Goal: Task Accomplishment & Management: Complete application form

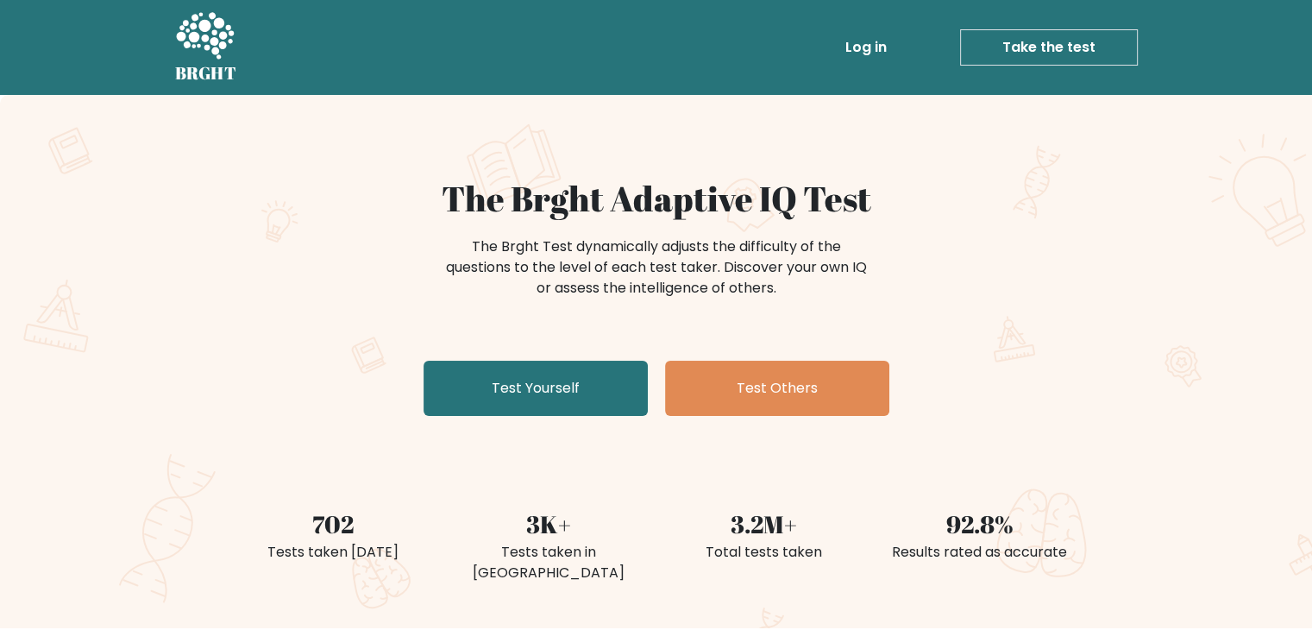
scroll to position [72, 0]
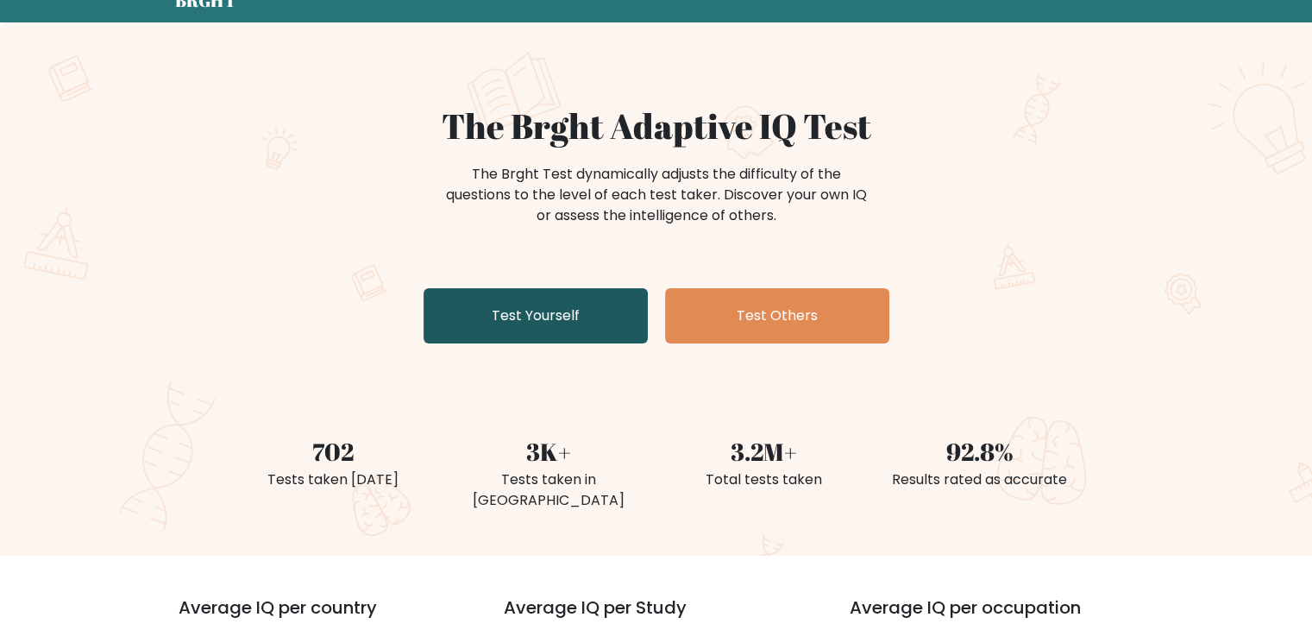
click at [538, 301] on link "Test Yourself" at bounding box center [535, 315] width 224 height 55
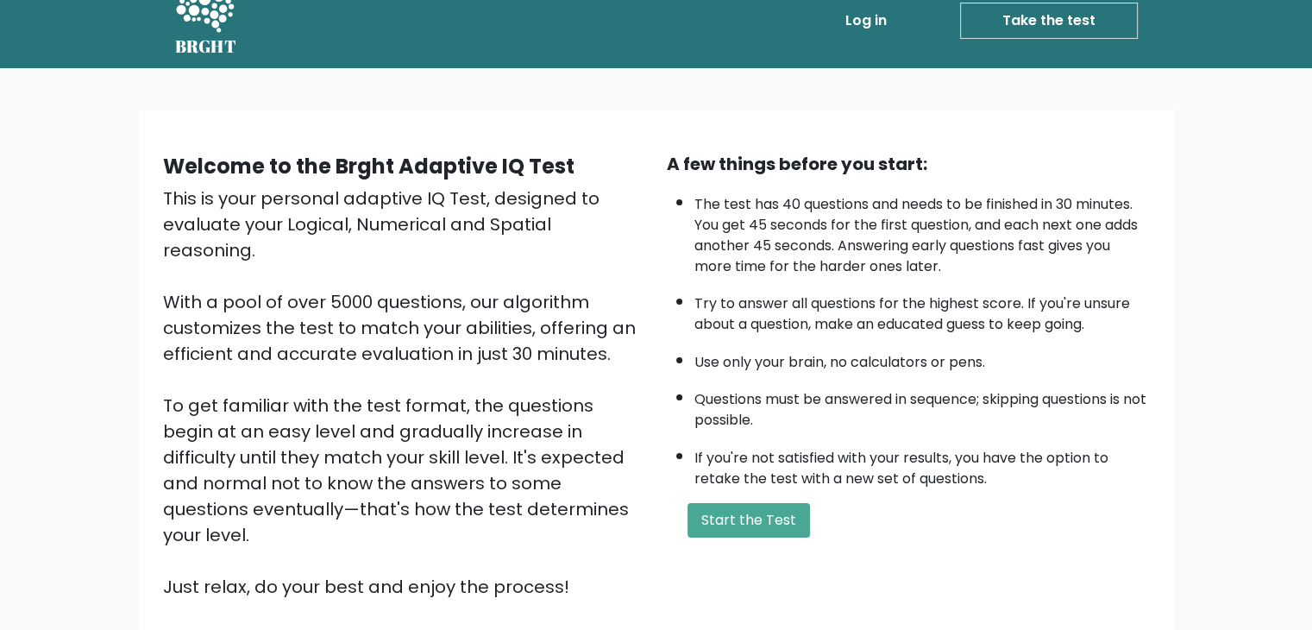
scroll to position [26, 0]
click at [745, 522] on button "Start the Test" at bounding box center [748, 521] width 122 height 34
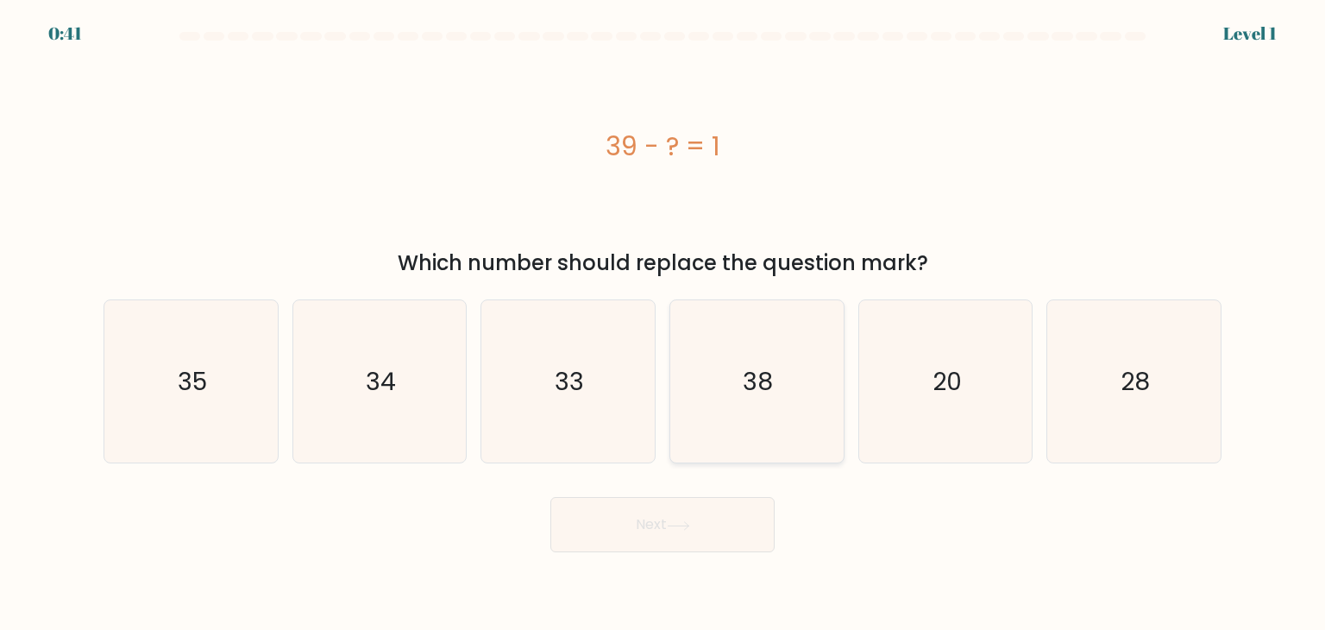
click at [780, 397] on icon "38" at bounding box center [756, 381] width 162 height 162
click at [663, 323] on input "d. 38" at bounding box center [662, 319] width 1 height 9
radio input "true"
click at [682, 512] on button "Next" at bounding box center [662, 524] width 224 height 55
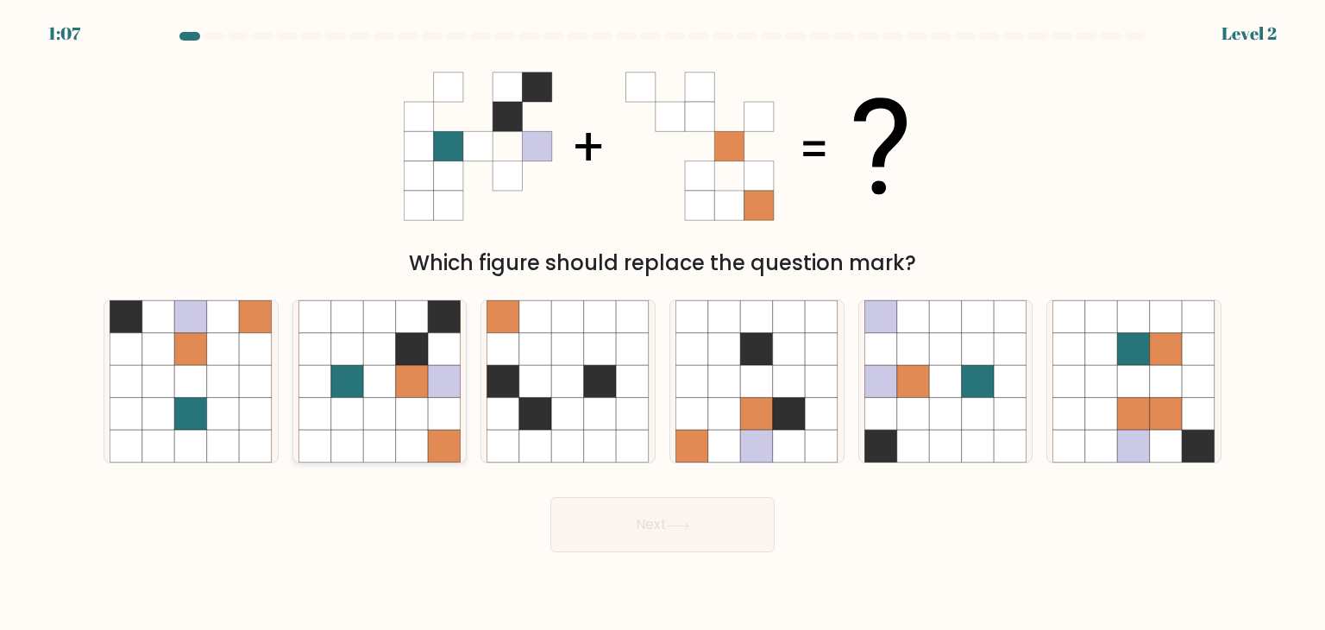
click at [420, 384] on icon at bounding box center [412, 381] width 33 height 33
click at [662, 323] on input "b." at bounding box center [662, 319] width 1 height 9
radio input "true"
click at [718, 525] on button "Next" at bounding box center [662, 524] width 224 height 55
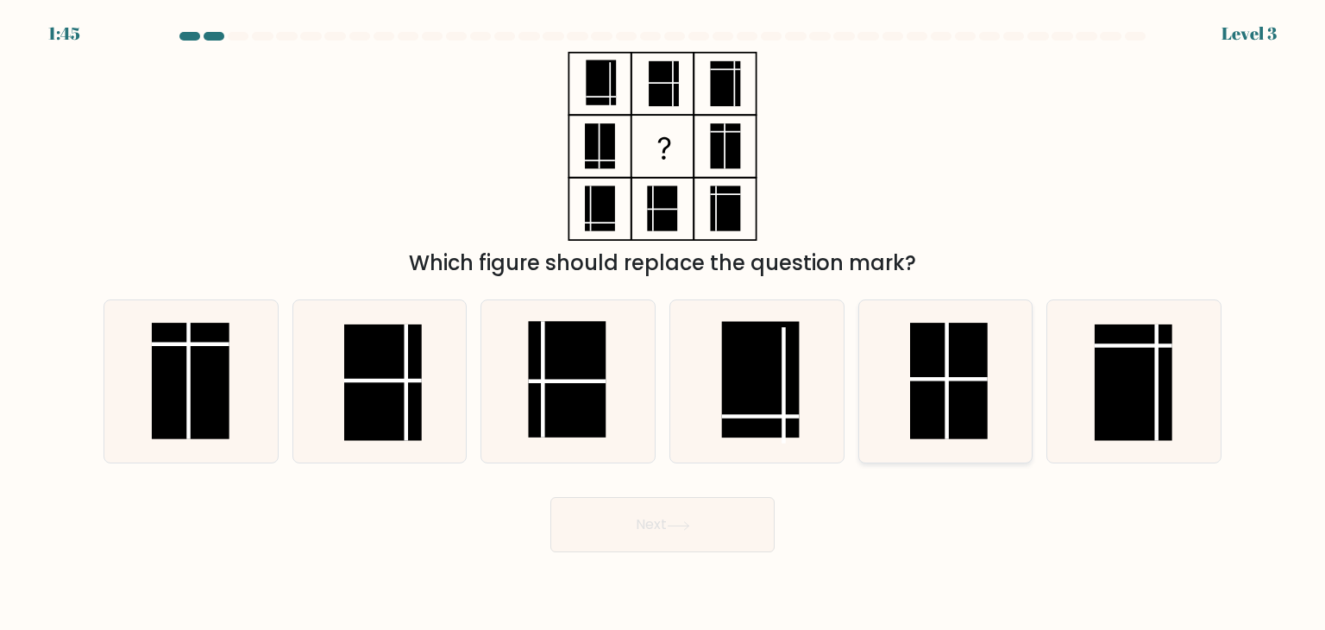
click at [925, 352] on rect at bounding box center [949, 381] width 78 height 116
click at [663, 323] on input "e." at bounding box center [662, 319] width 1 height 9
radio input "true"
click at [635, 534] on button "Next" at bounding box center [662, 524] width 224 height 55
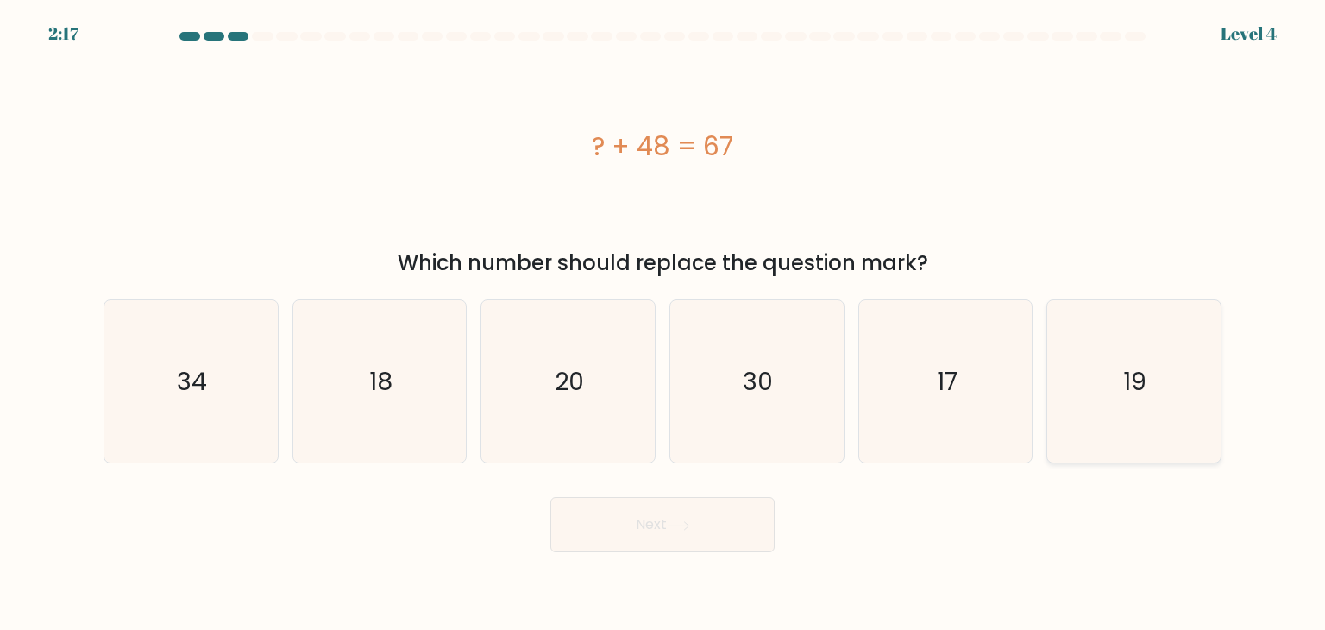
click at [1134, 354] on icon "19" at bounding box center [1133, 381] width 162 height 162
click at [663, 323] on input "f. 19" at bounding box center [662, 319] width 1 height 9
radio input "true"
click at [637, 546] on button "Next" at bounding box center [662, 524] width 224 height 55
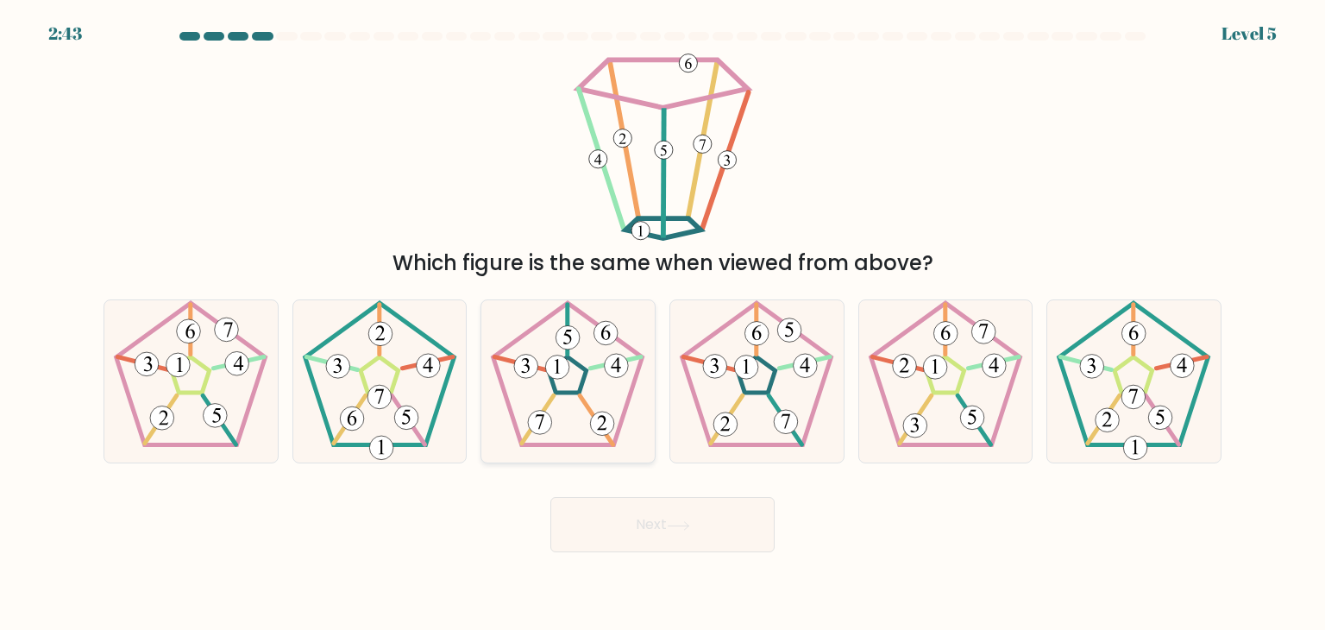
click at [594, 410] on icon at bounding box center [567, 381] width 162 height 162
click at [662, 323] on input "c." at bounding box center [662, 319] width 1 height 9
radio input "true"
click at [659, 523] on button "Next" at bounding box center [662, 524] width 224 height 55
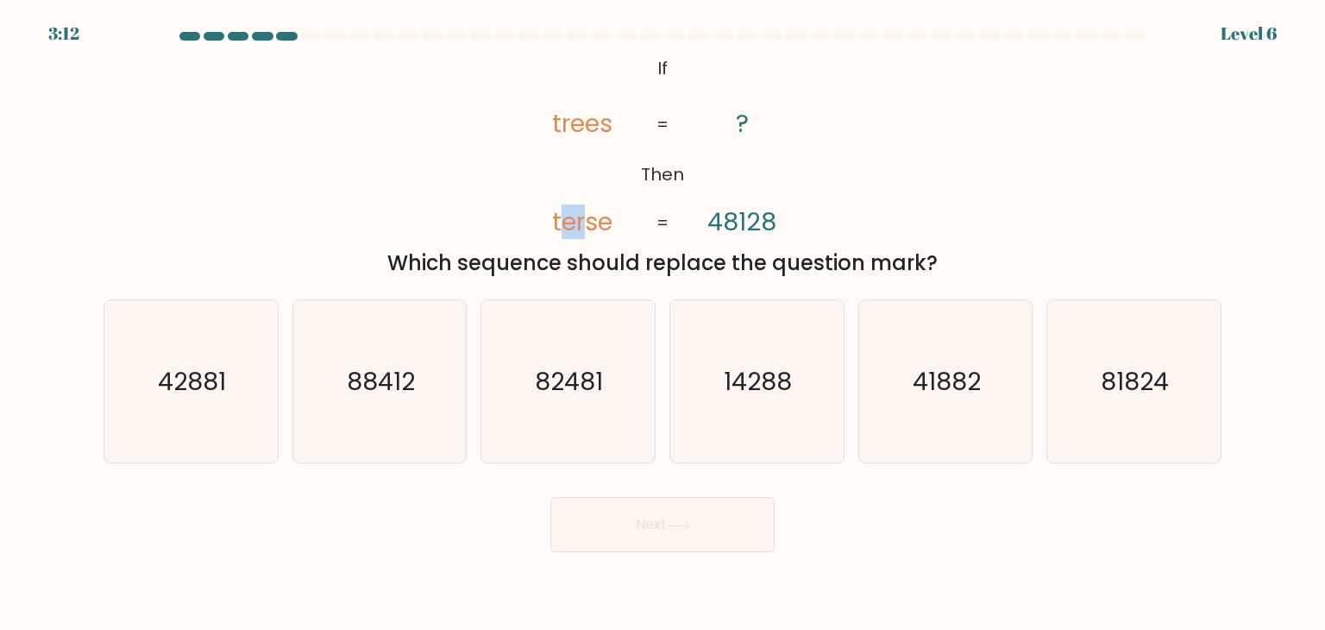
drag, startPoint x: 567, startPoint y: 228, endPoint x: 589, endPoint y: 219, distance: 24.0
click at [589, 219] on tspan "terse" at bounding box center [583, 221] width 60 height 34
click at [888, 363] on icon "41882" at bounding box center [945, 381] width 162 height 162
click at [663, 323] on input "e. 41882" at bounding box center [662, 319] width 1 height 9
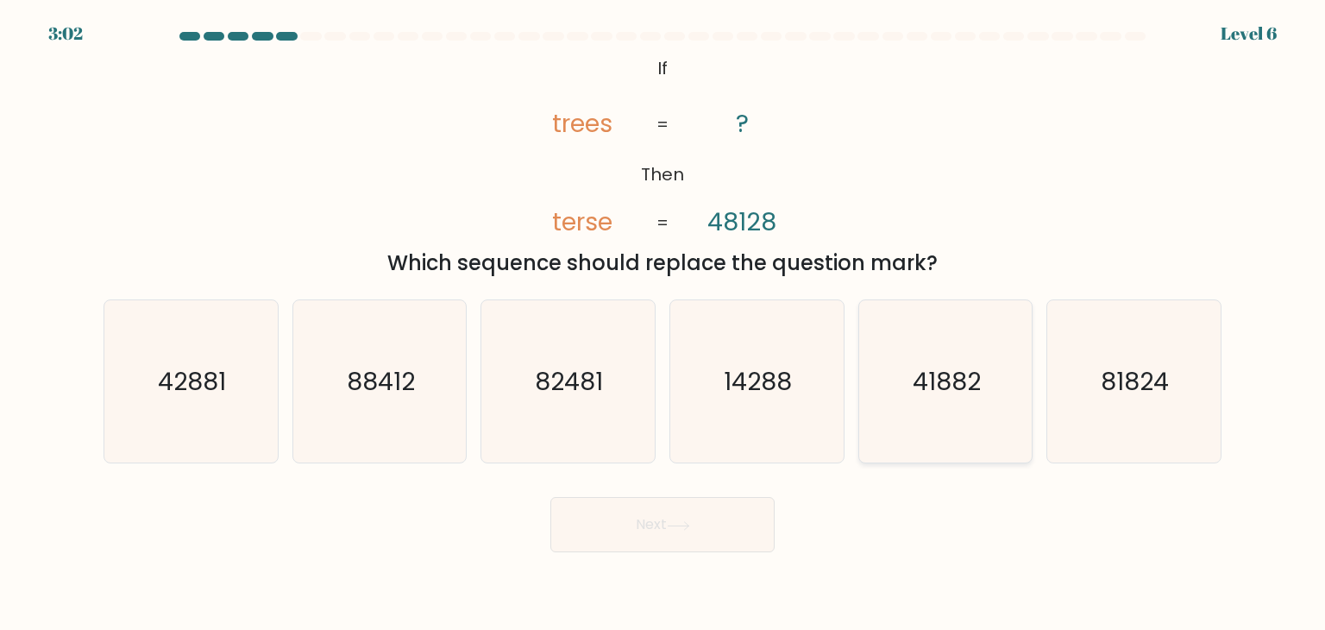
radio input "true"
click at [664, 517] on button "Next" at bounding box center [662, 524] width 224 height 55
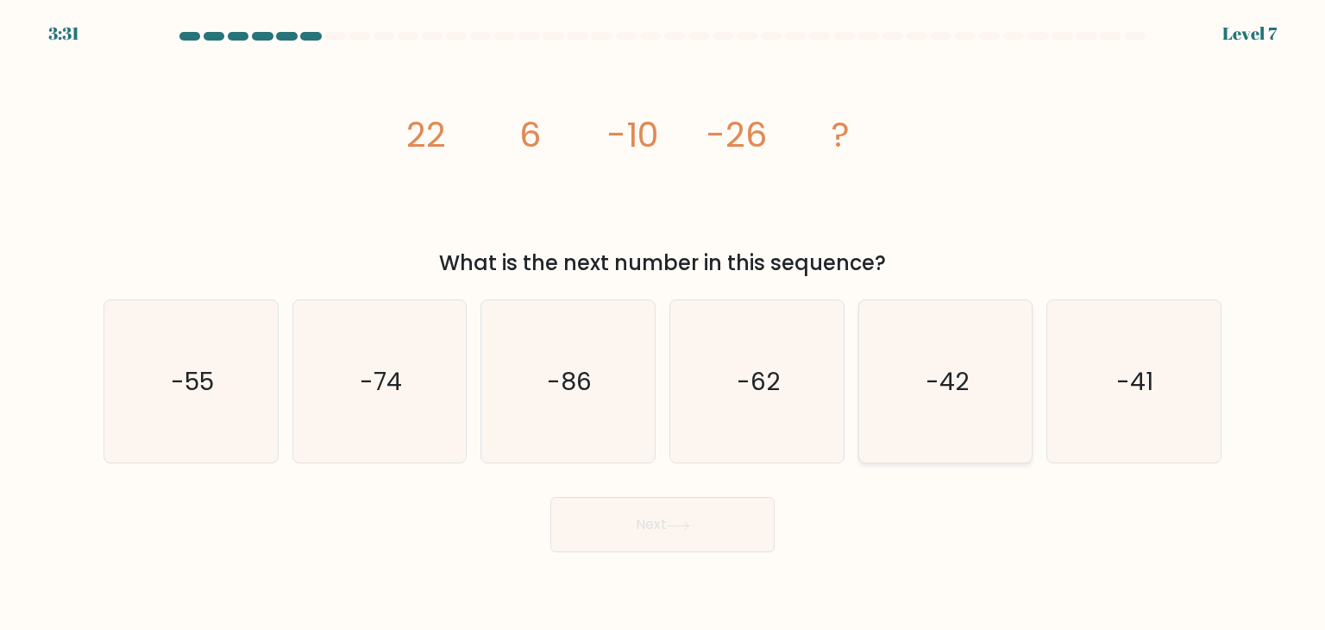
click at [948, 373] on text "-42" at bounding box center [946, 381] width 43 height 34
click at [663, 323] on input "e. -42" at bounding box center [662, 319] width 1 height 9
radio input "true"
click at [723, 532] on button "Next" at bounding box center [662, 524] width 224 height 55
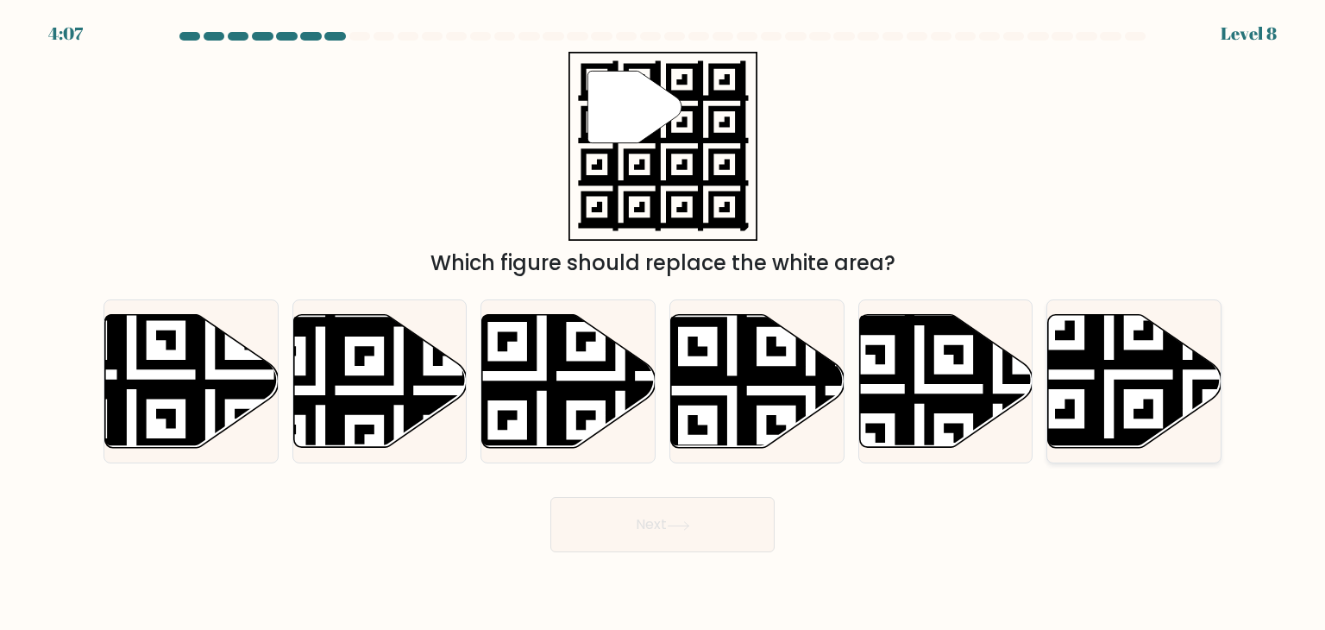
click at [1167, 373] on icon at bounding box center [1134, 381] width 173 height 133
click at [663, 323] on input "f." at bounding box center [662, 319] width 1 height 9
radio input "true"
click at [745, 527] on button "Next" at bounding box center [662, 524] width 224 height 55
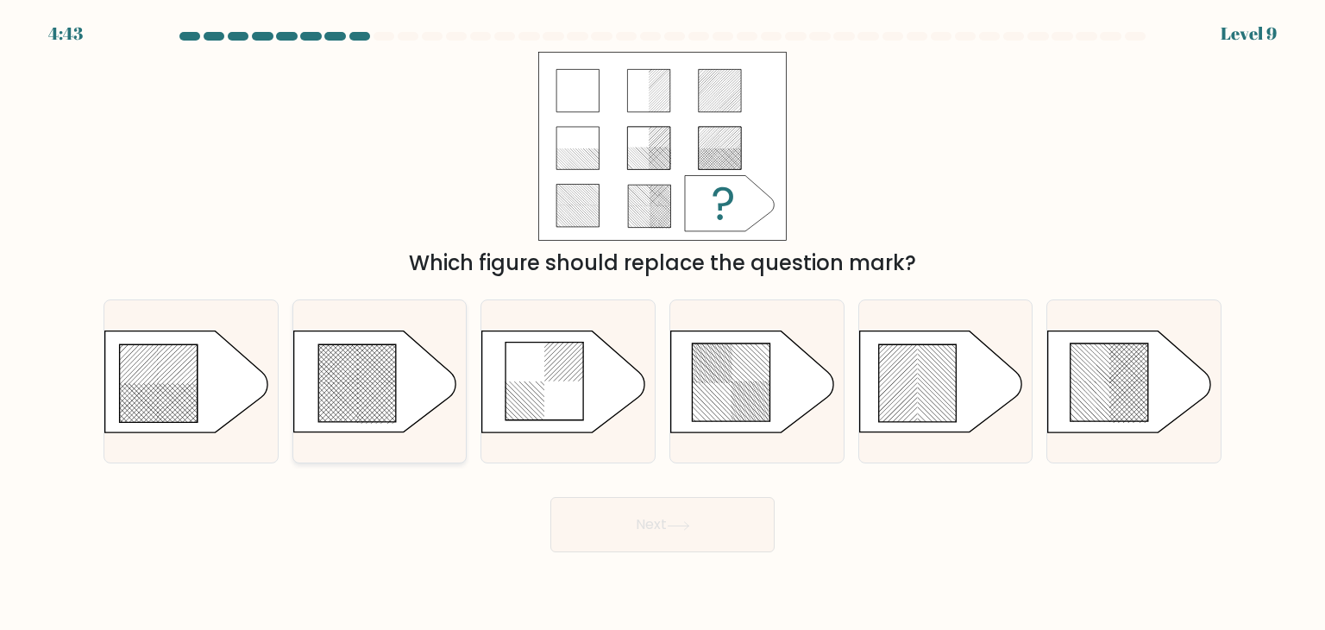
click at [323, 387] on rect at bounding box center [327, 392] width 683 height 703
click at [662, 323] on input "b." at bounding box center [662, 319] width 1 height 9
radio input "true"
click at [679, 518] on button "Next" at bounding box center [662, 524] width 224 height 55
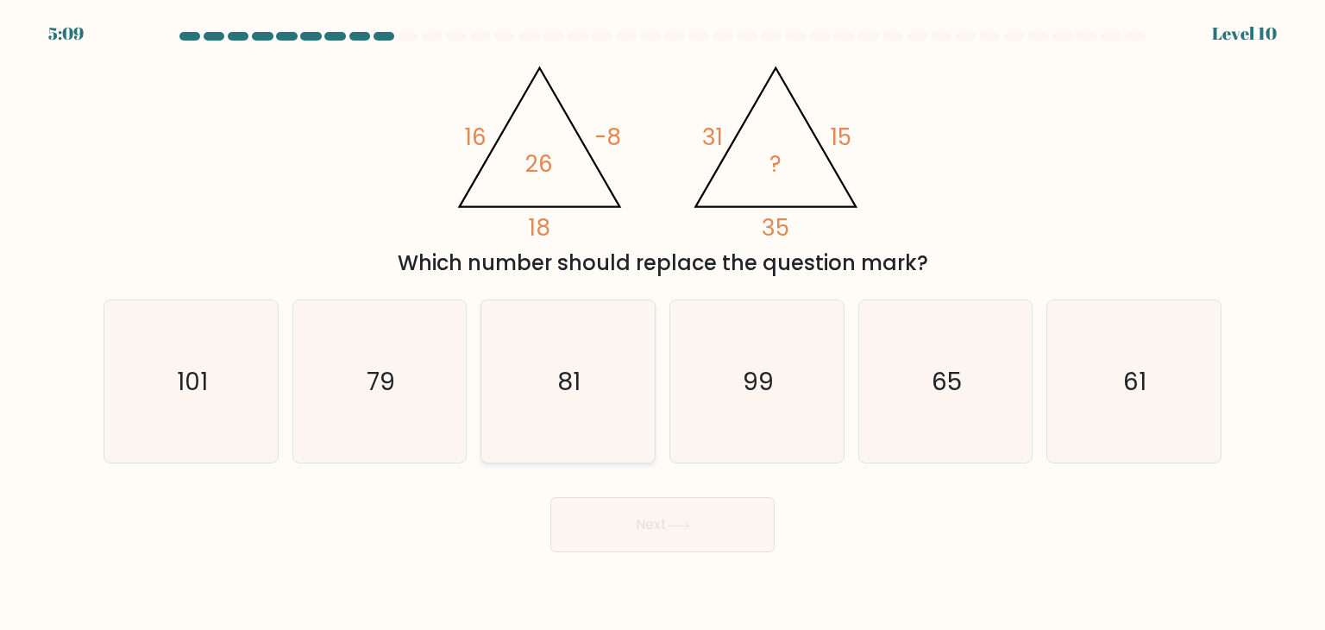
click at [569, 385] on text "81" at bounding box center [569, 381] width 23 height 34
click at [662, 323] on input "c. 81" at bounding box center [662, 319] width 1 height 9
radio input "true"
click at [629, 543] on button "Next" at bounding box center [662, 524] width 224 height 55
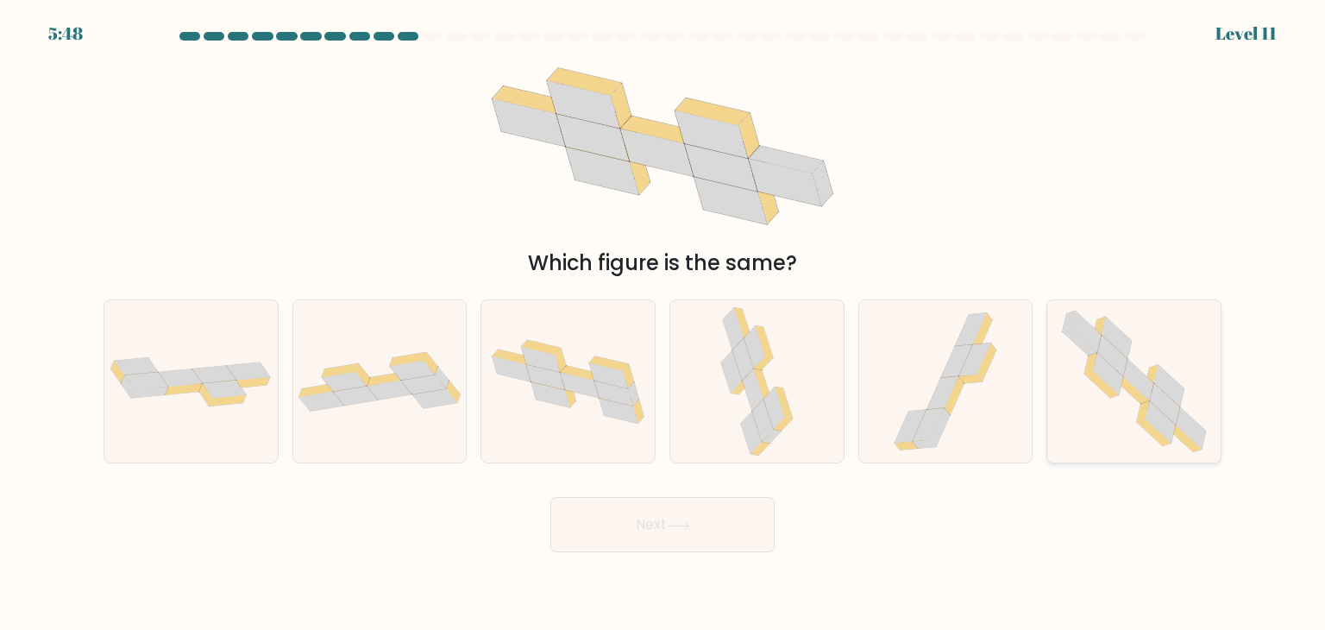
click at [1111, 417] on icon at bounding box center [1134, 381] width 166 height 162
click at [663, 323] on input "f." at bounding box center [662, 319] width 1 height 9
radio input "true"
click at [683, 513] on button "Next" at bounding box center [662, 524] width 224 height 55
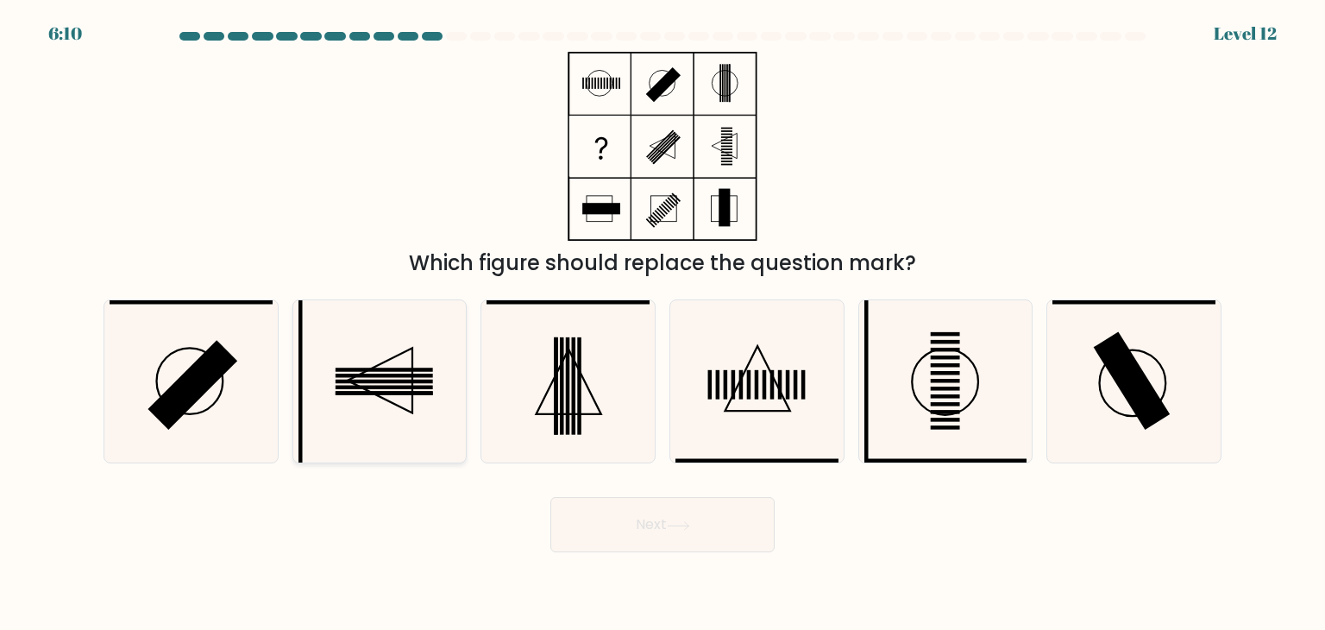
click at [401, 394] on rect at bounding box center [383, 394] width 97 height 4
click at [662, 323] on input "b." at bounding box center [662, 319] width 1 height 9
radio input "true"
click at [692, 532] on button "Next" at bounding box center [662, 524] width 224 height 55
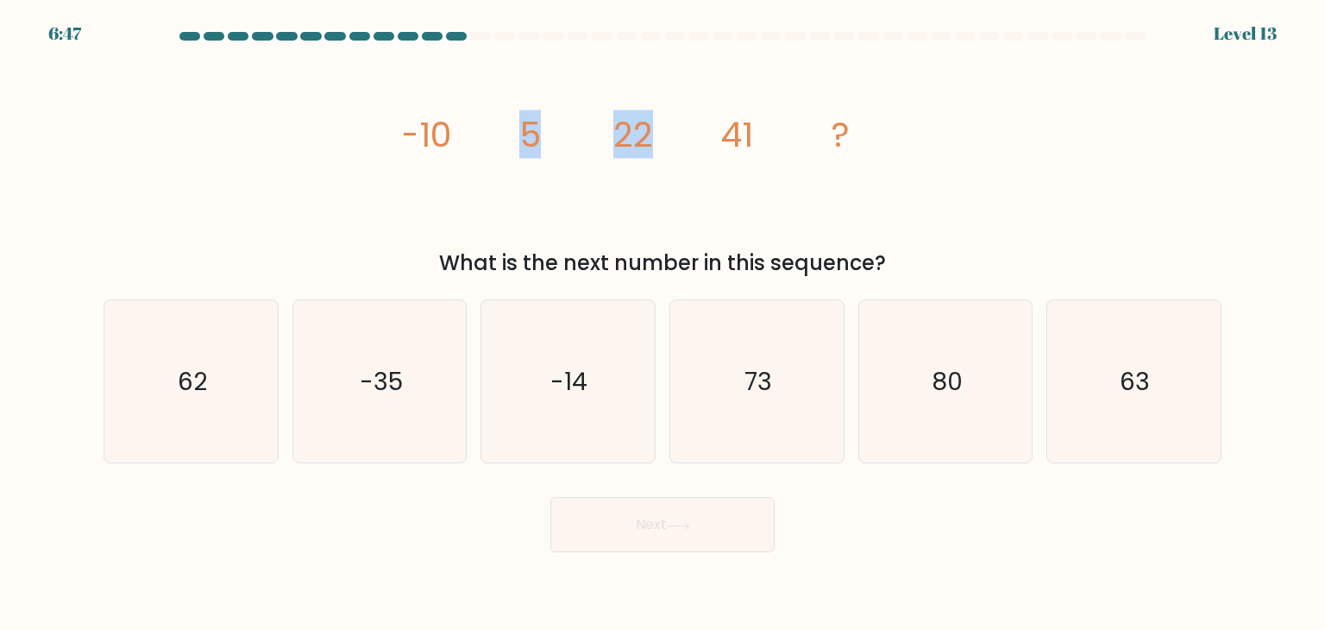
drag, startPoint x: 521, startPoint y: 142, endPoint x: 662, endPoint y: 116, distance: 143.8
click at [662, 116] on icon "image/svg+xml -10 5 22 41 ?" at bounding box center [662, 146] width 517 height 189
click at [214, 373] on icon "62" at bounding box center [191, 381] width 162 height 162
click at [662, 323] on input "a. 62" at bounding box center [662, 319] width 1 height 9
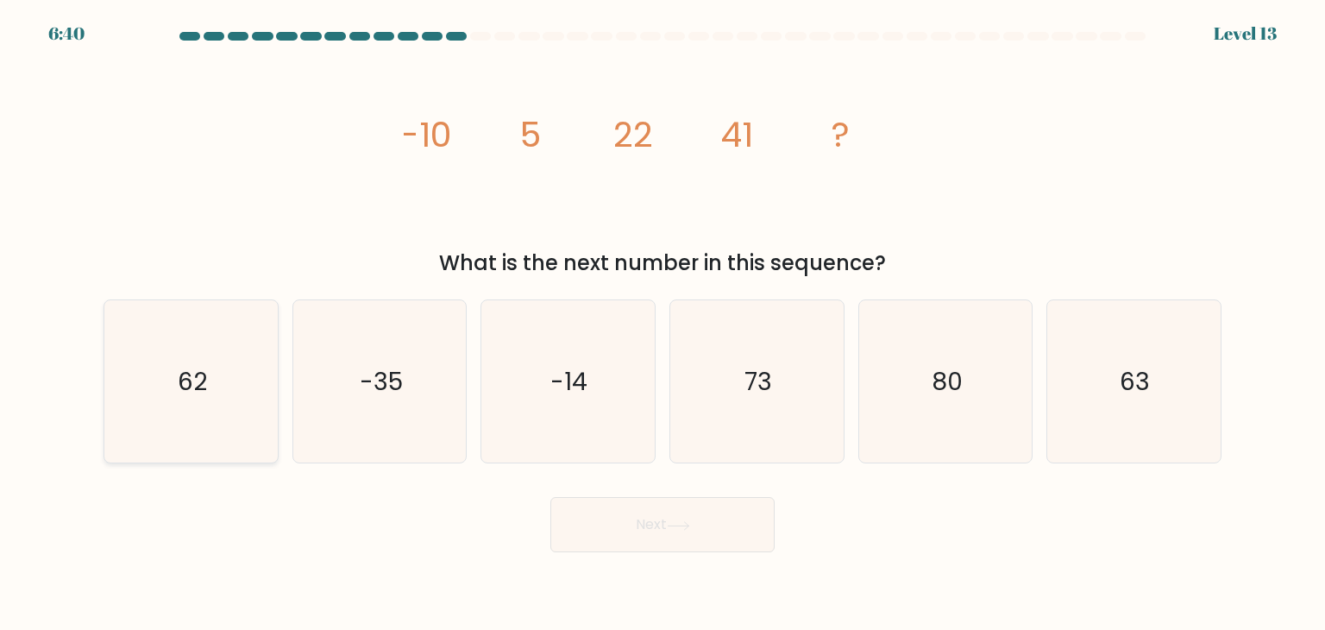
radio input "true"
click at [675, 548] on button "Next" at bounding box center [662, 524] width 224 height 55
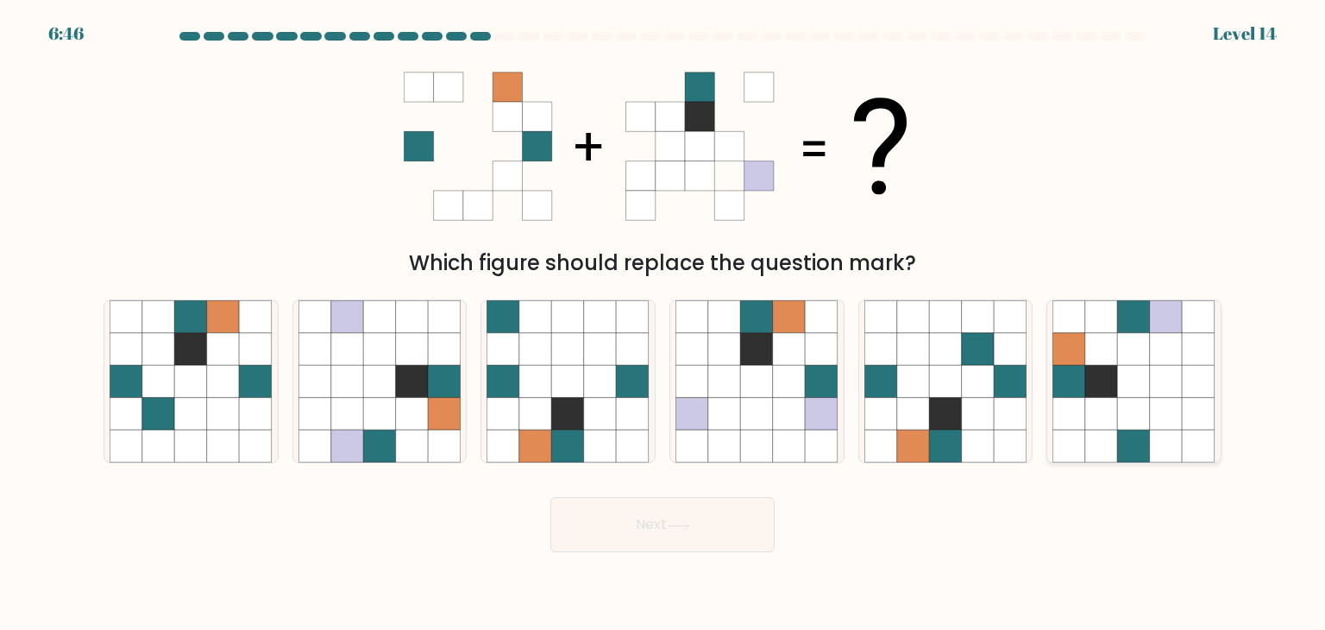
click at [1130, 365] on icon at bounding box center [1134, 381] width 33 height 33
click at [663, 323] on input "f." at bounding box center [662, 319] width 1 height 9
radio input "true"
click at [664, 536] on button "Next" at bounding box center [662, 524] width 224 height 55
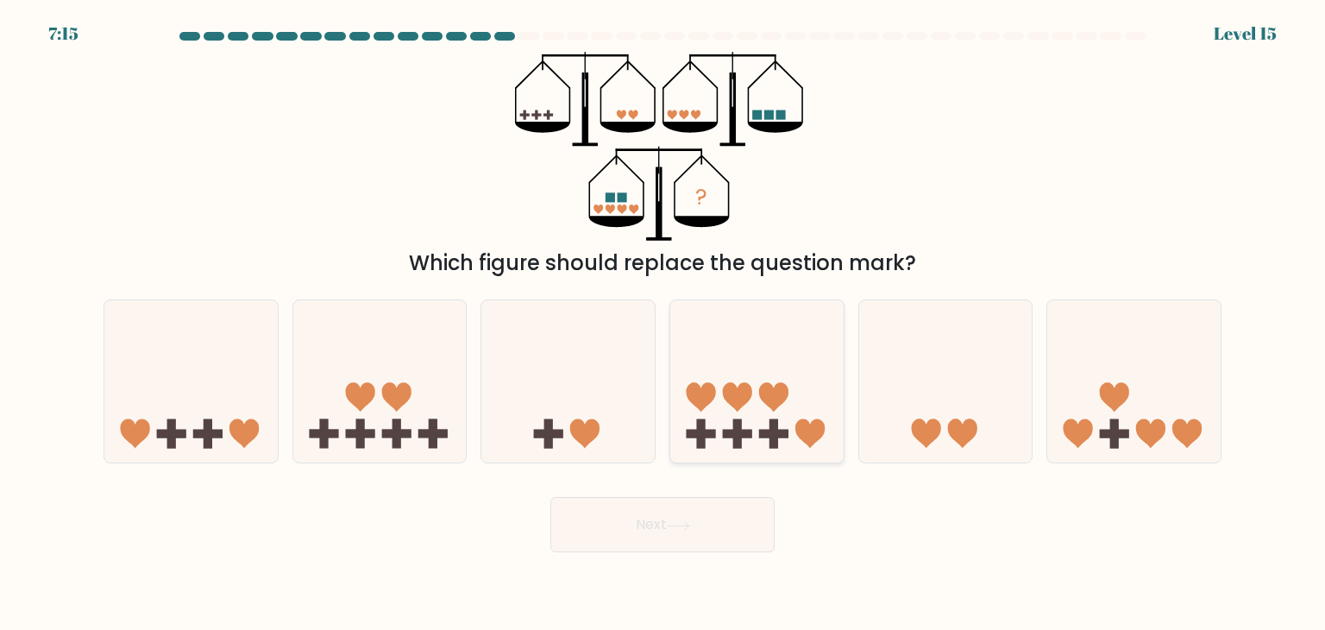
click at [708, 324] on icon at bounding box center [756, 381] width 173 height 143
click at [663, 323] on input "d." at bounding box center [662, 319] width 1 height 9
radio input "true"
click at [668, 528] on button "Next" at bounding box center [662, 524] width 224 height 55
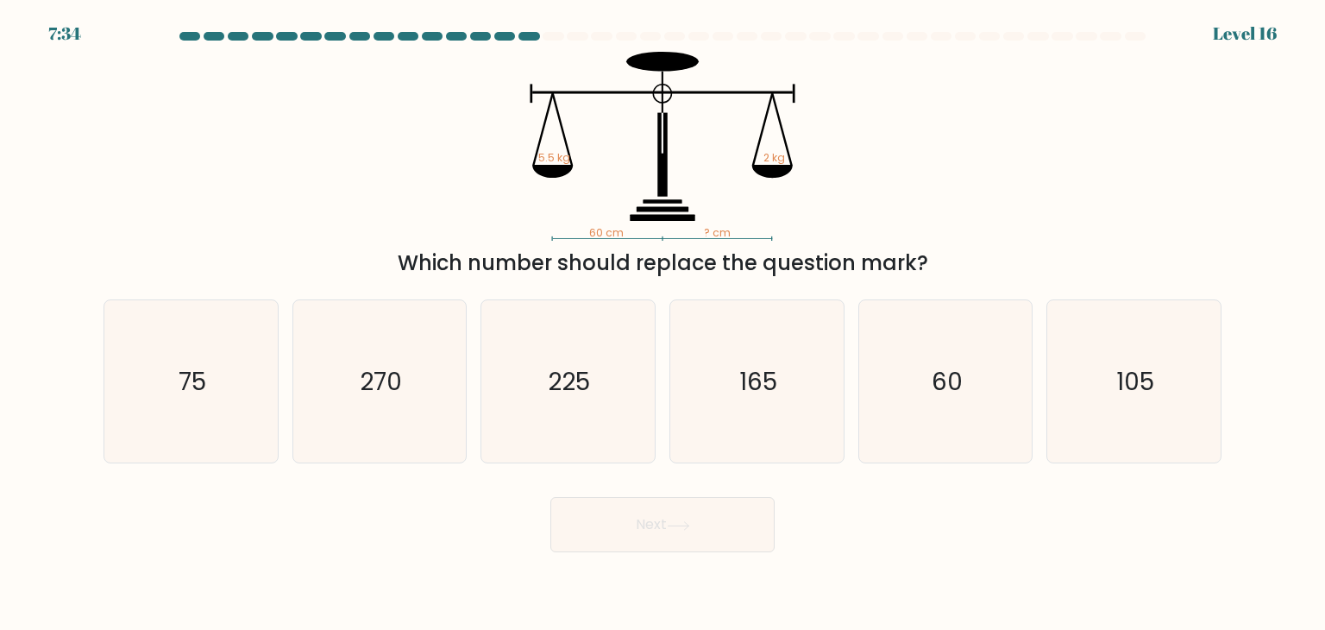
click at [561, 43] on div at bounding box center [662, 40] width 1138 height 16
click at [575, 41] on div at bounding box center [662, 40] width 1138 height 16
click at [1126, 442] on icon "105" at bounding box center [1133, 381] width 162 height 162
click at [663, 323] on input "f. 105" at bounding box center [662, 319] width 1 height 9
radio input "true"
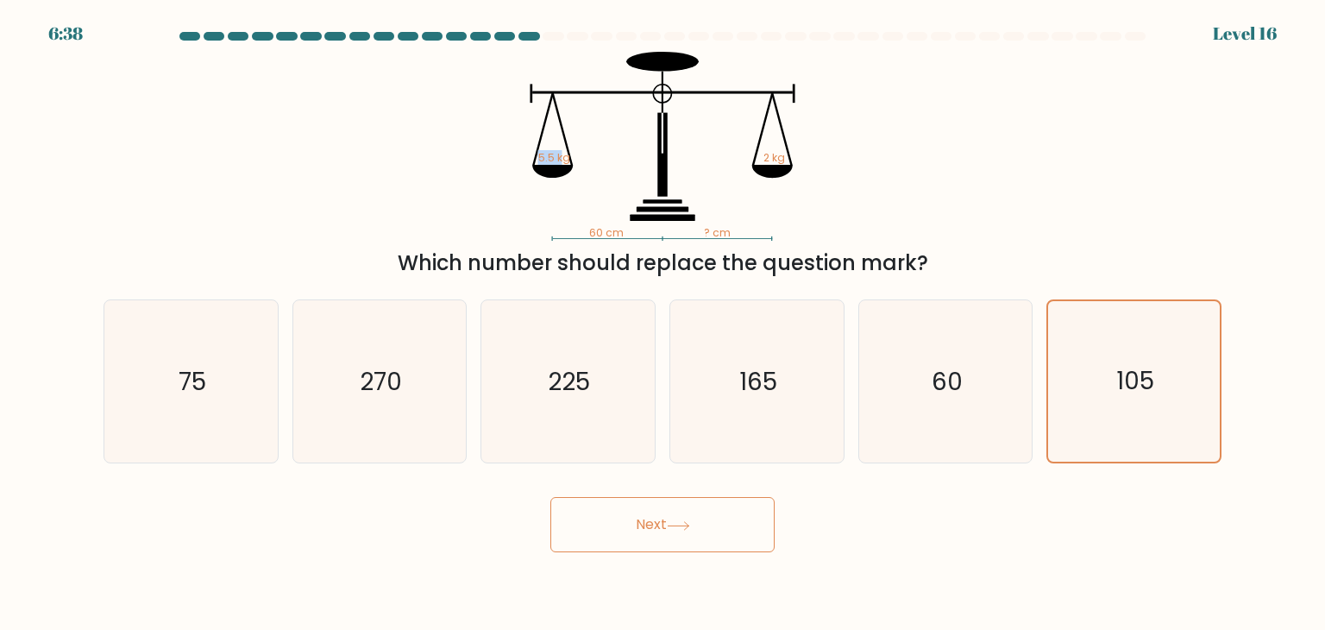
drag, startPoint x: 537, startPoint y: 156, endPoint x: 561, endPoint y: 160, distance: 24.5
click at [561, 160] on icon "60 cm ? cm 5.5 kg 2 kg" at bounding box center [662, 146] width 517 height 189
click at [742, 384] on text "165" at bounding box center [758, 381] width 38 height 34
click at [663, 323] on input "d. 165" at bounding box center [662, 319] width 1 height 9
radio input "true"
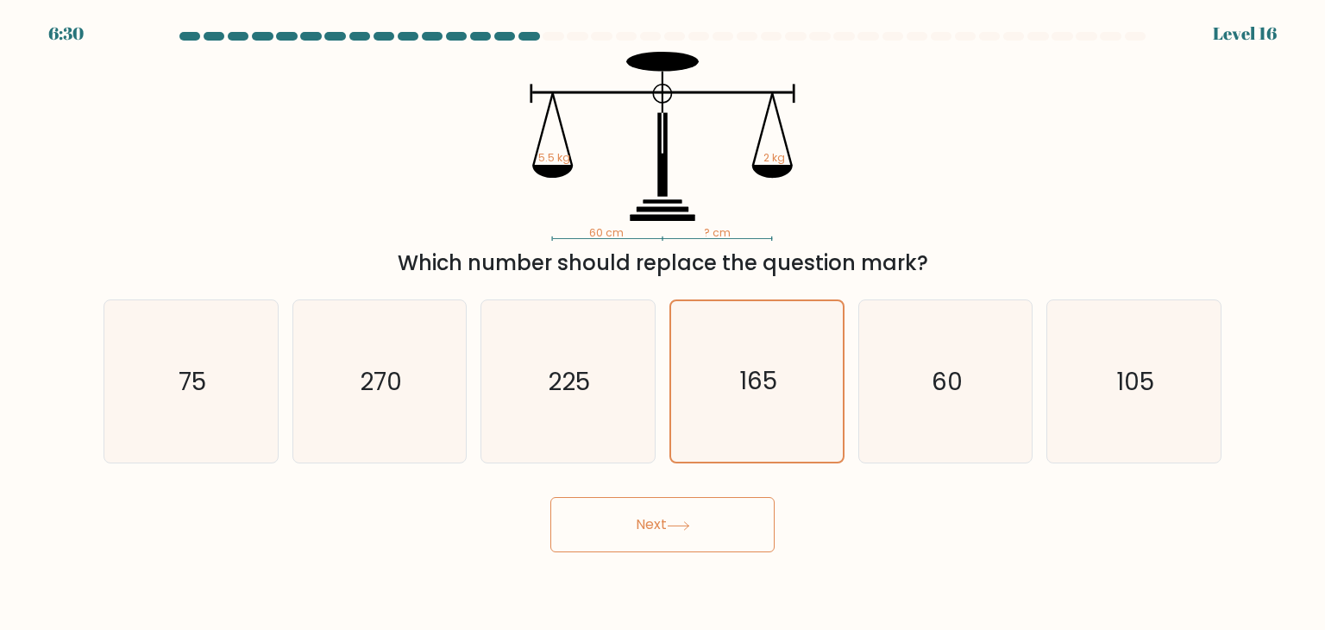
click at [682, 522] on icon at bounding box center [678, 525] width 23 height 9
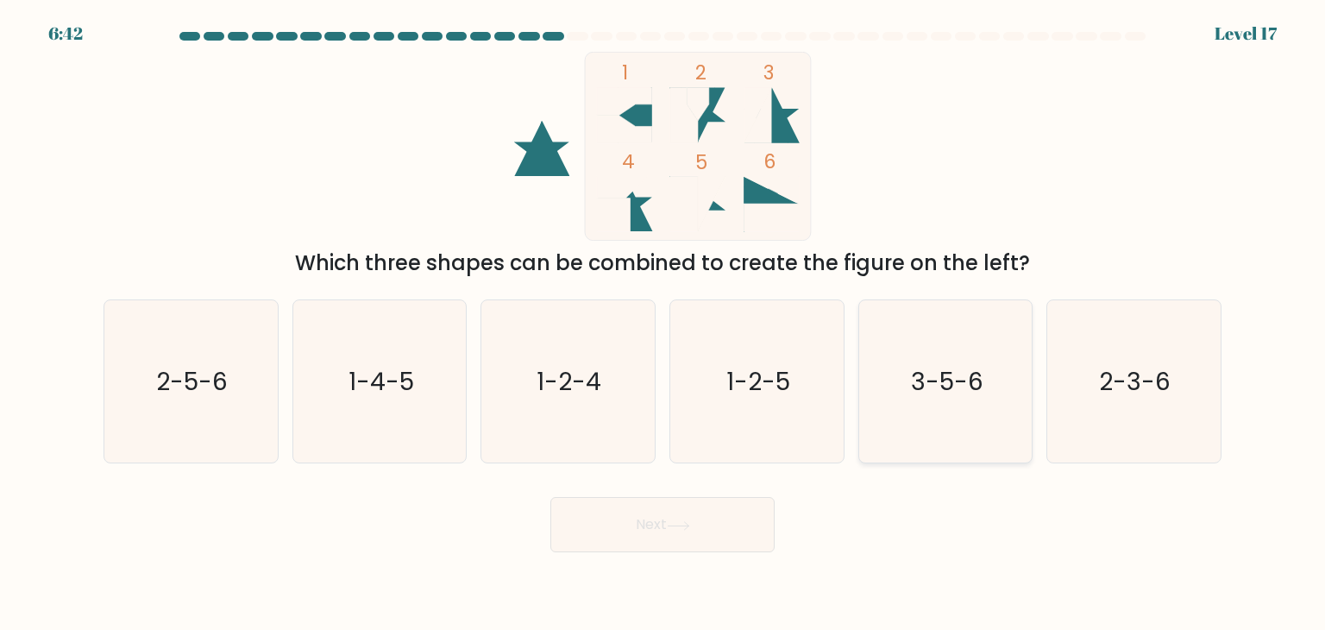
click at [919, 389] on text "3-5-6" at bounding box center [947, 381] width 72 height 34
click at [663, 323] on input "e. 3-5-6" at bounding box center [662, 319] width 1 height 9
radio input "true"
click at [718, 511] on button "Next" at bounding box center [662, 524] width 224 height 55
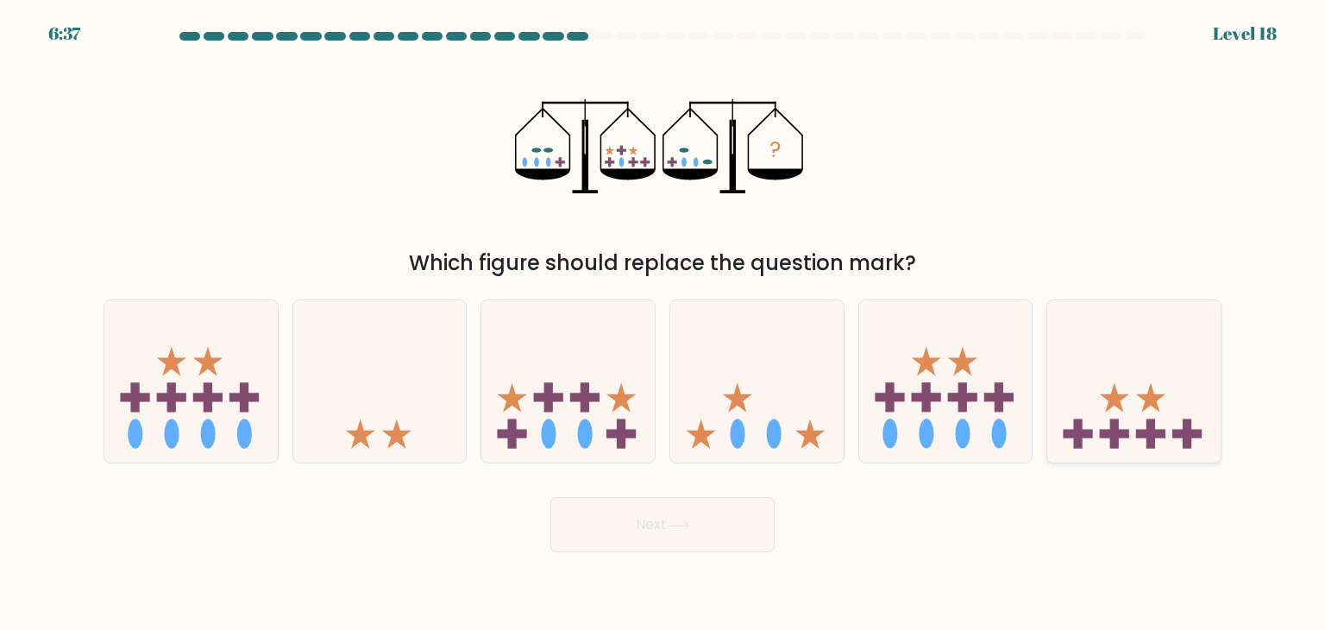
click at [1119, 391] on icon at bounding box center [1133, 381] width 173 height 143
click at [663, 323] on input "f." at bounding box center [662, 319] width 1 height 9
radio input "true"
click at [729, 522] on button "Next" at bounding box center [662, 524] width 224 height 55
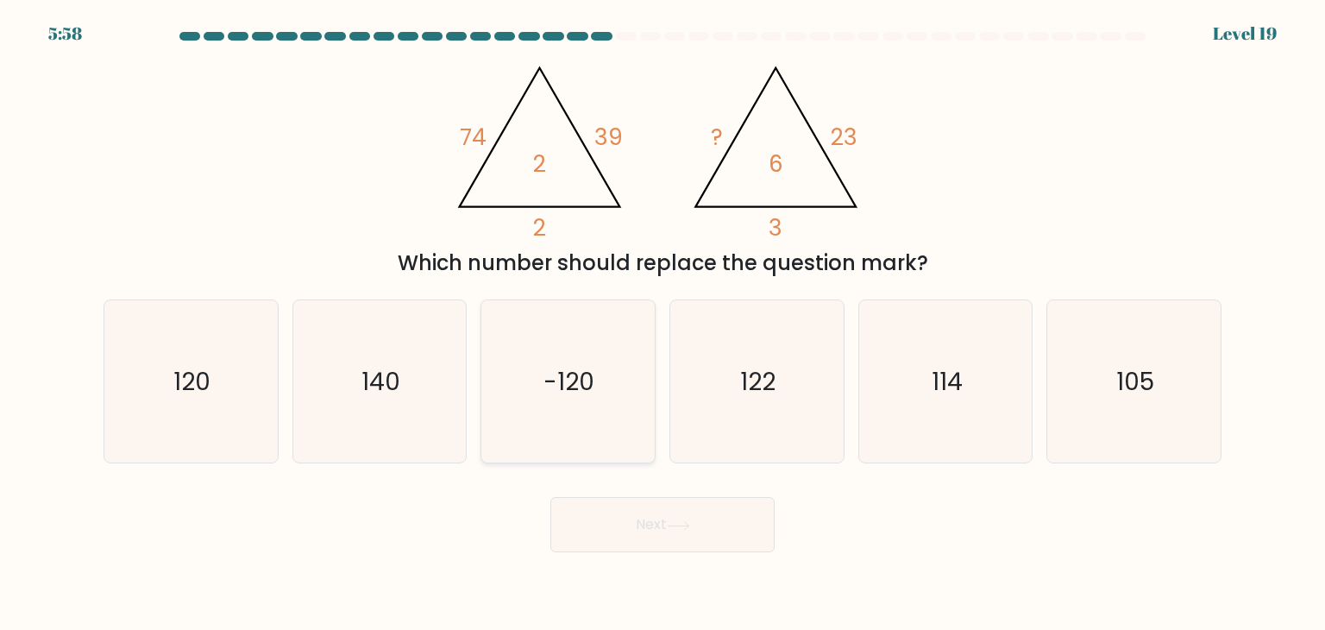
click at [567, 314] on icon "-120" at bounding box center [567, 381] width 162 height 162
click at [662, 315] on input "c. -120" at bounding box center [662, 319] width 1 height 9
radio input "true"
click at [626, 516] on button "Next" at bounding box center [662, 524] width 224 height 55
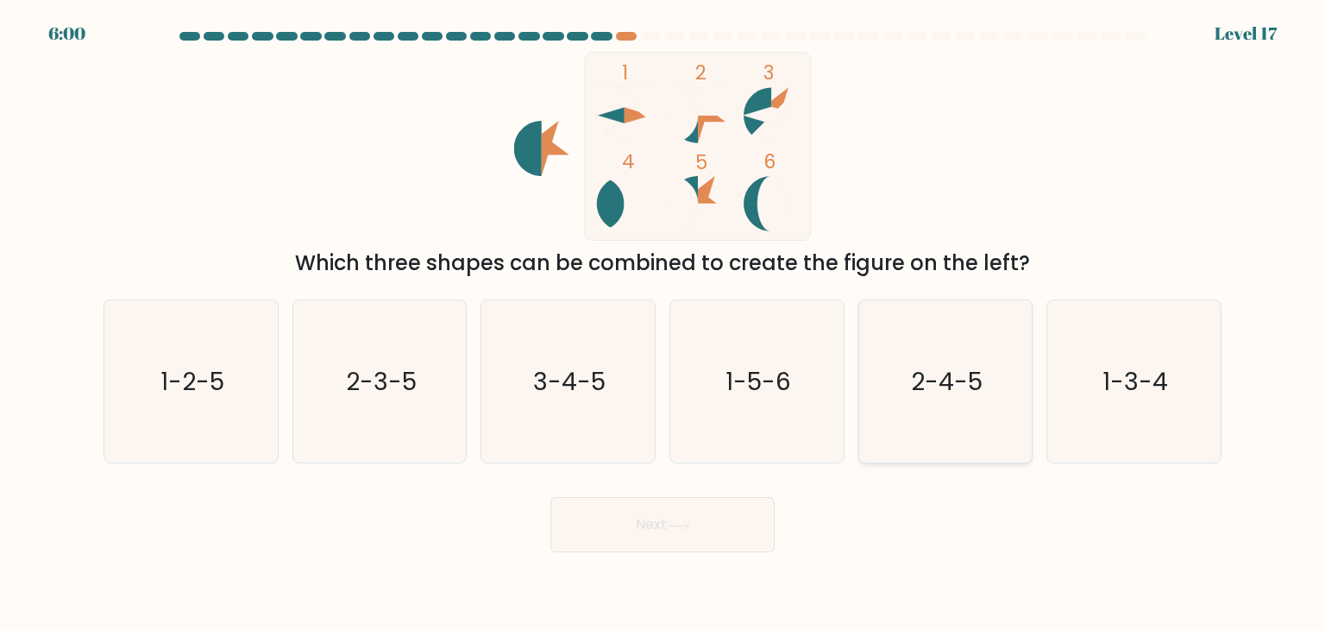
click at [971, 385] on text "2-4-5" at bounding box center [947, 381] width 72 height 34
click at [663, 323] on input "e. 2-4-5" at bounding box center [662, 319] width 1 height 9
radio input "true"
click at [708, 525] on button "Next" at bounding box center [662, 524] width 224 height 55
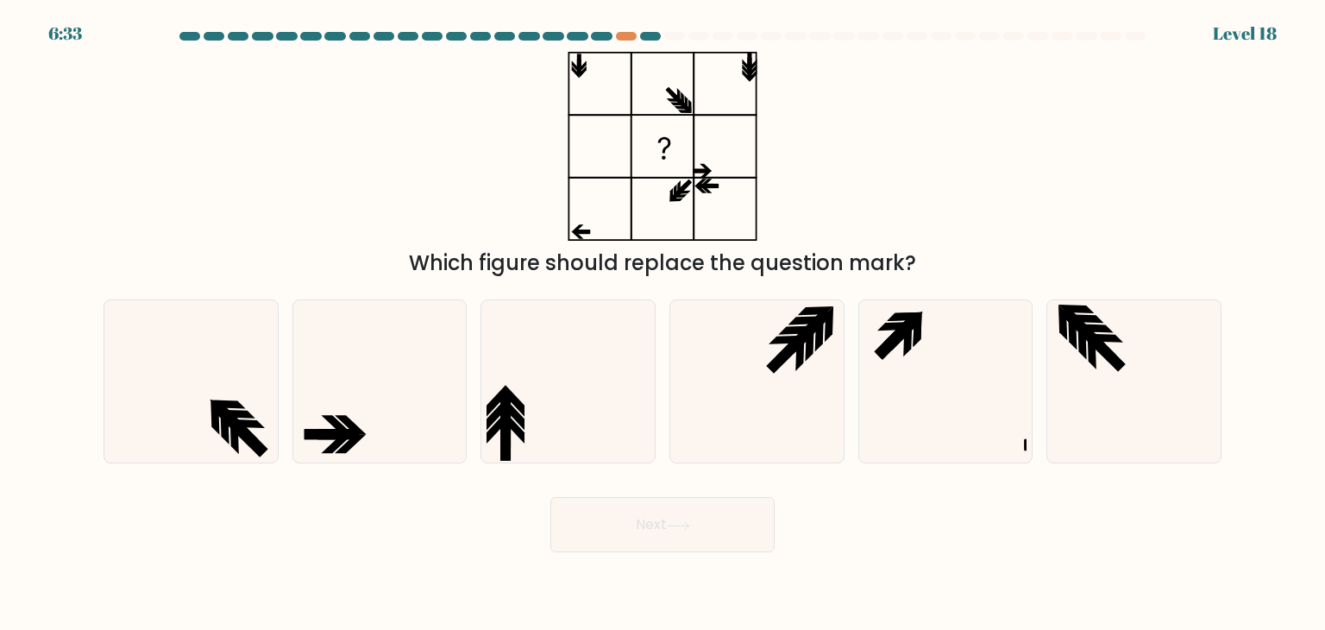
click at [607, 208] on icon at bounding box center [663, 146] width 216 height 189
click at [1190, 408] on icon at bounding box center [1133, 381] width 162 height 162
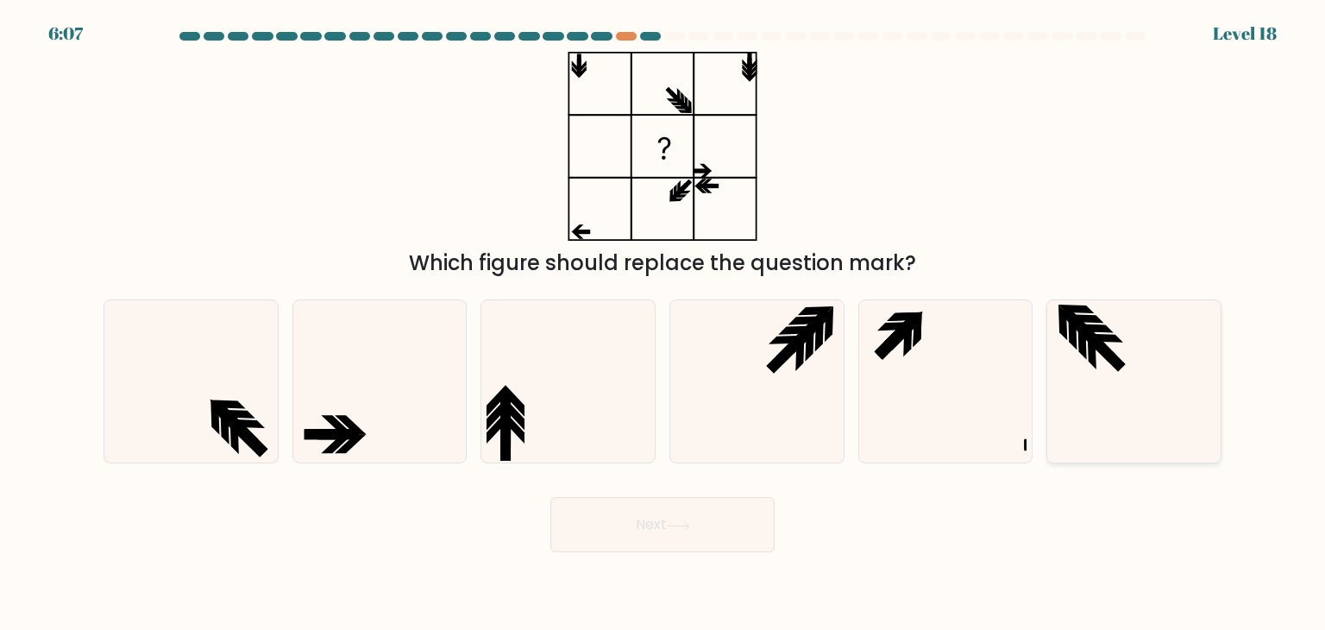
click at [663, 323] on input "f." at bounding box center [662, 319] width 1 height 9
radio input "true"
click at [968, 401] on icon at bounding box center [945, 381] width 162 height 162
click at [663, 323] on input "e." at bounding box center [662, 319] width 1 height 9
radio input "true"
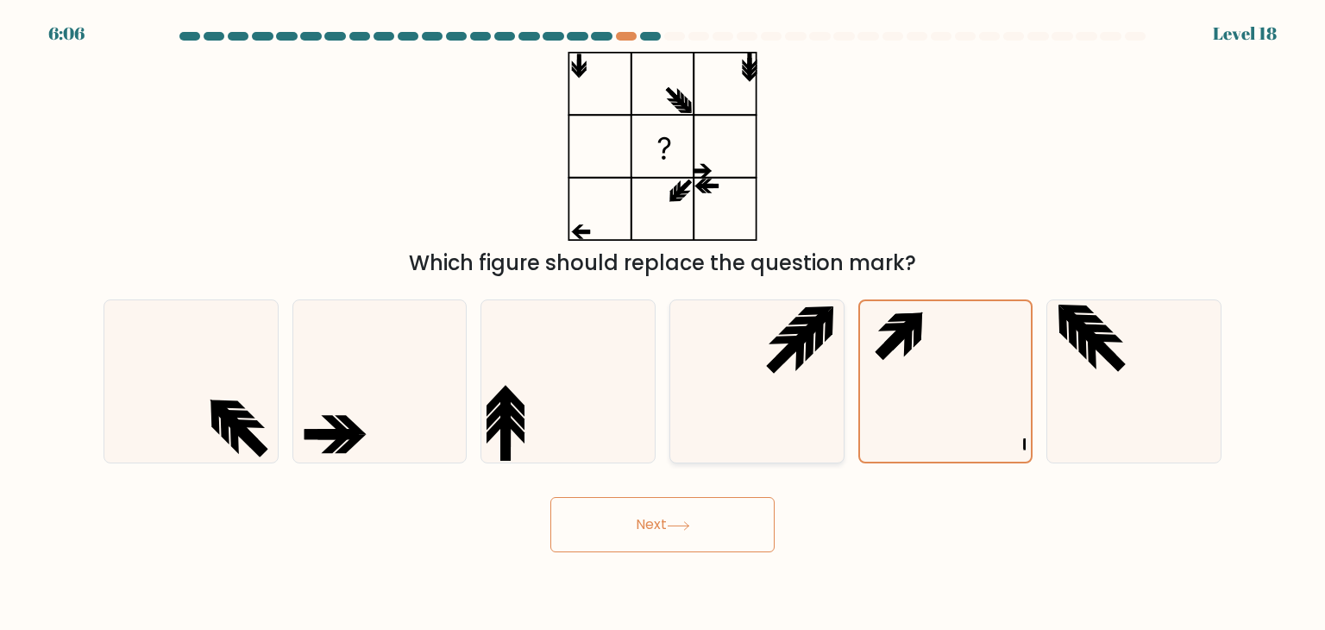
click at [824, 402] on icon at bounding box center [756, 381] width 162 height 162
click at [663, 323] on input "d." at bounding box center [662, 319] width 1 height 9
radio input "true"
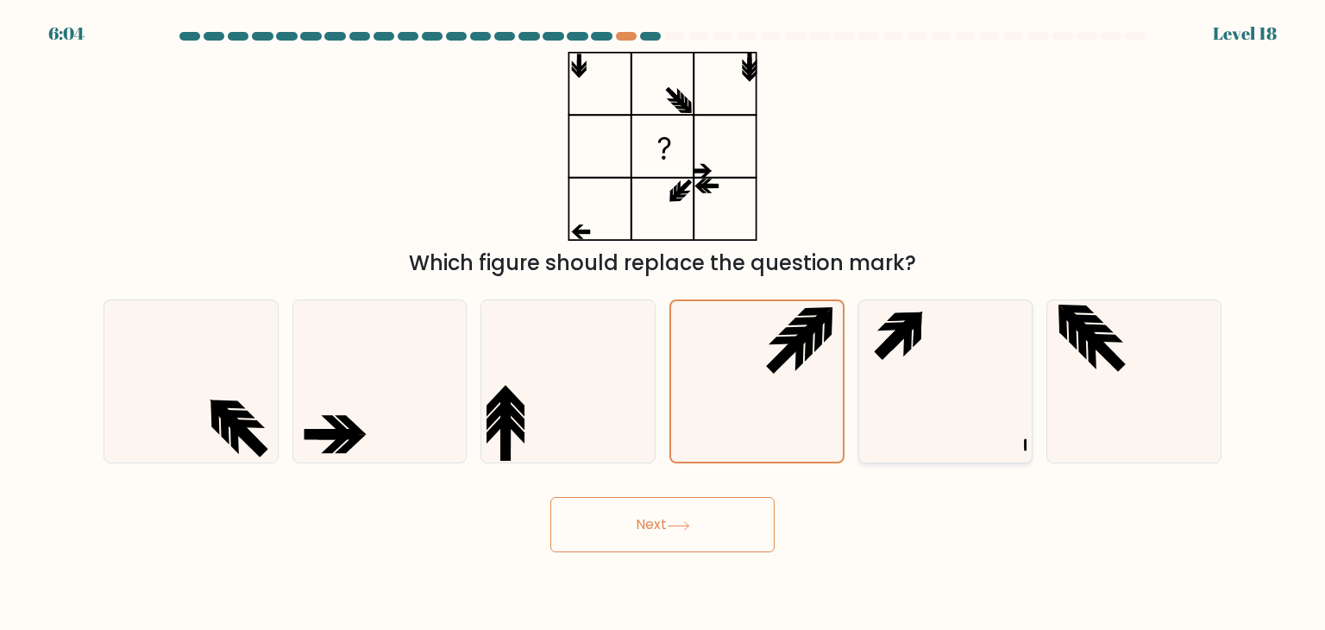
click at [944, 386] on icon at bounding box center [945, 381] width 162 height 162
click at [663, 323] on input "e." at bounding box center [662, 319] width 1 height 9
radio input "true"
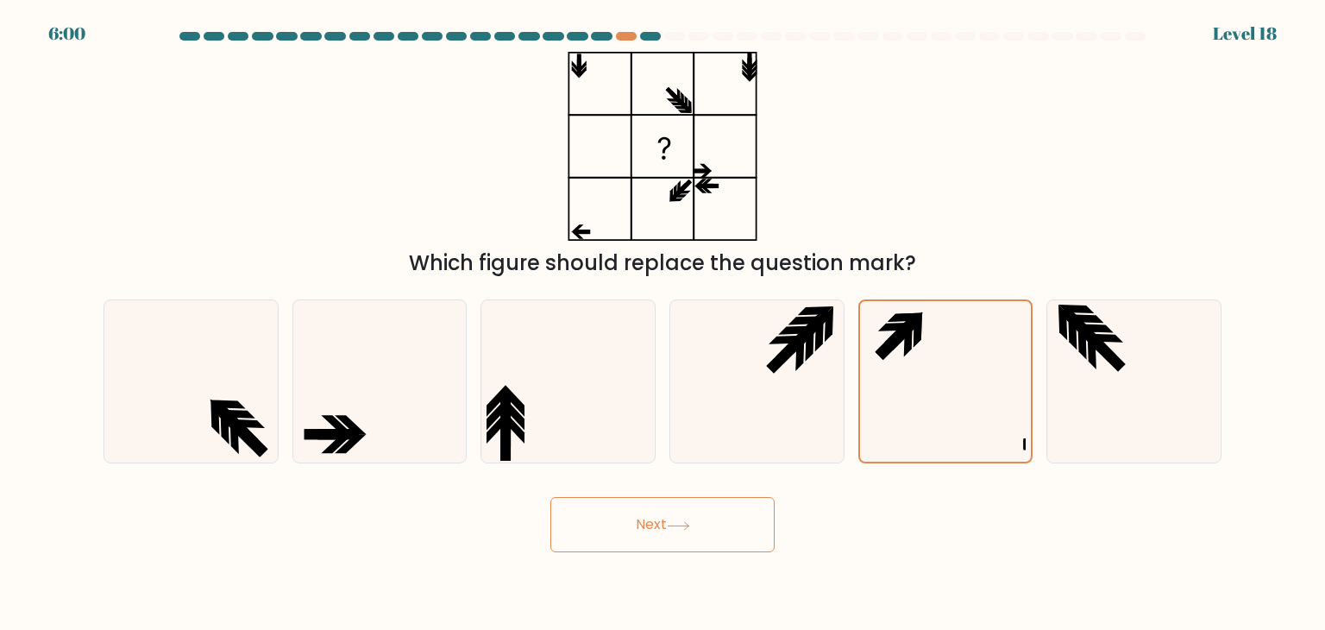
click at [639, 517] on button "Next" at bounding box center [662, 524] width 224 height 55
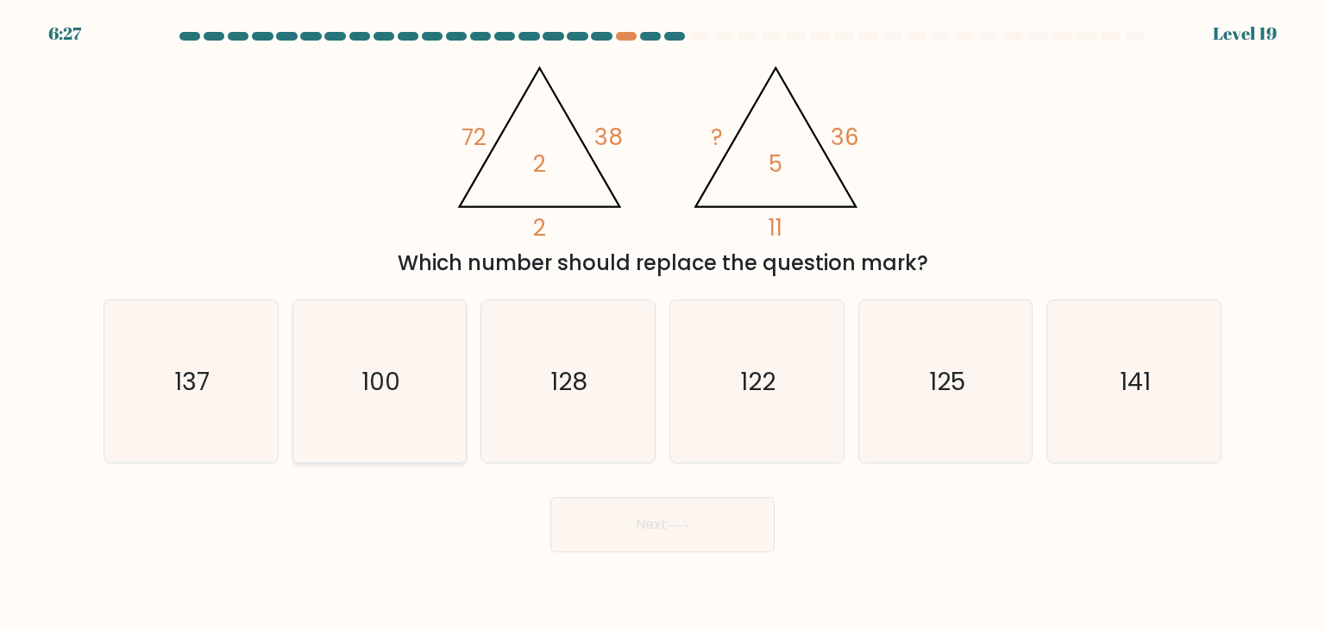
click at [381, 390] on text "100" at bounding box center [380, 381] width 39 height 34
click at [662, 323] on input "b. 100" at bounding box center [662, 319] width 1 height 9
radio input "true"
click at [688, 537] on button "Next" at bounding box center [662, 524] width 224 height 55
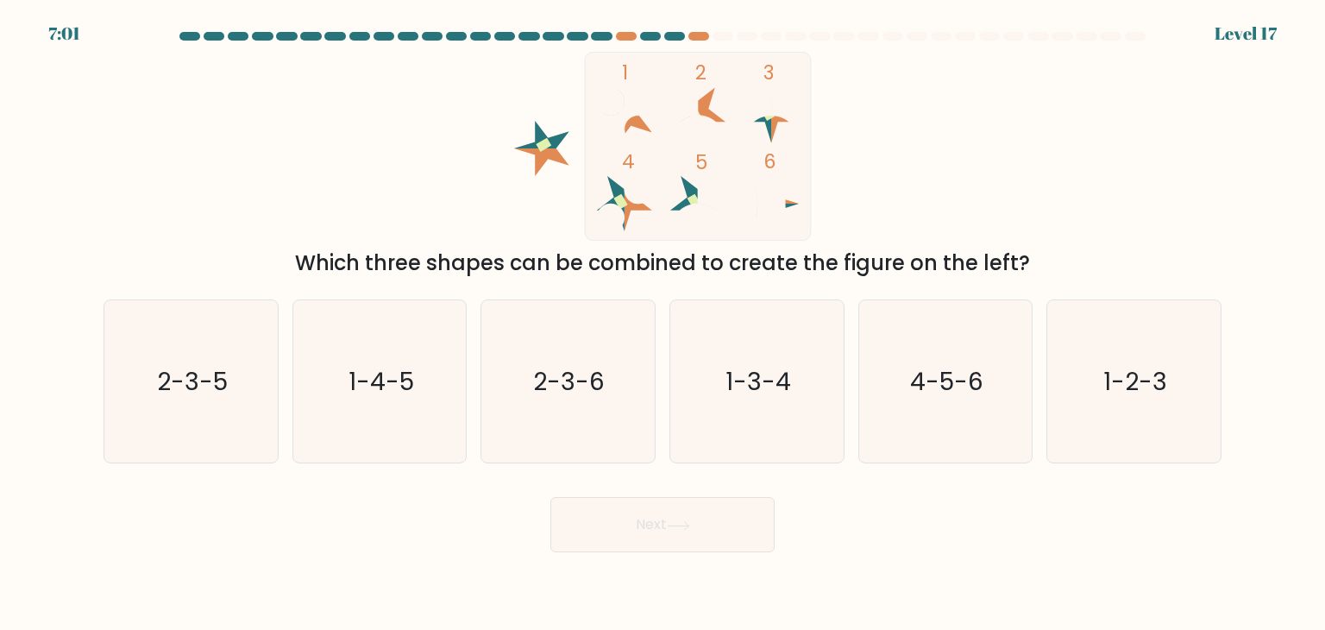
click at [486, 219] on icon "1 2 3 4 5 6" at bounding box center [662, 146] width 464 height 189
click at [726, 225] on rect at bounding box center [698, 146] width 226 height 188
click at [615, 315] on icon "2-3-6" at bounding box center [567, 381] width 162 height 162
click at [662, 315] on input "c. 2-3-6" at bounding box center [662, 319] width 1 height 9
radio input "true"
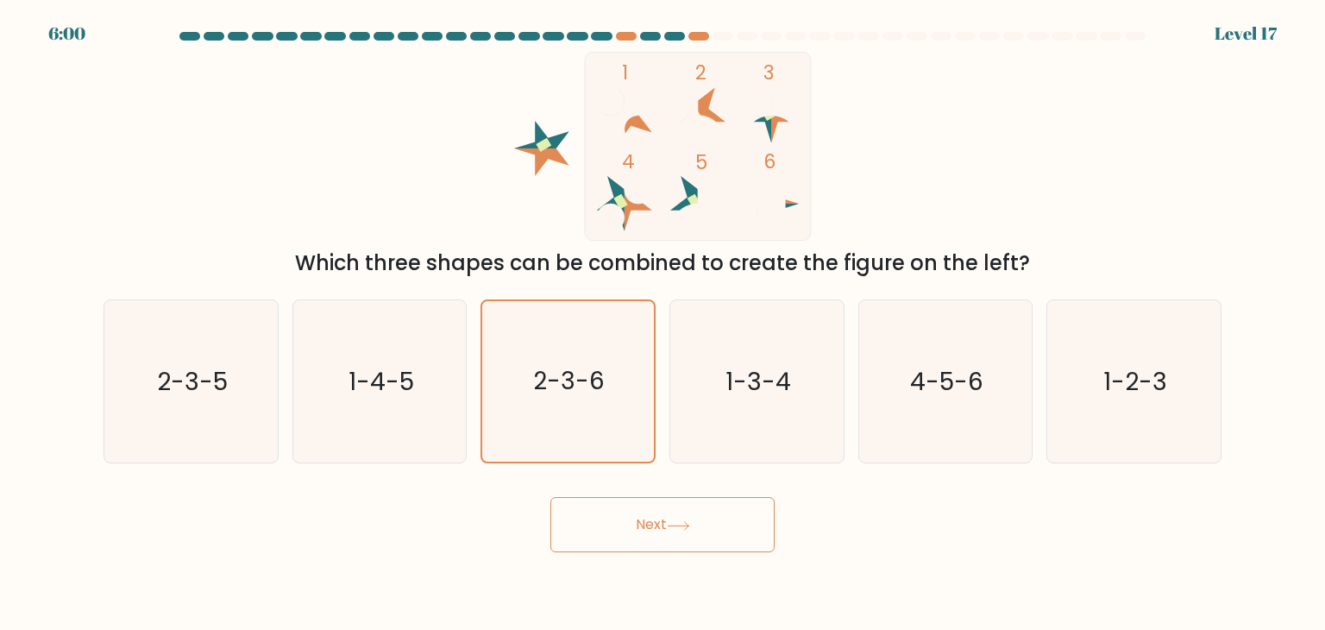
click at [604, 514] on button "Next" at bounding box center [662, 524] width 224 height 55
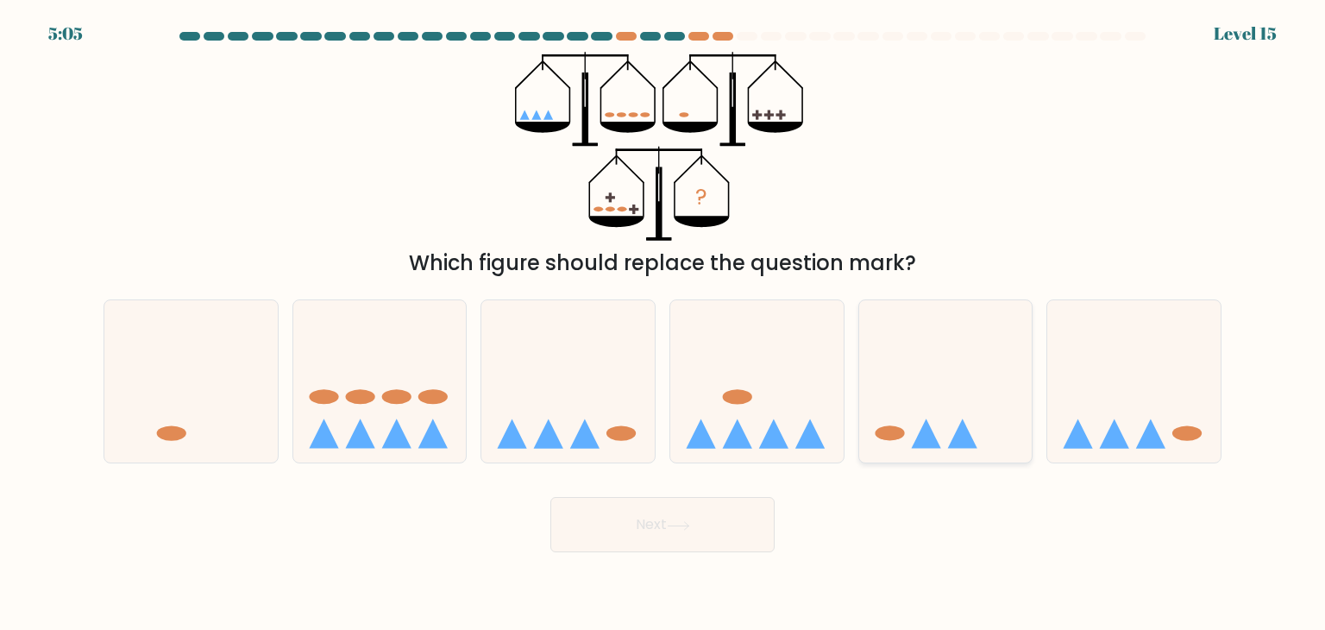
click at [890, 401] on icon at bounding box center [945, 381] width 173 height 143
click at [663, 323] on input "e." at bounding box center [662, 319] width 1 height 9
radio input "true"
click at [890, 401] on icon at bounding box center [946, 381] width 172 height 142
click at [663, 323] on input "e." at bounding box center [662, 319] width 1 height 9
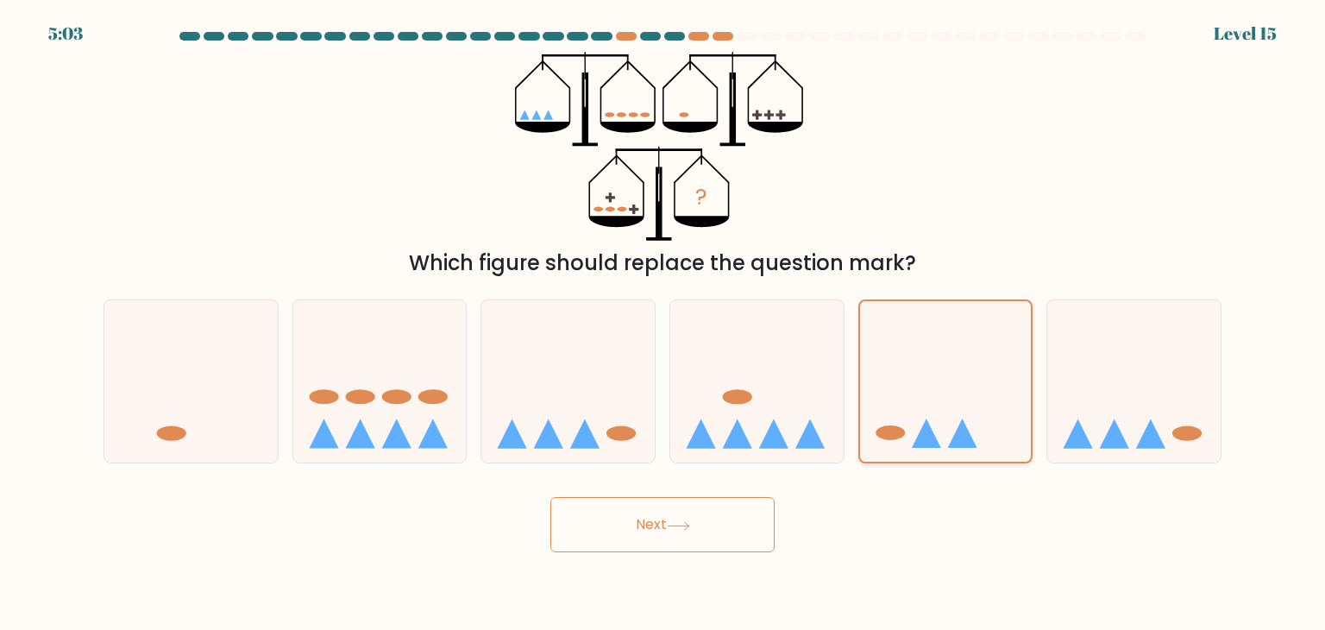
click at [897, 417] on icon at bounding box center [946, 381] width 172 height 142
click at [663, 323] on input "e." at bounding box center [662, 319] width 1 height 9
click at [707, 542] on button "Next" at bounding box center [662, 524] width 224 height 55
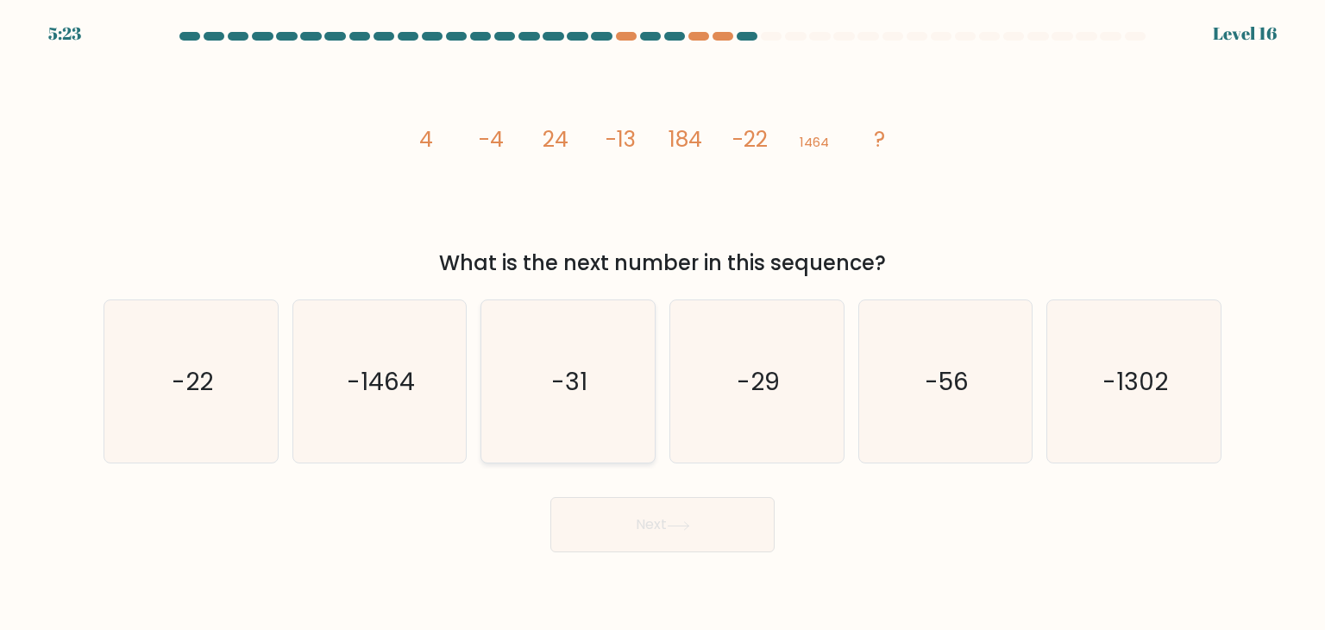
click at [618, 321] on icon "-31" at bounding box center [567, 381] width 162 height 162
click at [662, 321] on input "c. -31" at bounding box center [662, 319] width 1 height 9
radio input "true"
click at [640, 523] on button "Next" at bounding box center [662, 524] width 224 height 55
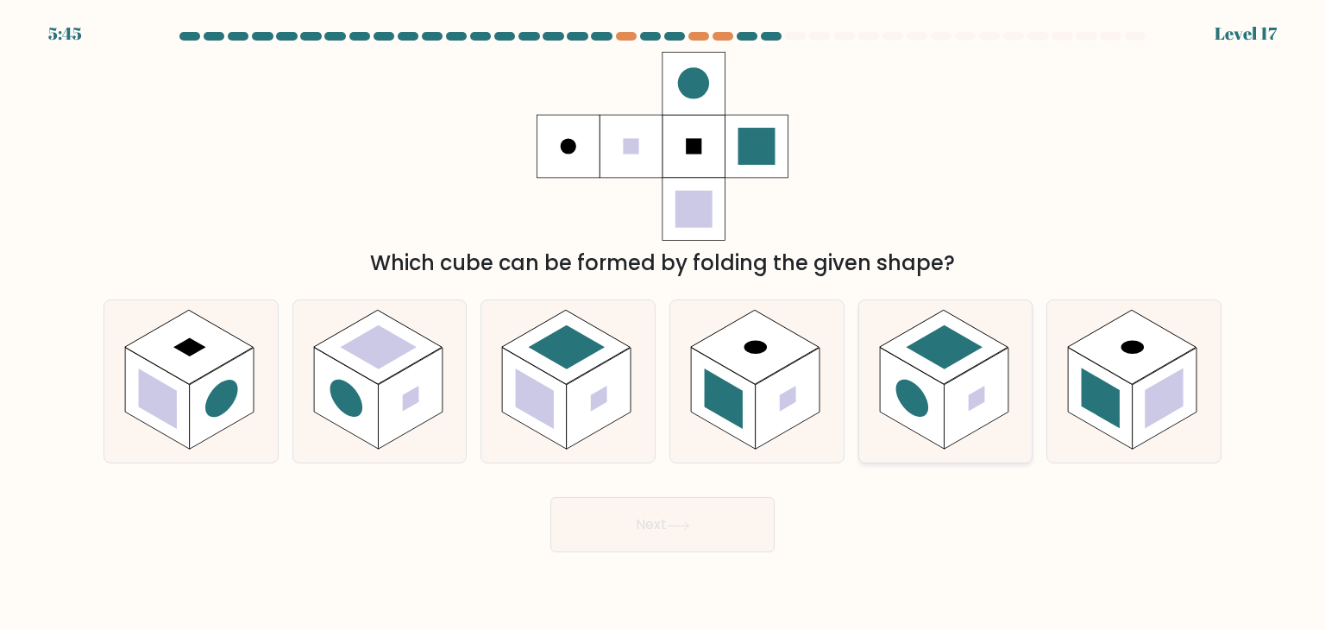
click at [946, 377] on rect at bounding box center [943, 347] width 128 height 74
click at [663, 323] on input "e." at bounding box center [662, 319] width 1 height 9
radio input "true"
click at [946, 377] on rect at bounding box center [943, 346] width 127 height 73
click at [663, 323] on input "e." at bounding box center [662, 319] width 1 height 9
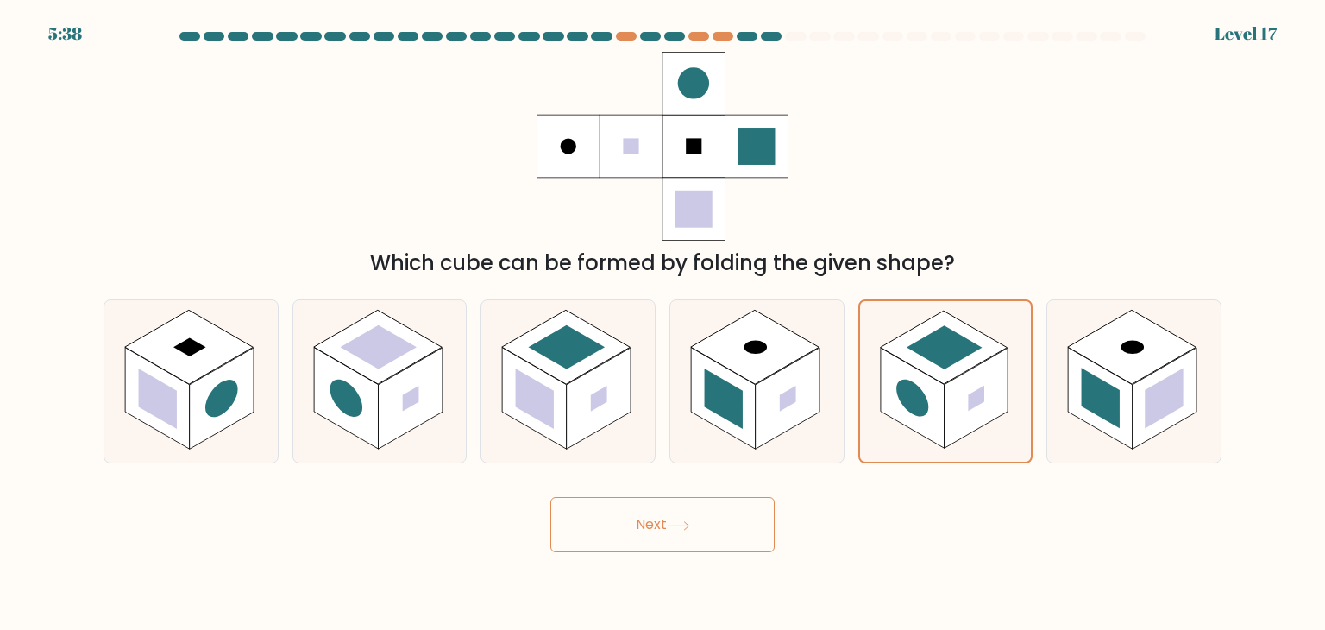
click at [549, 185] on icon at bounding box center [662, 146] width 252 height 189
click at [1150, 377] on rect at bounding box center [1164, 399] width 65 height 102
click at [663, 323] on input "f." at bounding box center [662, 319] width 1 height 9
radio input "true"
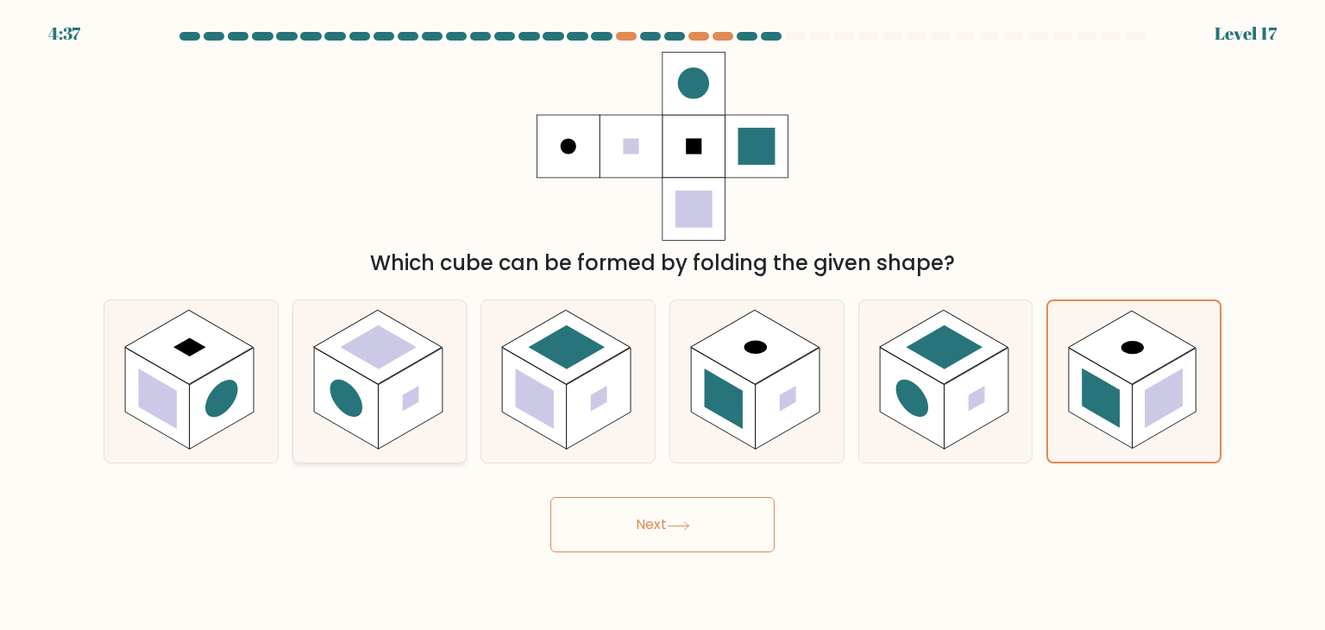
click at [377, 336] on rect at bounding box center [378, 347] width 77 height 44
click at [662, 323] on input "b." at bounding box center [662, 319] width 1 height 9
radio input "true"
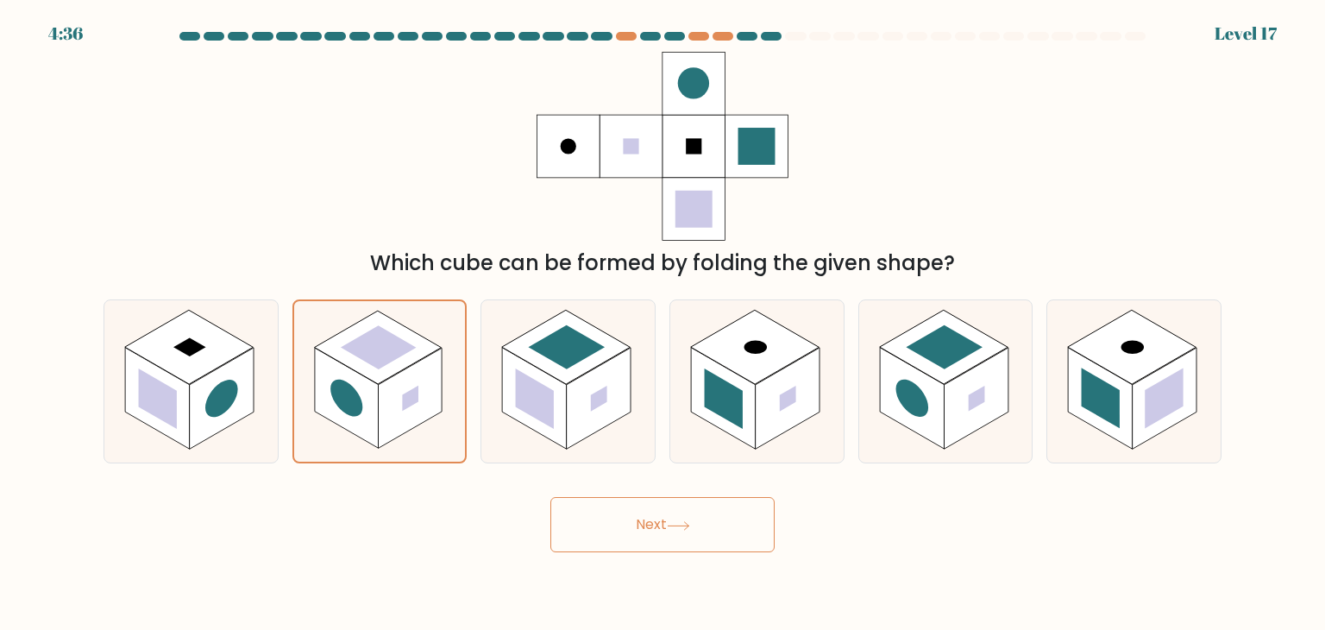
click at [710, 522] on button "Next" at bounding box center [662, 524] width 224 height 55
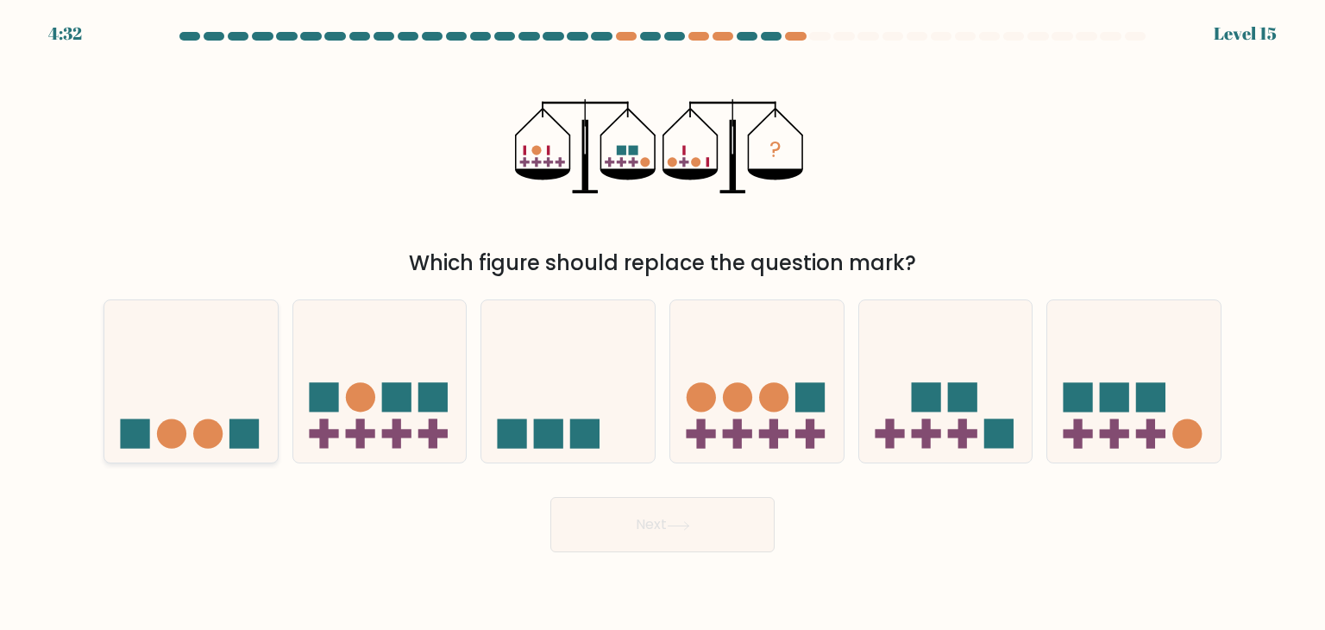
click at [125, 378] on icon at bounding box center [190, 381] width 173 height 143
click at [662, 323] on input "a." at bounding box center [662, 319] width 1 height 9
radio input "true"
click at [723, 519] on button "Next" at bounding box center [662, 524] width 224 height 55
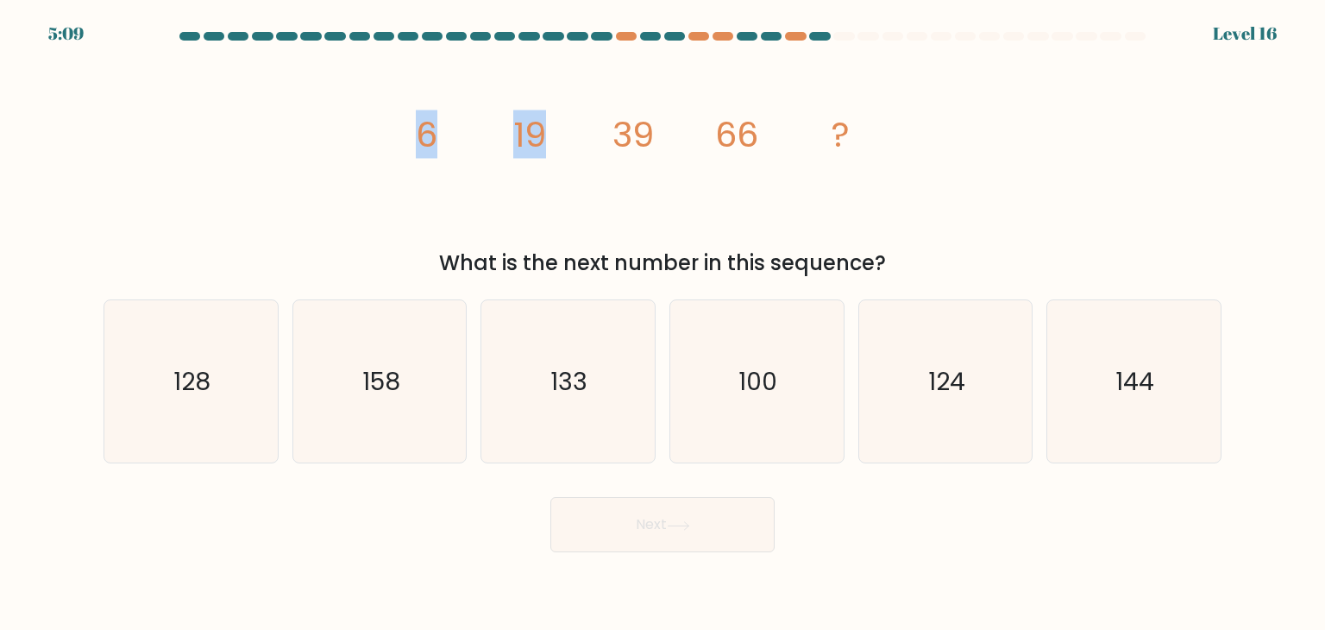
drag, startPoint x: 413, startPoint y: 134, endPoint x: 552, endPoint y: 128, distance: 139.0
click at [552, 128] on icon "image/svg+xml 6 19 39 66 ?" at bounding box center [662, 146] width 517 height 189
drag, startPoint x: 505, startPoint y: 128, endPoint x: 649, endPoint y: 133, distance: 144.1
click at [649, 133] on icon "image/svg+xml 6 19 39 66 ?" at bounding box center [662, 146] width 517 height 189
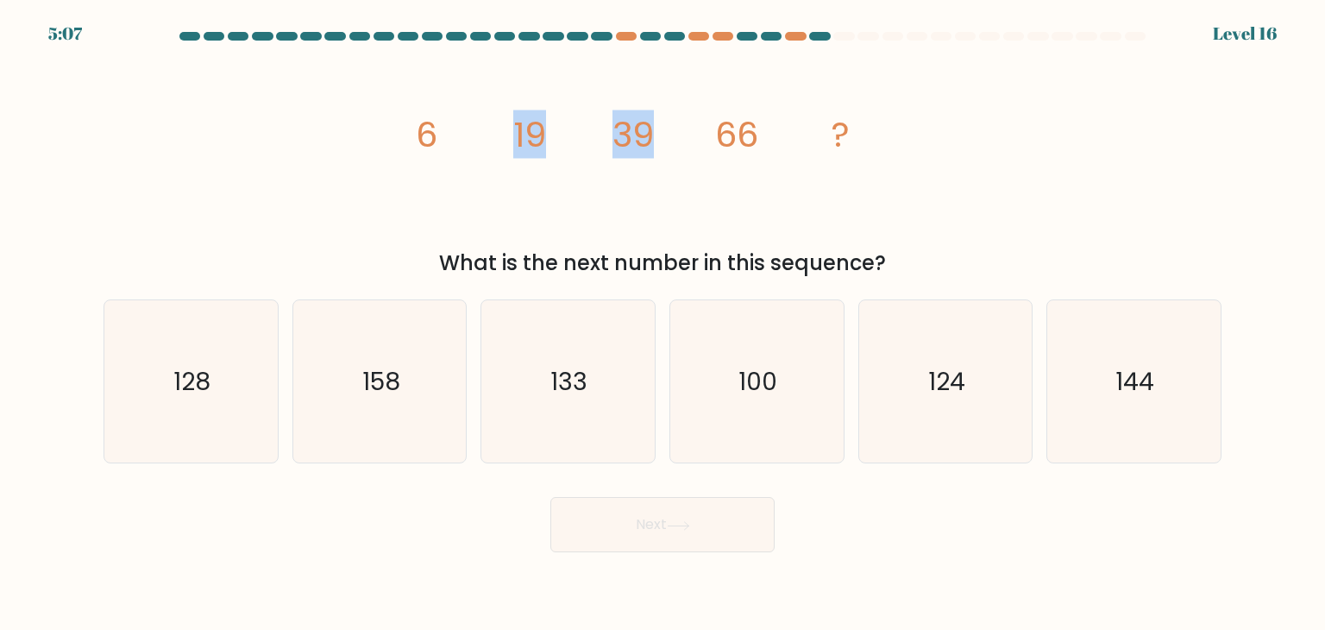
click at [649, 133] on tspan "39" at bounding box center [632, 134] width 41 height 48
drag, startPoint x: 593, startPoint y: 135, endPoint x: 755, endPoint y: 122, distance: 162.6
click at [755, 122] on icon "image/svg+xml 6 19 39 66 ?" at bounding box center [662, 146] width 517 height 189
click at [755, 122] on tspan "66" at bounding box center [736, 134] width 43 height 48
drag, startPoint x: 511, startPoint y: 139, endPoint x: 520, endPoint y: 132, distance: 11.0
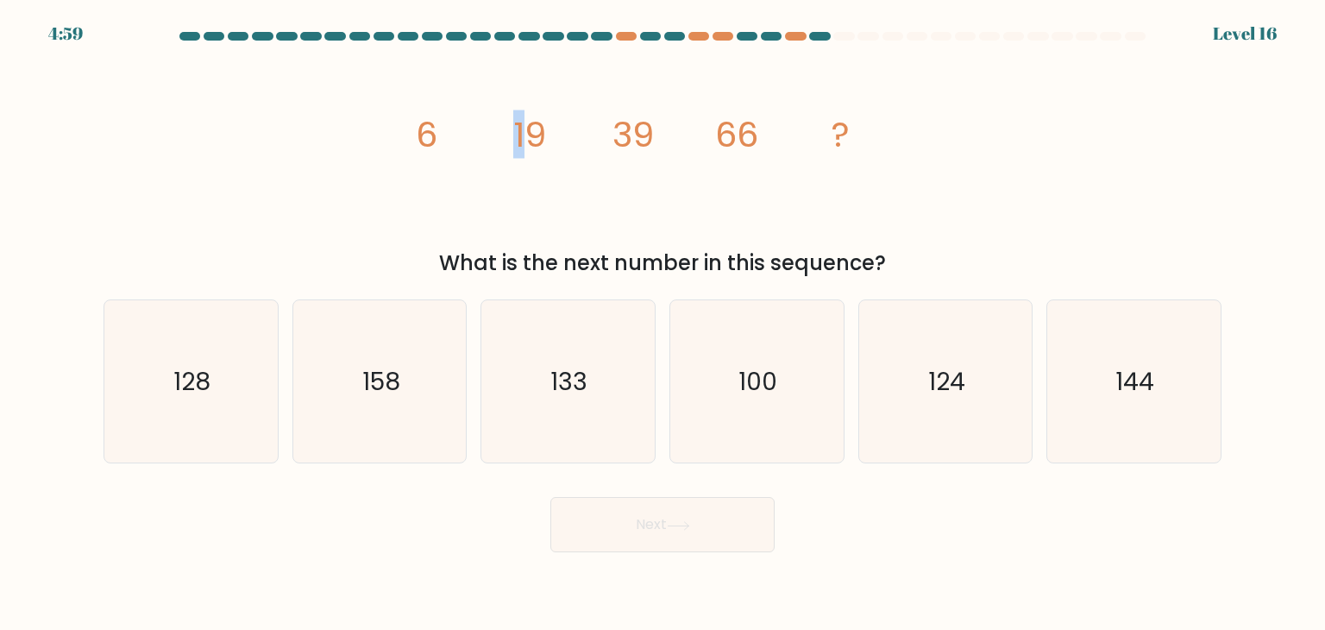
click at [520, 132] on icon "image/svg+xml 6 19 39 66 ?" at bounding box center [662, 146] width 517 height 189
click at [214, 248] on div "What is the next number in this sequence?" at bounding box center [662, 263] width 1097 height 31
click at [810, 399] on icon "100" at bounding box center [756, 381] width 162 height 162
click at [663, 323] on input "d. 100" at bounding box center [662, 319] width 1 height 9
radio input "true"
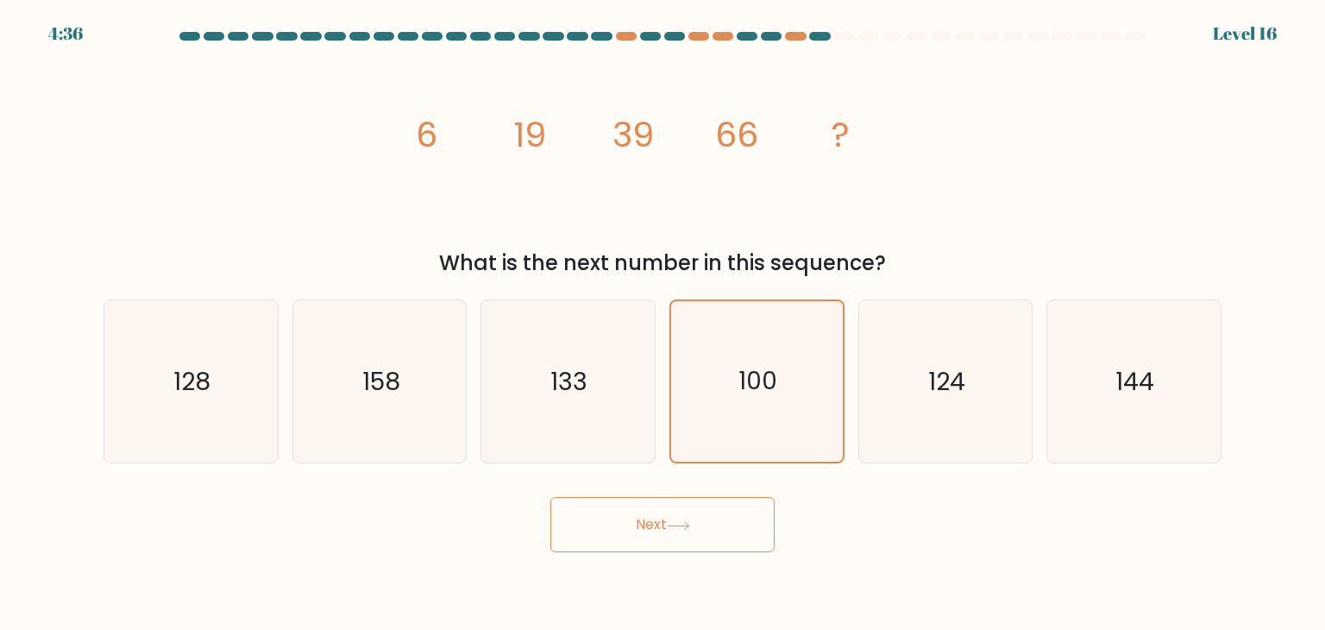
click at [692, 536] on button "Next" at bounding box center [662, 524] width 224 height 55
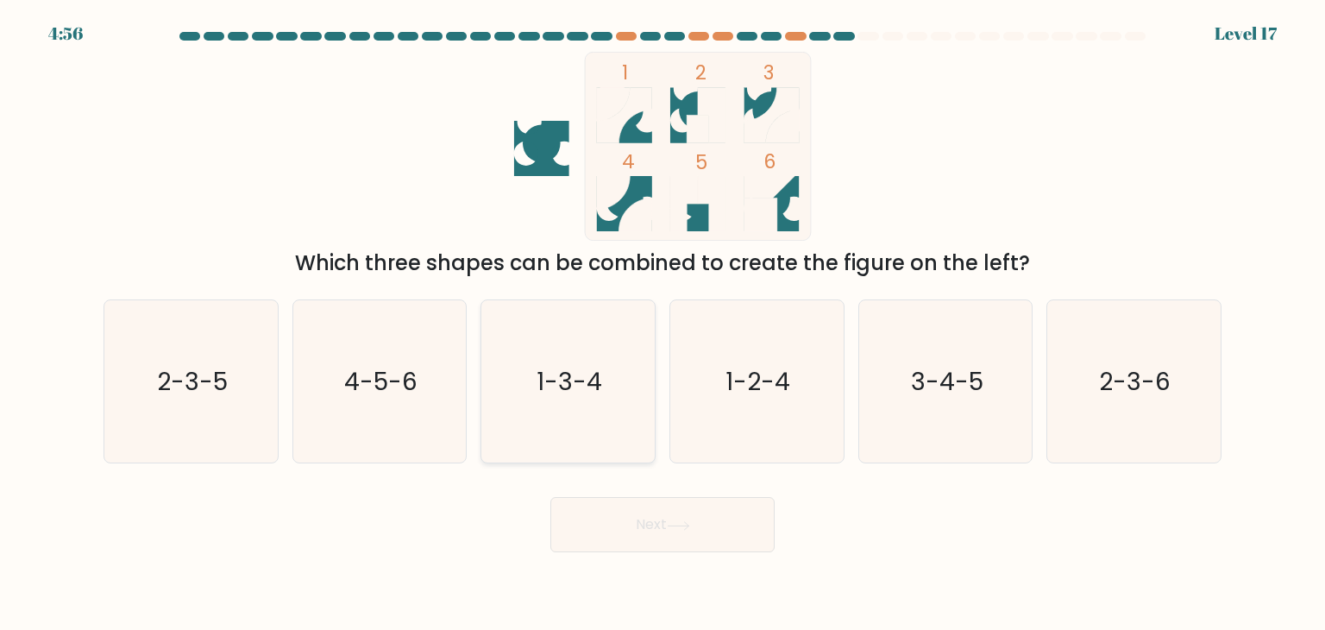
click at [538, 379] on text "1-3-4" at bounding box center [570, 381] width 66 height 34
click at [662, 323] on input "c. 1-3-4" at bounding box center [662, 319] width 1 height 9
radio input "true"
click at [611, 495] on div "Next" at bounding box center [662, 518] width 1138 height 68
click at [617, 509] on button "Next" at bounding box center [662, 524] width 224 height 55
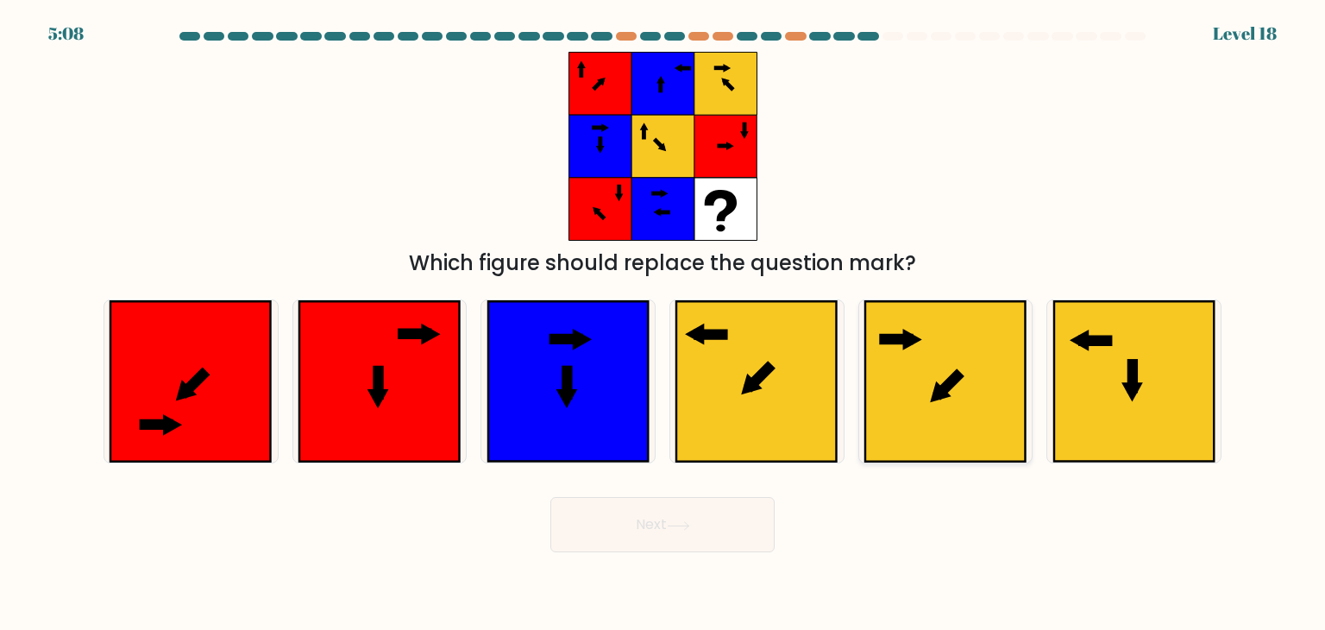
click at [981, 360] on icon at bounding box center [945, 381] width 160 height 160
click at [663, 323] on input "e." at bounding box center [662, 319] width 1 height 9
radio input "true"
click at [706, 528] on button "Next" at bounding box center [662, 524] width 224 height 55
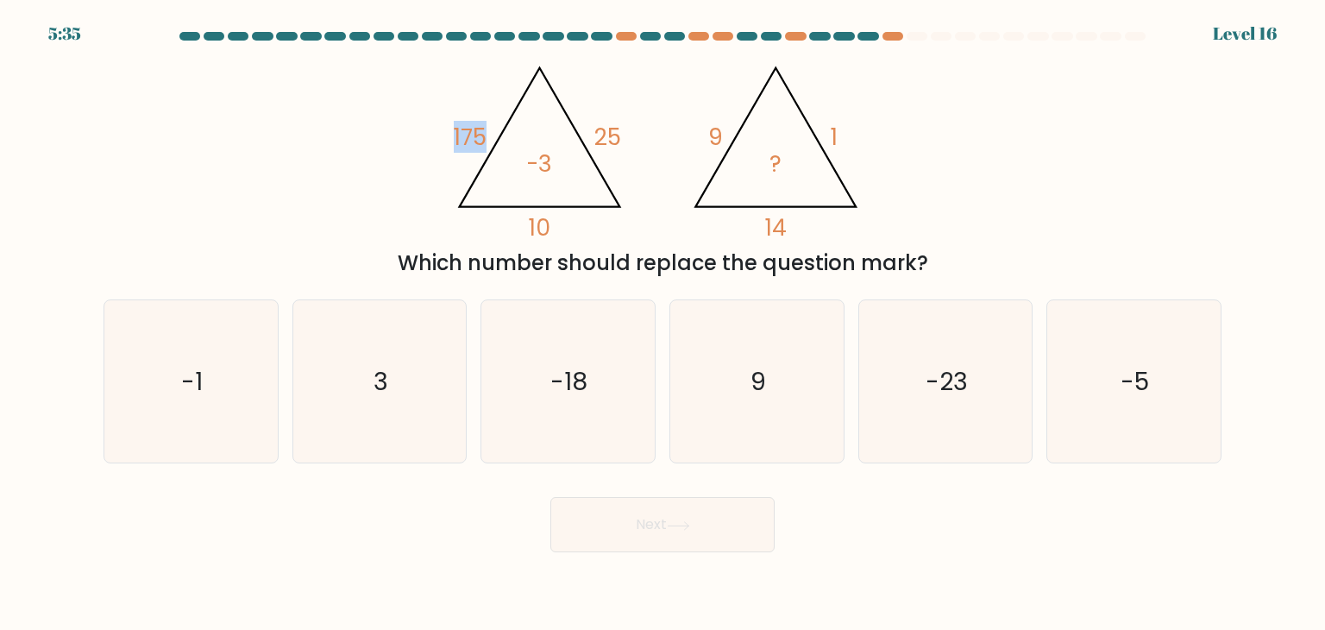
drag, startPoint x: 452, startPoint y: 132, endPoint x: 493, endPoint y: 135, distance: 41.5
click at [493, 135] on icon "@import url('https://fonts.googleapis.com/css?family=Abril+Fatface:400,100,100i…" at bounding box center [662, 146] width 435 height 189
click at [712, 129] on icon "@import url('https://fonts.googleapis.com/css?family=Abril+Fatface:400,100,100i…" at bounding box center [662, 146] width 435 height 189
click at [1166, 330] on icon "-5" at bounding box center [1133, 381] width 162 height 162
click at [663, 323] on input "f. -5" at bounding box center [662, 319] width 1 height 9
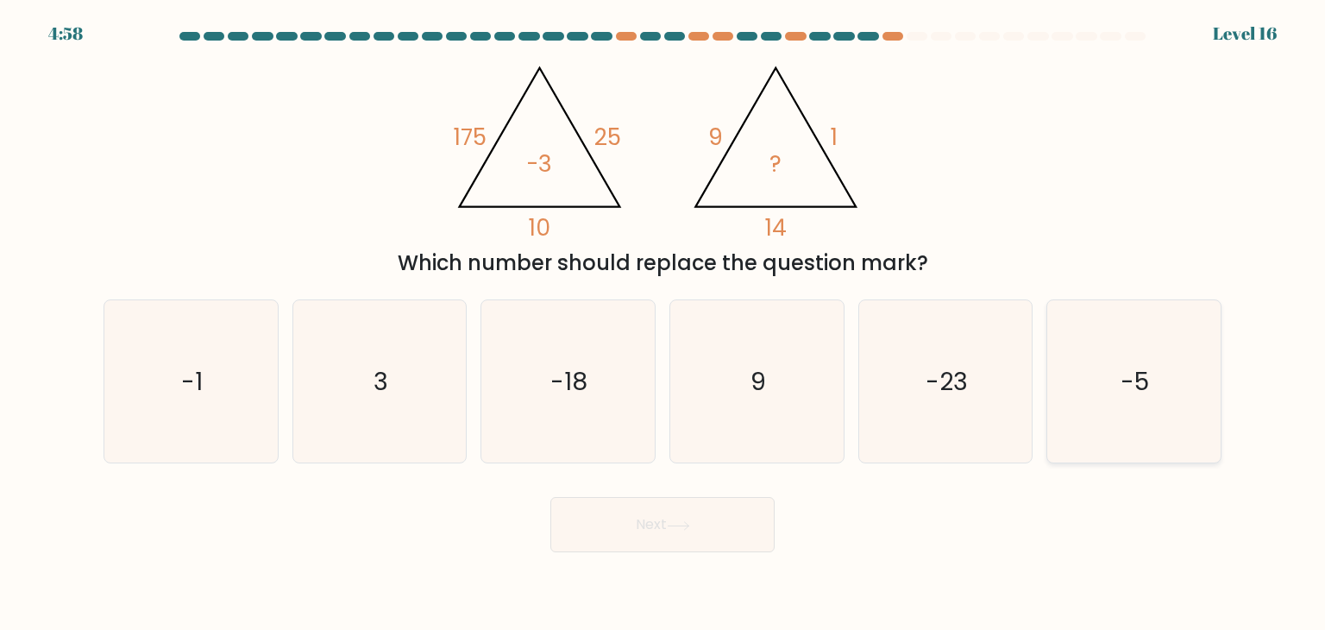
radio input "true"
drag, startPoint x: 459, startPoint y: 135, endPoint x: 504, endPoint y: 127, distance: 45.7
click at [504, 127] on icon "@import url('https://fonts.googleapis.com/css?family=Abril+Fatface:400,100,100i…" at bounding box center [662, 146] width 435 height 189
click at [837, 266] on div "Which number should replace the question mark?" at bounding box center [662, 263] width 1097 height 31
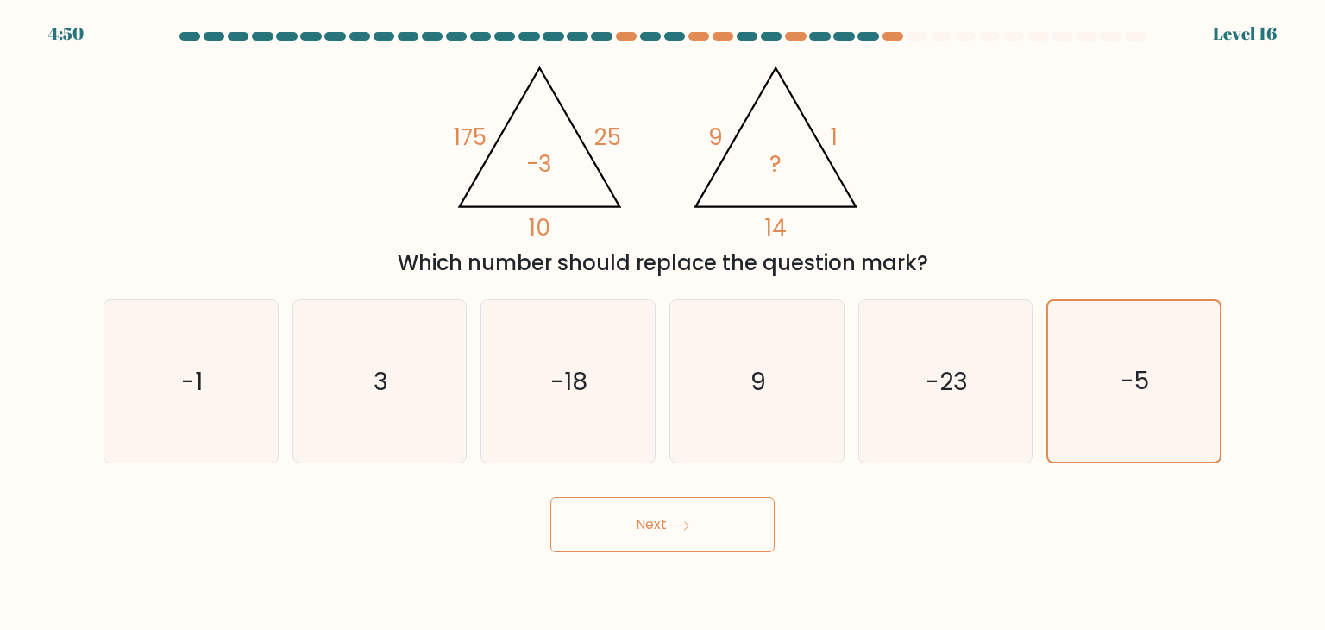
click at [597, 530] on button "Next" at bounding box center [662, 524] width 224 height 55
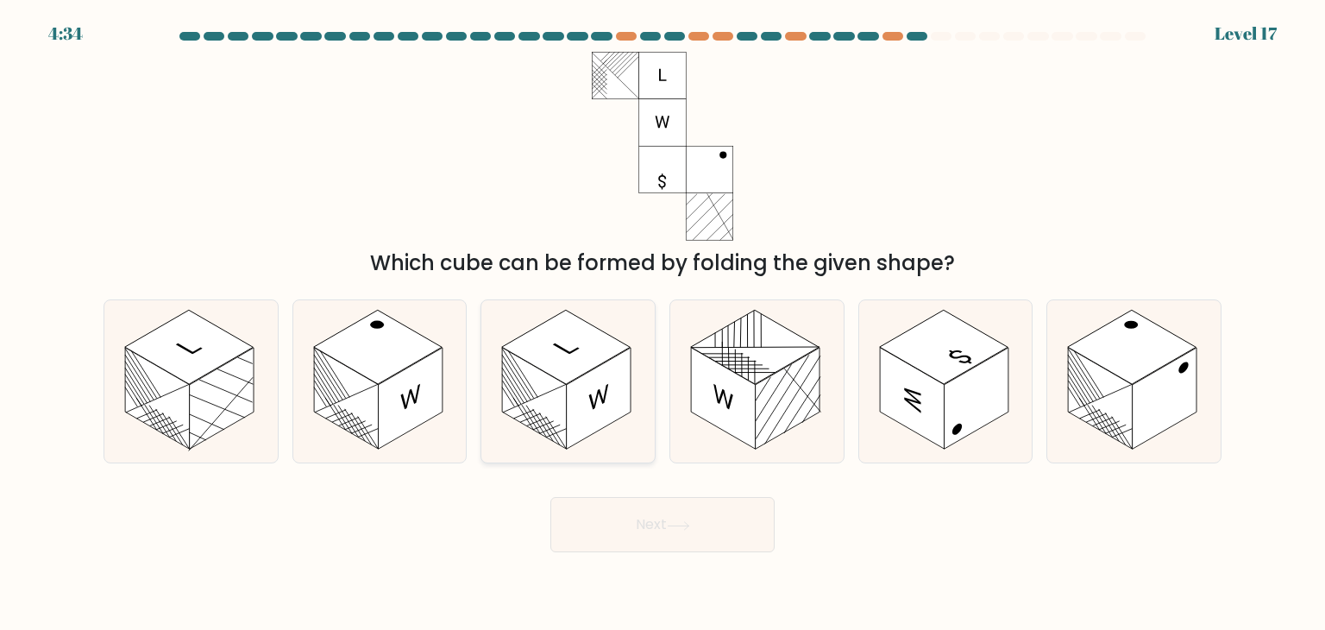
click at [563, 408] on rect at bounding box center [535, 399] width 65 height 102
click at [662, 323] on input "c." at bounding box center [662, 319] width 1 height 9
radio input "true"
click at [649, 537] on button "Next" at bounding box center [662, 524] width 224 height 55
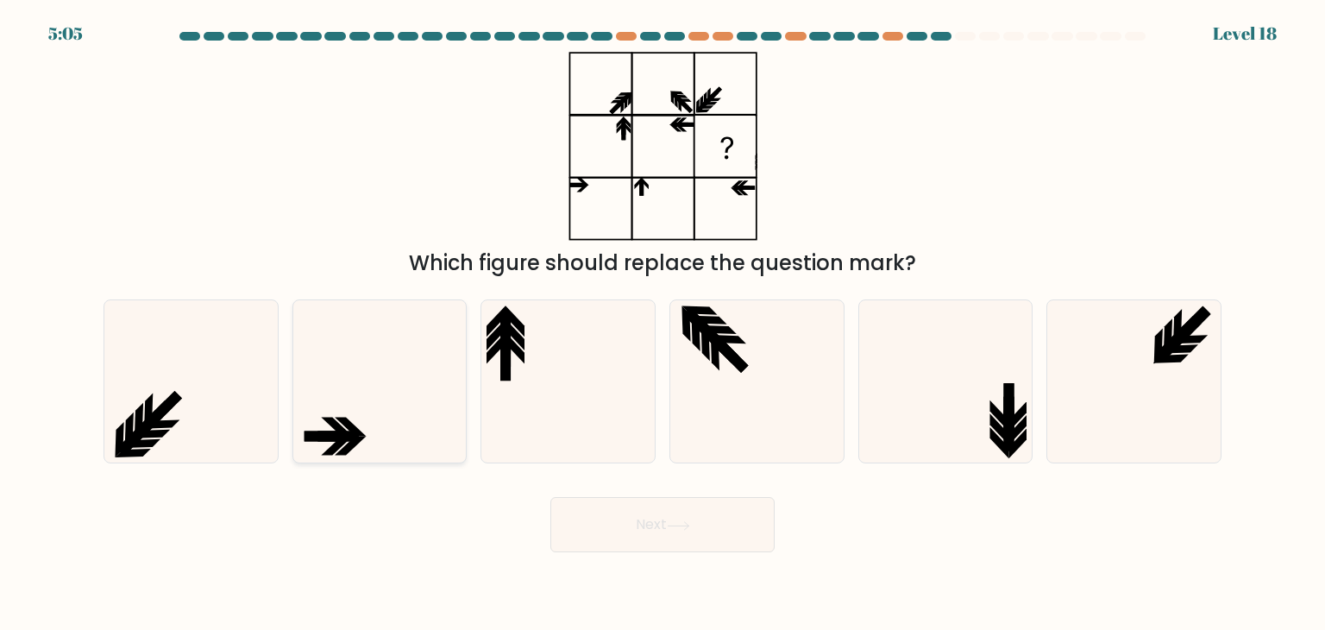
click at [439, 432] on icon at bounding box center [379, 381] width 162 height 162
click at [662, 323] on input "b." at bounding box center [662, 319] width 1 height 9
radio input "true"
click at [641, 555] on body "5:03 Level 18" at bounding box center [662, 315] width 1325 height 630
click at [645, 545] on button "Next" at bounding box center [662, 524] width 224 height 55
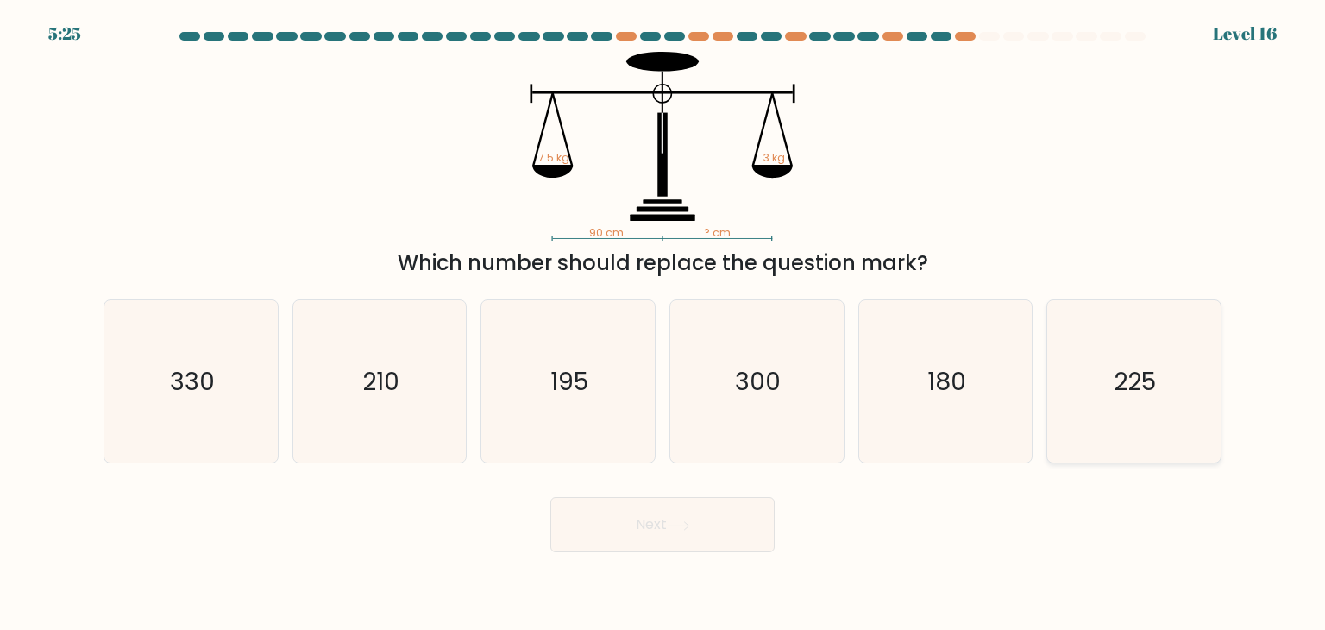
click at [1075, 349] on icon "225" at bounding box center [1133, 381] width 162 height 162
click at [663, 323] on input "f. 225" at bounding box center [662, 319] width 1 height 9
radio input "true"
click at [662, 526] on button "Next" at bounding box center [662, 524] width 224 height 55
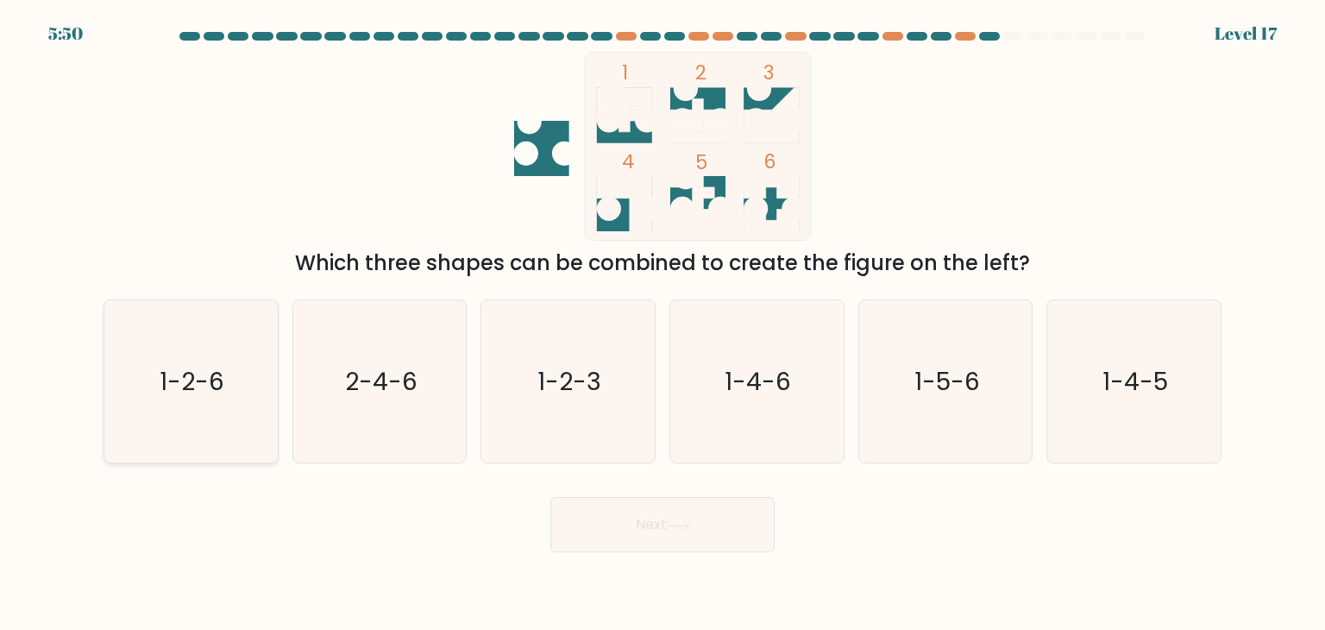
click at [238, 422] on icon "1-2-6" at bounding box center [191, 381] width 162 height 162
click at [662, 323] on input "a. 1-2-6" at bounding box center [662, 319] width 1 height 9
radio input "true"
click at [704, 552] on body "5:49 Level 17" at bounding box center [662, 315] width 1325 height 630
click at [711, 526] on button "Next" at bounding box center [662, 524] width 224 height 55
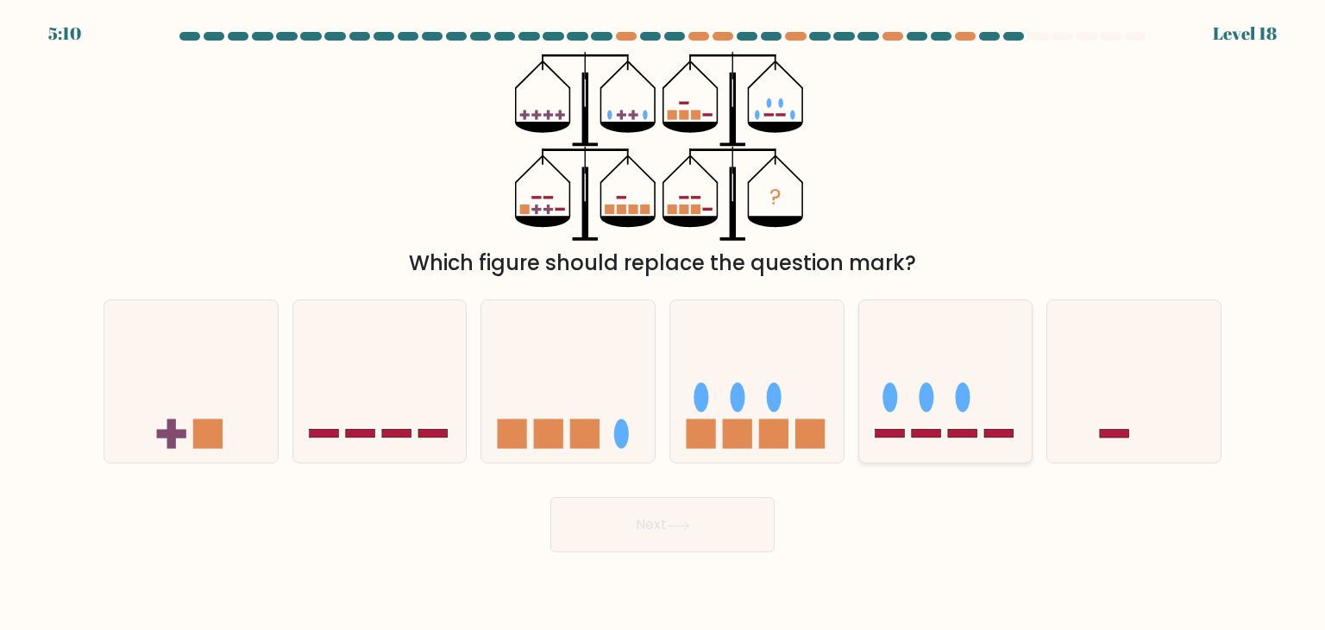
click at [953, 406] on icon at bounding box center [945, 381] width 173 height 143
click at [663, 323] on input "e." at bounding box center [662, 319] width 1 height 9
radio input "true"
click at [743, 525] on button "Next" at bounding box center [662, 524] width 224 height 55
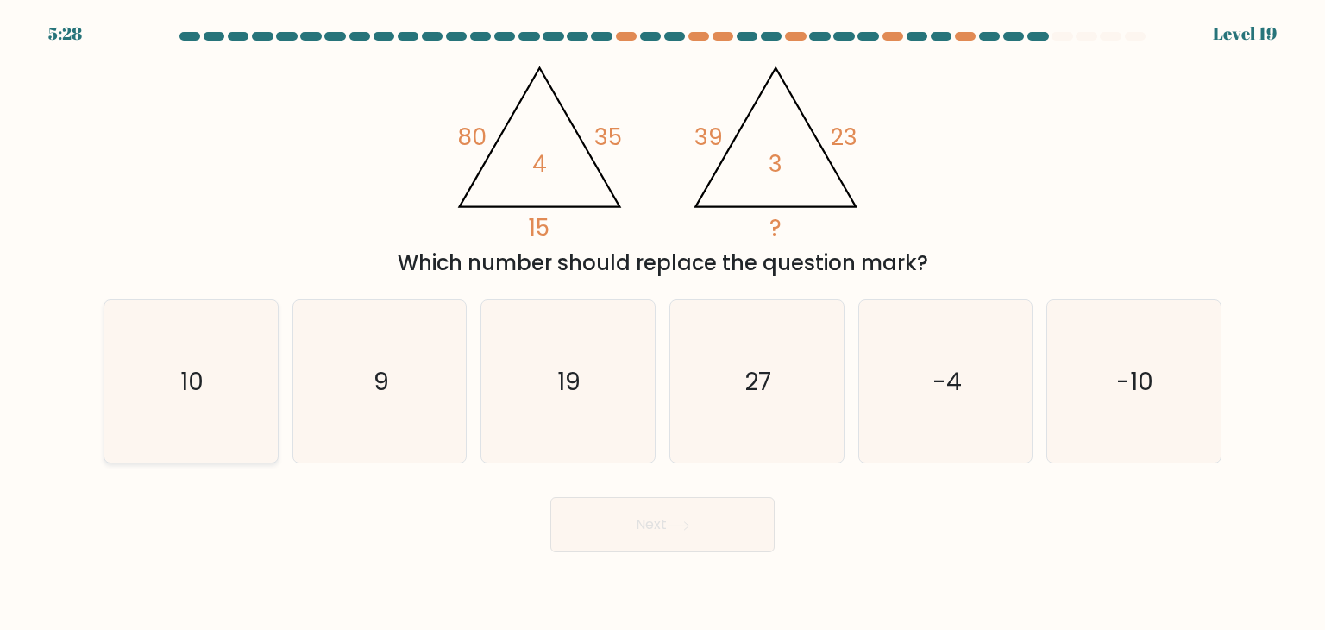
click at [248, 446] on icon "10" at bounding box center [191, 381] width 162 height 162
click at [662, 323] on input "a. 10" at bounding box center [662, 319] width 1 height 9
radio input "true"
click at [714, 523] on button "Next" at bounding box center [662, 524] width 224 height 55
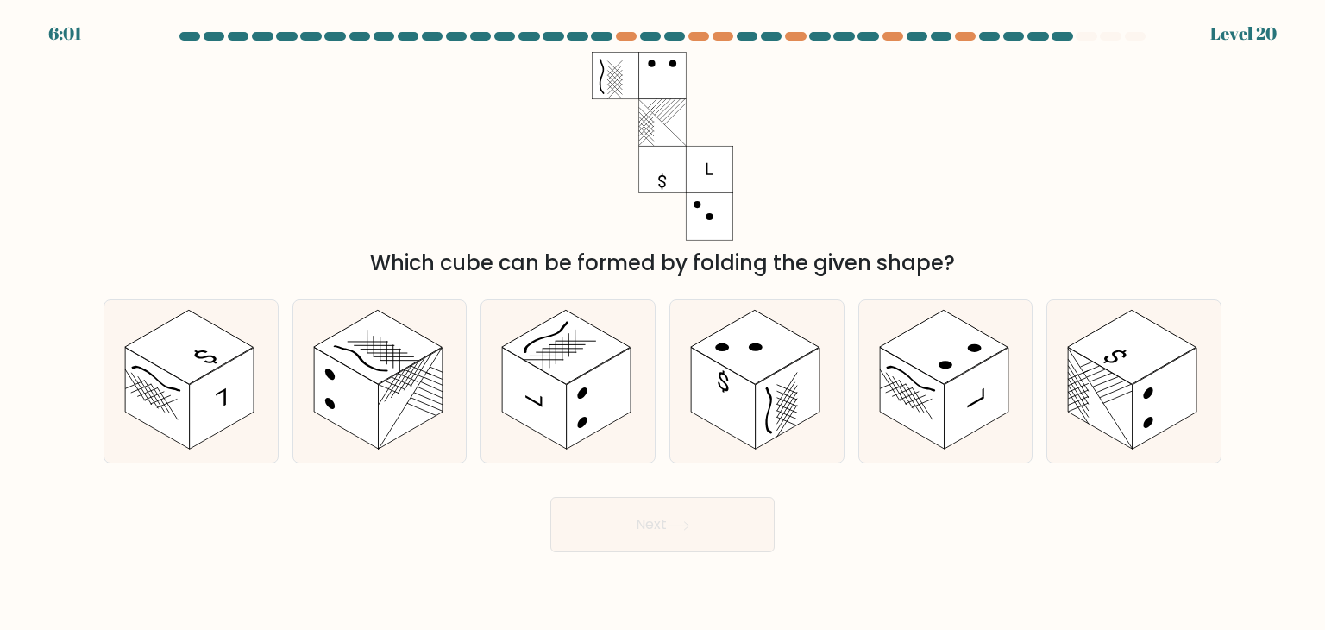
drag, startPoint x: 441, startPoint y: 453, endPoint x: 335, endPoint y: 524, distance: 127.3
click at [335, 524] on div "Next" at bounding box center [662, 518] width 1138 height 68
click at [780, 418] on line at bounding box center [787, 408] width 21 height 32
click at [663, 323] on input "d." at bounding box center [662, 319] width 1 height 9
radio input "true"
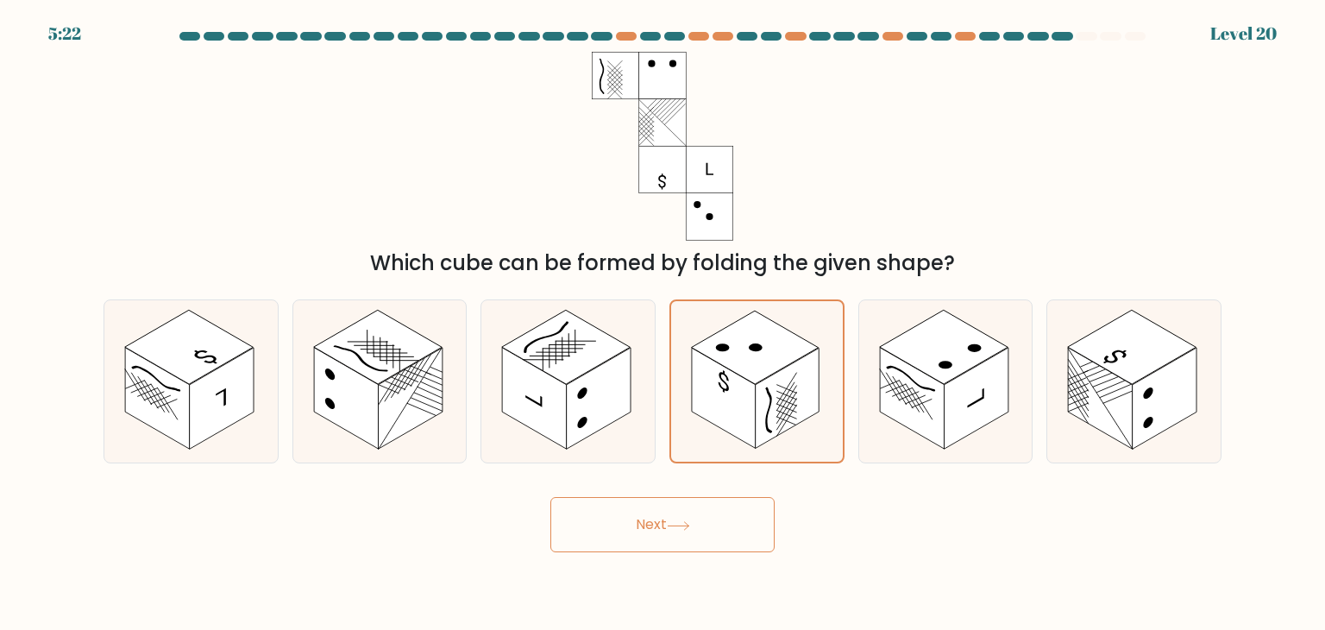
click at [721, 544] on button "Next" at bounding box center [662, 524] width 224 height 55
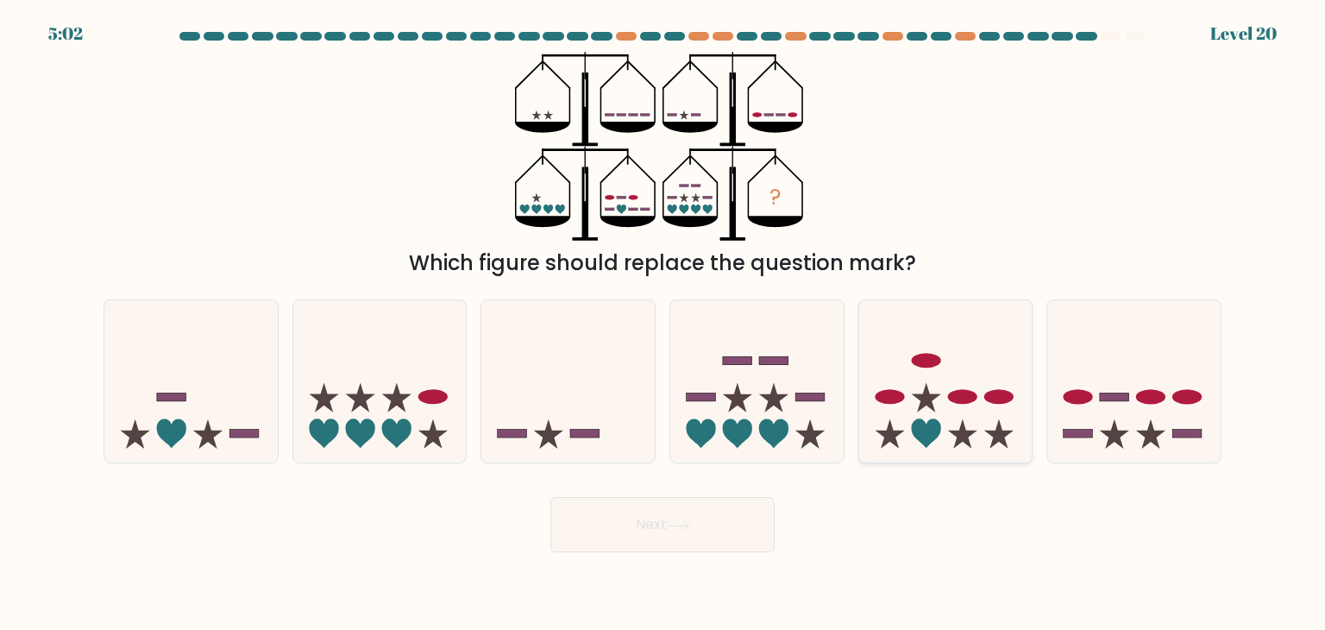
click at [904, 375] on icon at bounding box center [945, 381] width 173 height 143
click at [663, 323] on input "e." at bounding box center [662, 319] width 1 height 9
radio input "true"
click at [737, 515] on button "Next" at bounding box center [662, 524] width 224 height 55
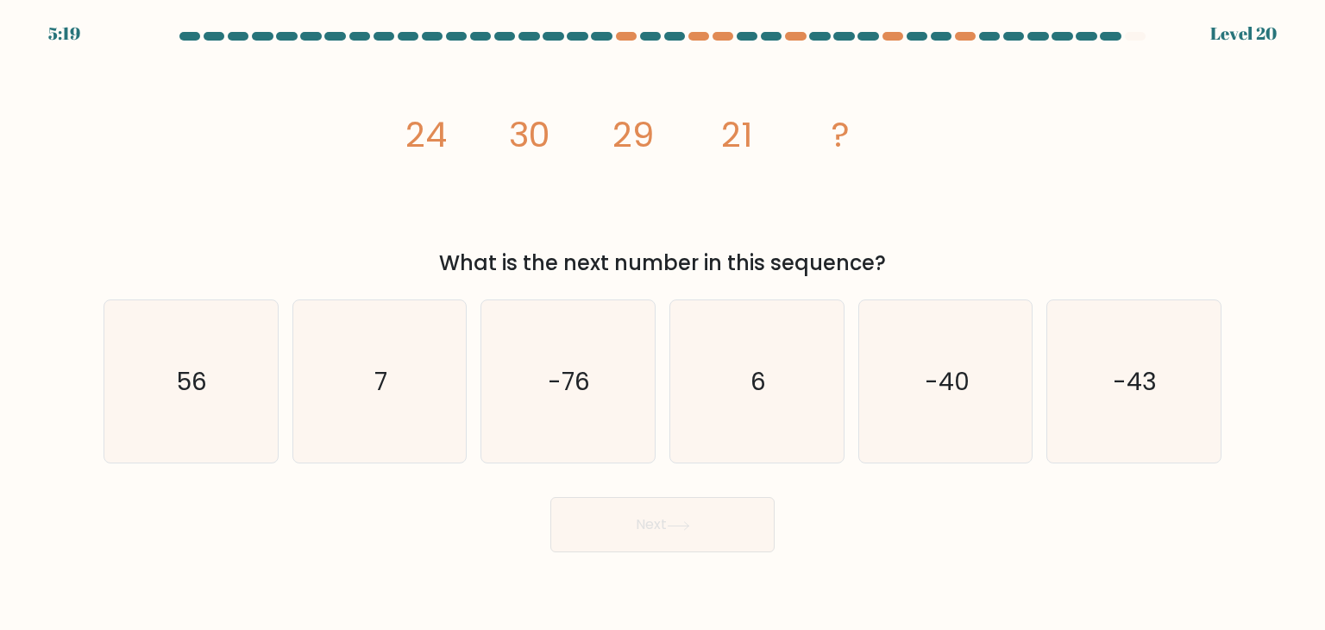
click at [290, 272] on div "What is the next number in this sequence?" at bounding box center [662, 263] width 1097 height 31
click at [784, 417] on icon "6" at bounding box center [756, 381] width 162 height 162
click at [663, 323] on input "d. 6" at bounding box center [662, 319] width 1 height 9
radio input "true"
click at [714, 517] on button "Next" at bounding box center [662, 524] width 224 height 55
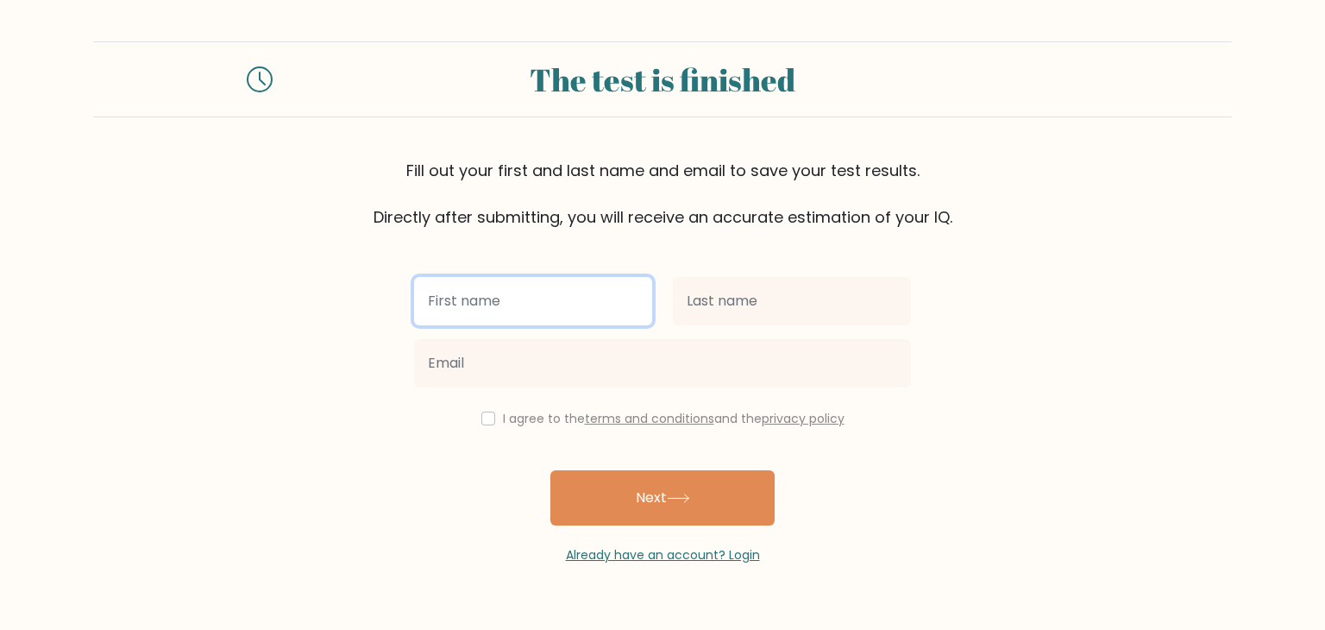
click at [576, 305] on input "text" at bounding box center [533, 301] width 238 height 48
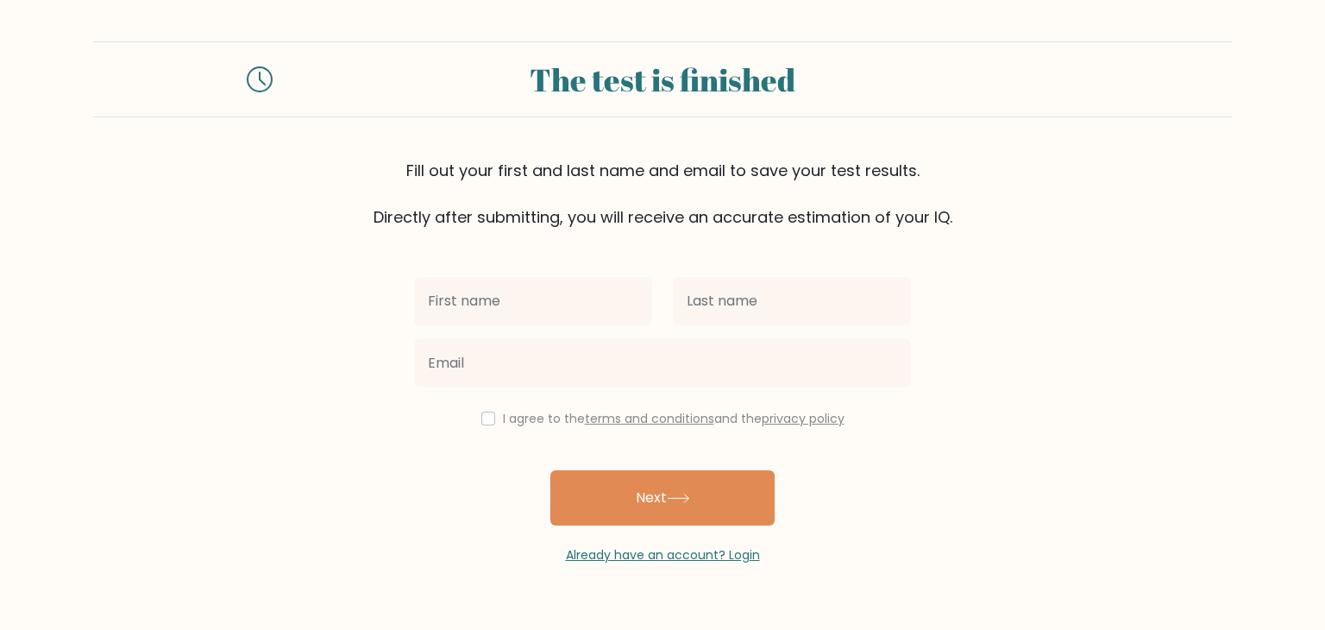
click at [485, 428] on div "I agree to the terms and conditions and the privacy policy" at bounding box center [662, 418] width 517 height 21
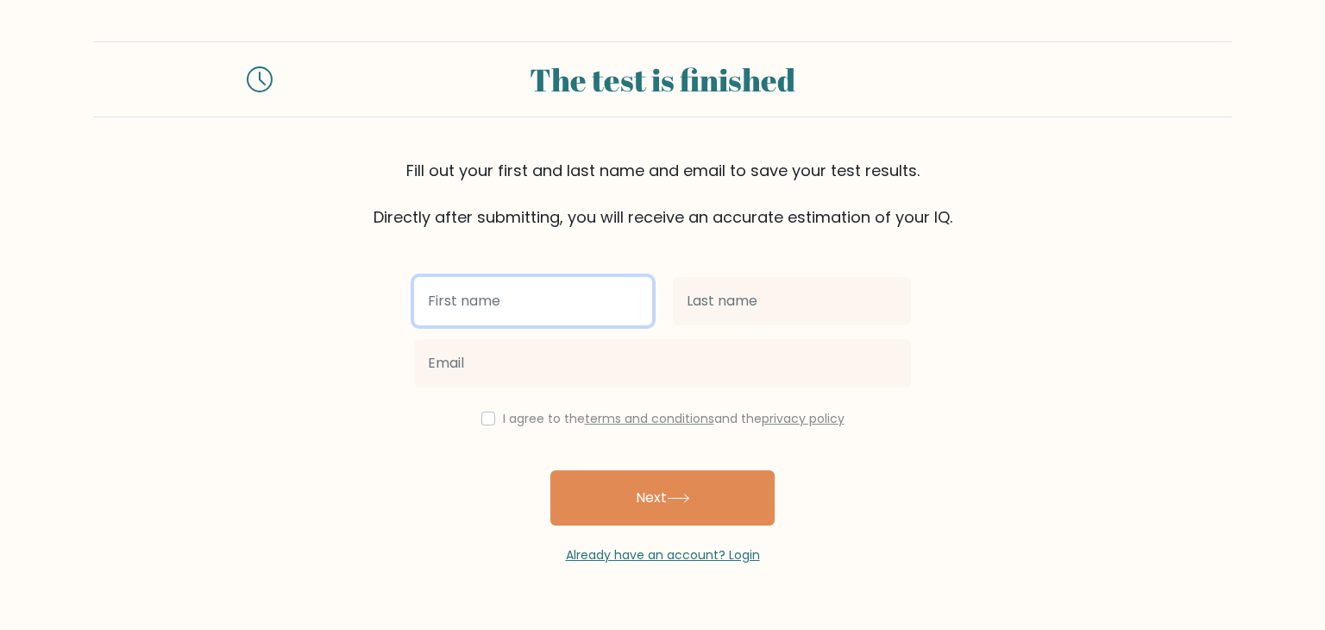
click at [542, 313] on input "text" at bounding box center [533, 301] width 238 height 48
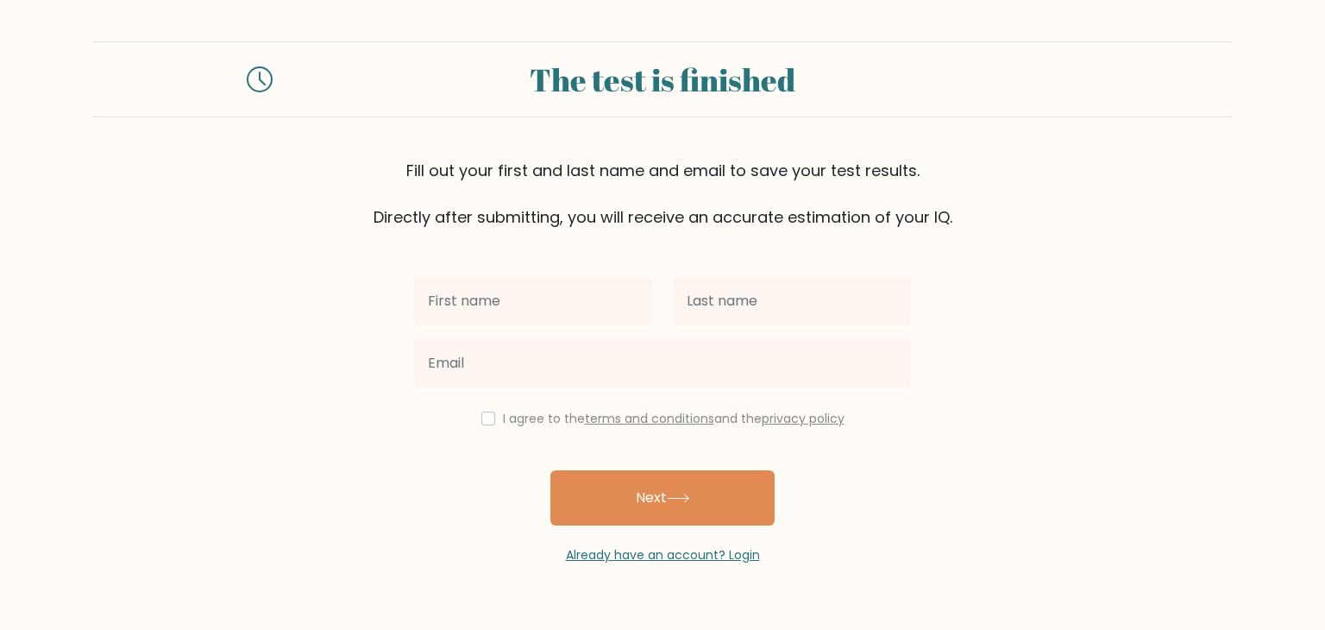
click at [948, 417] on form "The test is finished Fill out your first and last name and email to save your t…" at bounding box center [662, 302] width 1325 height 523
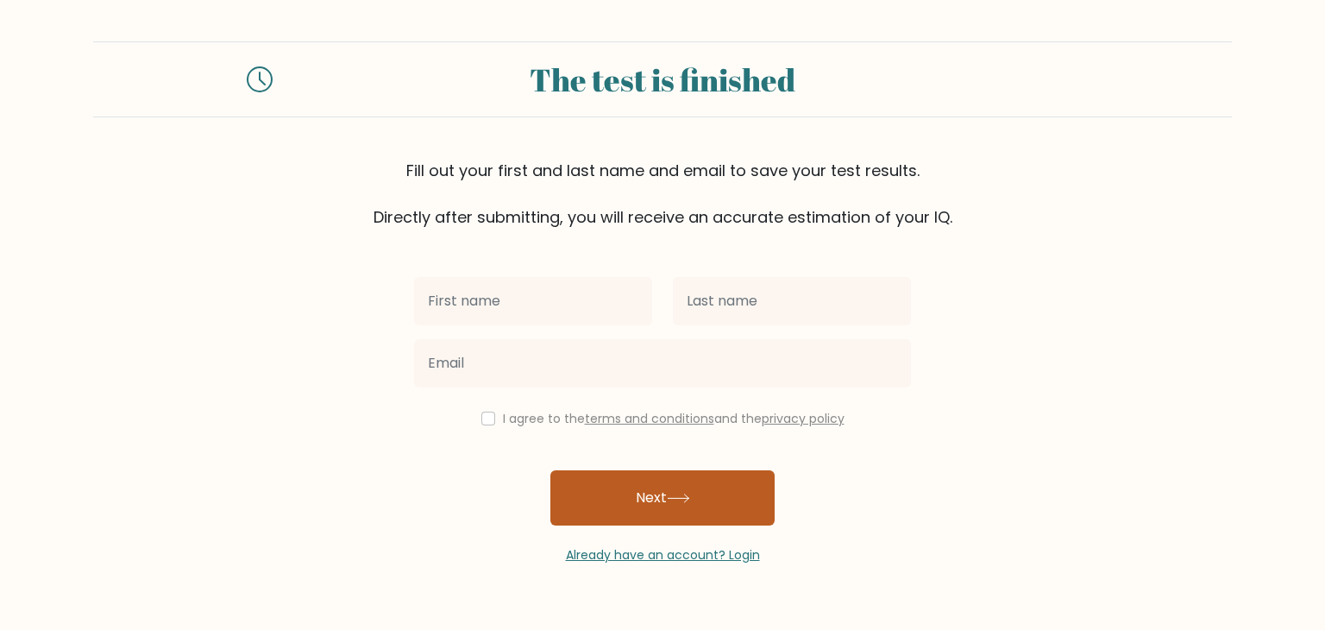
click at [734, 490] on button "Next" at bounding box center [662, 497] width 224 height 55
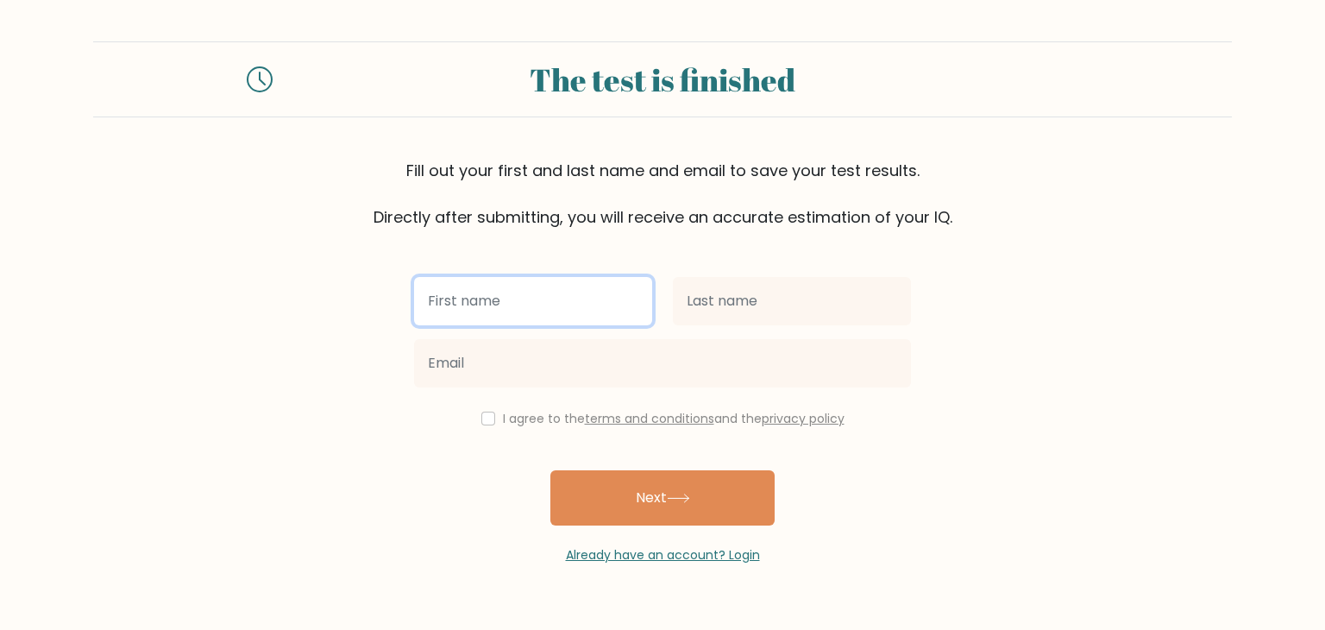
type input "l"
type input "karl"
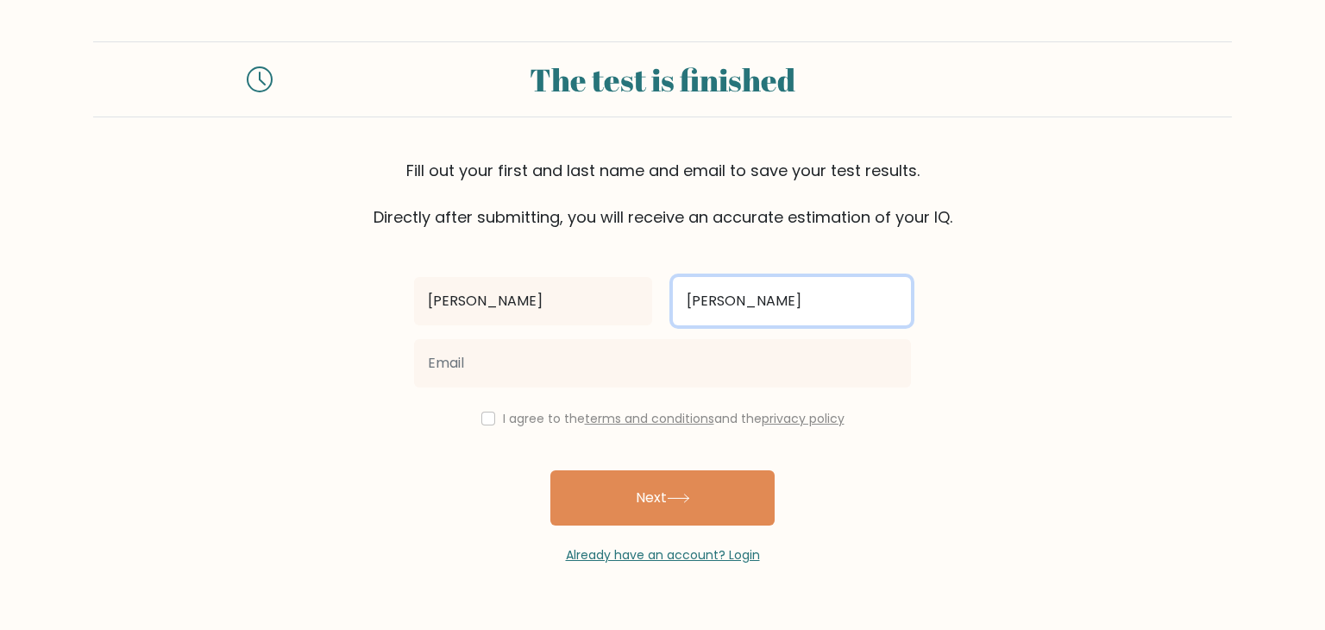
type input "hanson"
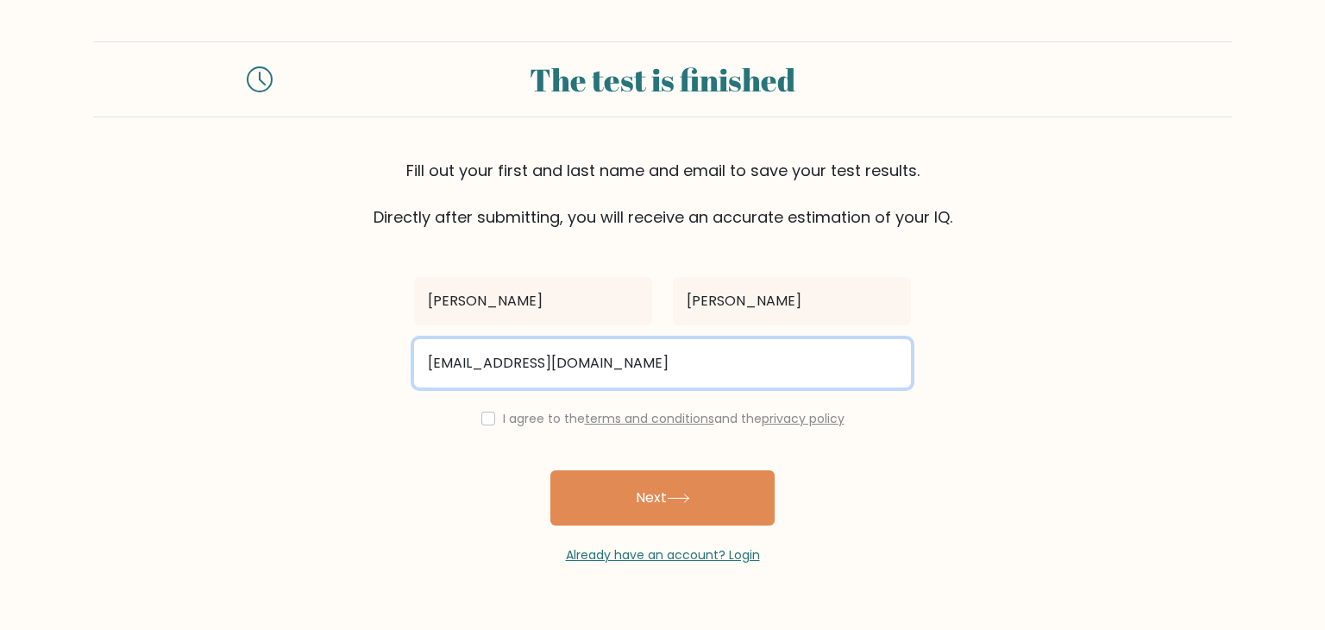
type input "lasse.kelberg@gmail.com"
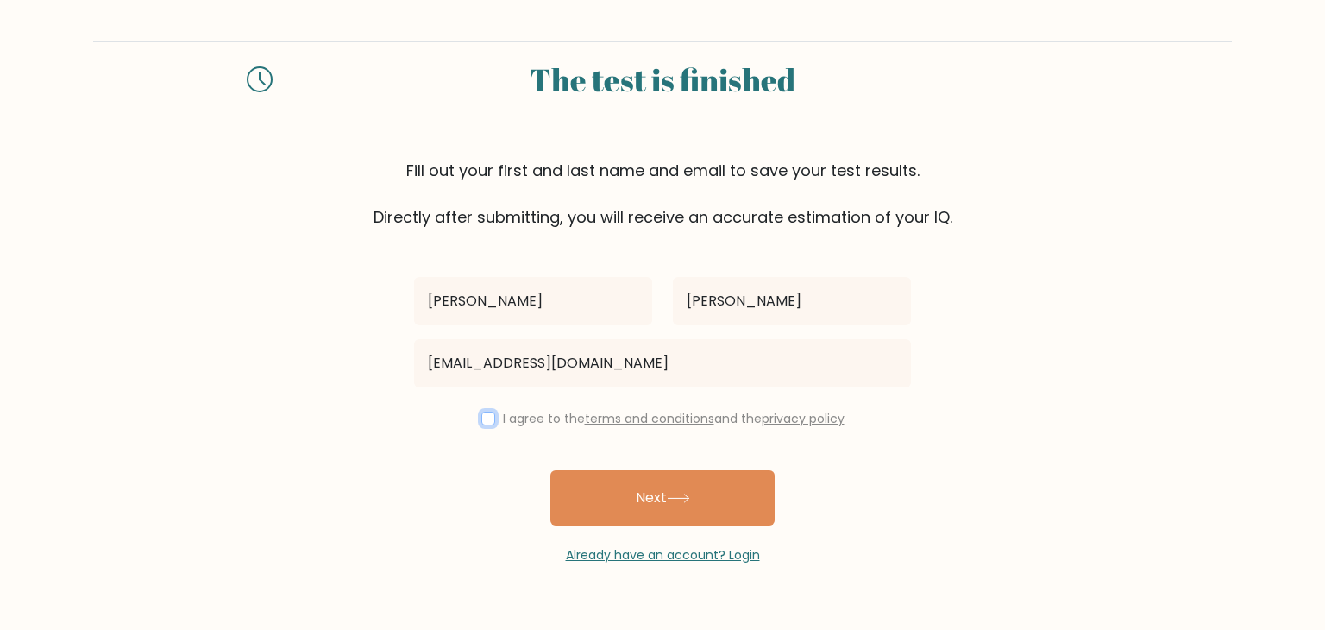
click at [486, 419] on input "checkbox" at bounding box center [488, 418] width 14 height 14
checkbox input "true"
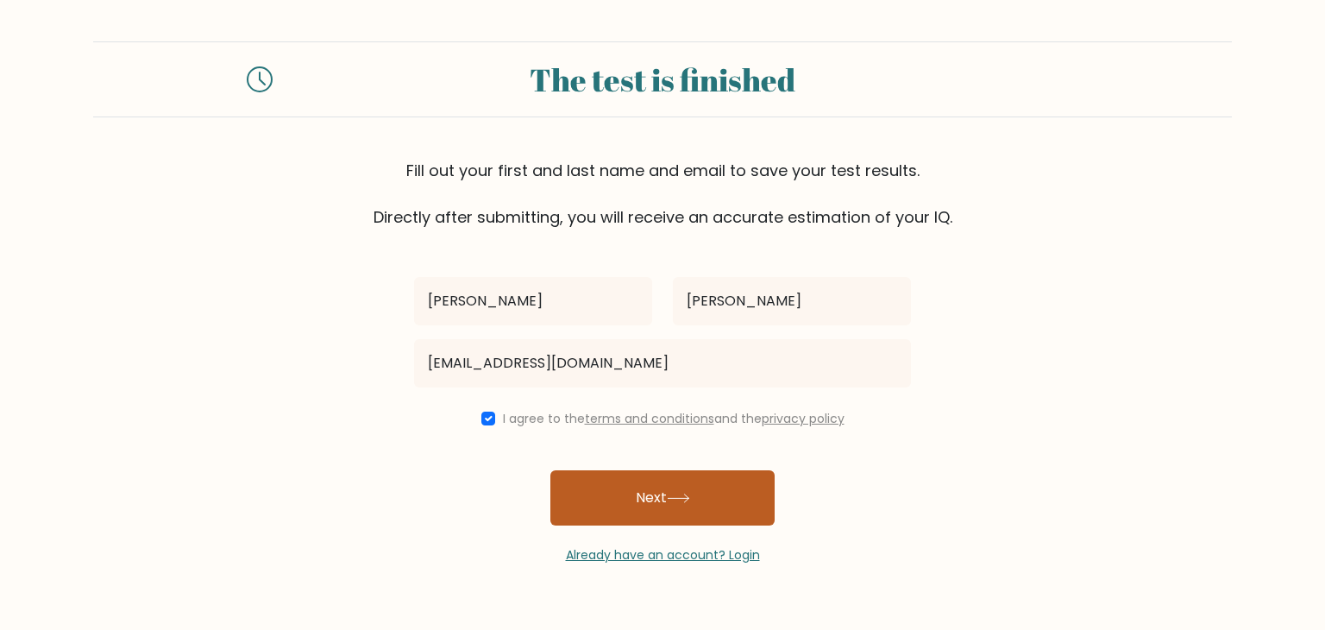
click at [649, 487] on button "Next" at bounding box center [662, 497] width 224 height 55
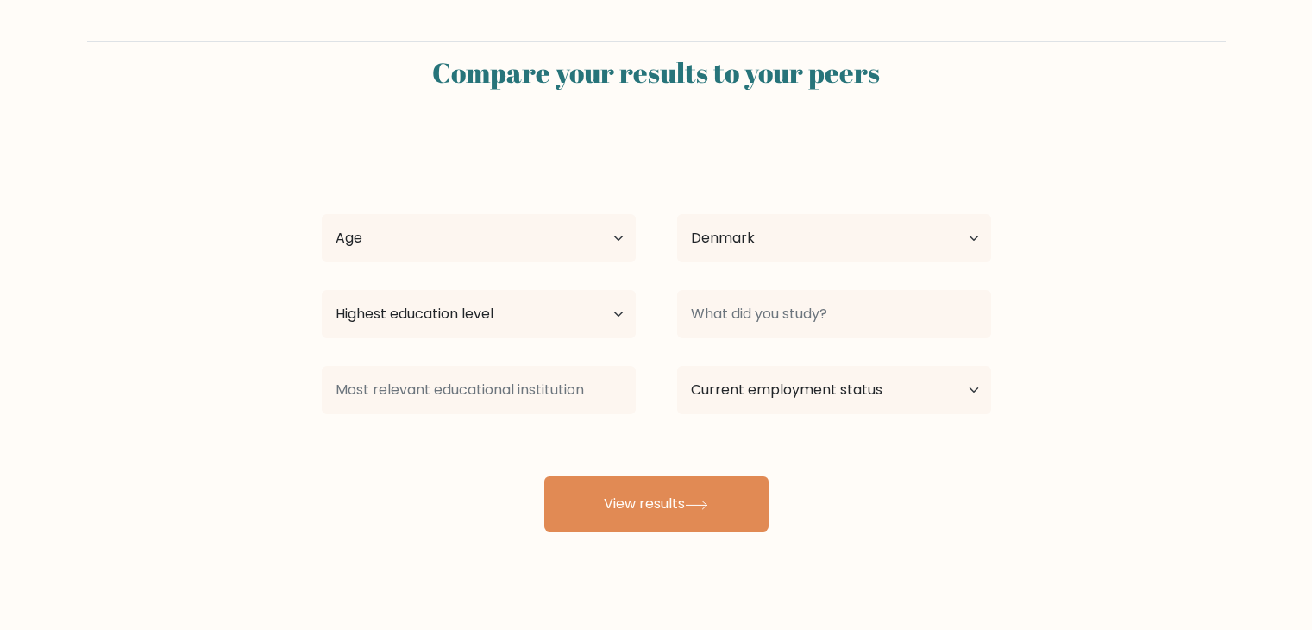
select select "DK"
click at [535, 253] on select "Age Under [DEMOGRAPHIC_DATA] [DEMOGRAPHIC_DATA] [DEMOGRAPHIC_DATA] [DEMOGRAPHIC…" at bounding box center [479, 238] width 314 height 48
select select "25_34"
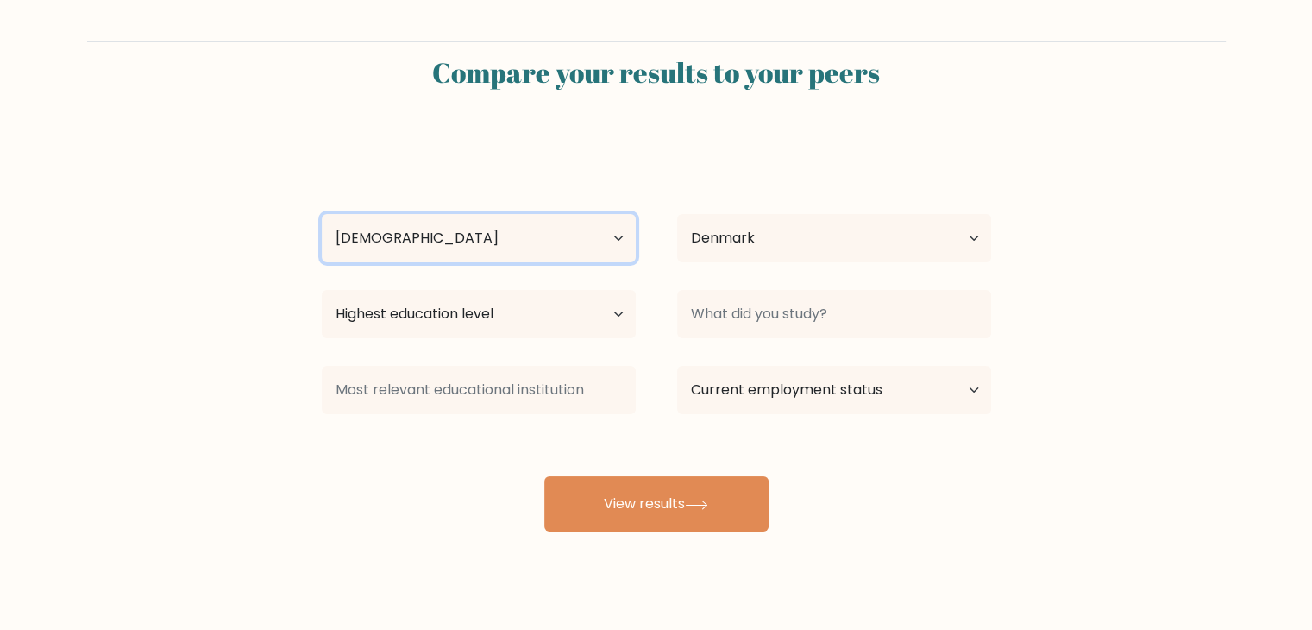
click at [322, 214] on select "Age Under [DEMOGRAPHIC_DATA] [DEMOGRAPHIC_DATA] [DEMOGRAPHIC_DATA] [DEMOGRAPHIC…" at bounding box center [479, 238] width 314 height 48
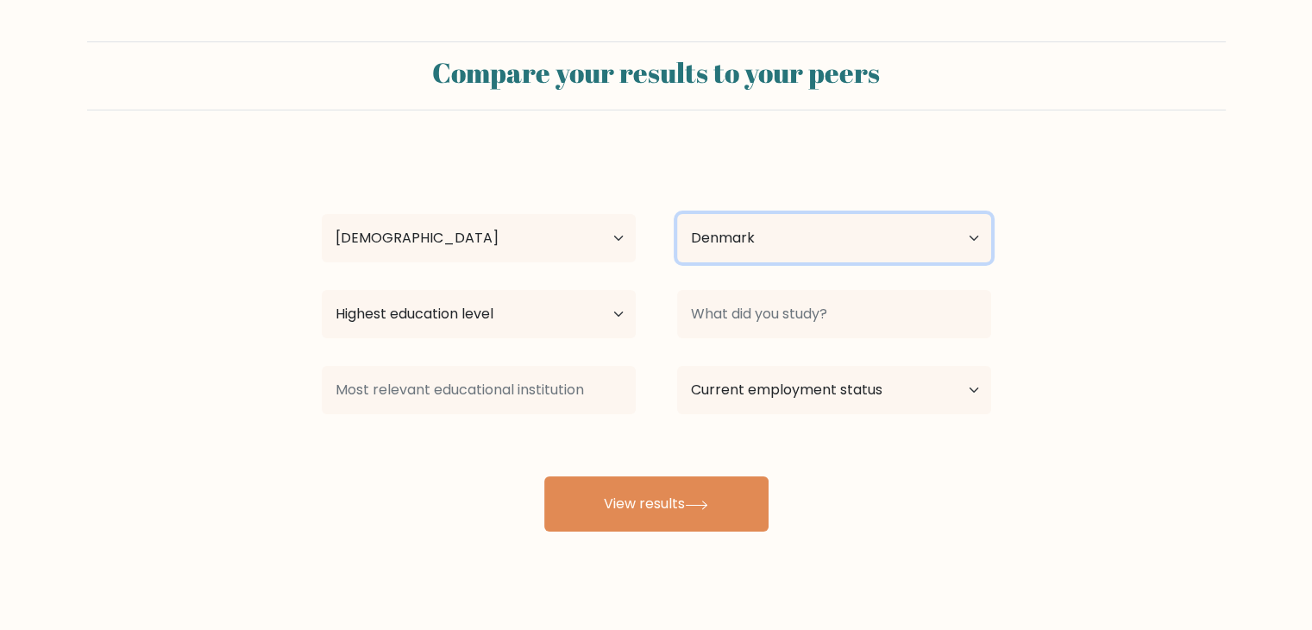
click at [798, 243] on select "Country Afghanistan Albania Algeria American Samoa Andorra Angola Anguilla Anta…" at bounding box center [834, 238] width 314 height 48
click at [797, 242] on select "Country Afghanistan Albania Algeria American Samoa Andorra Angola Anguilla Anta…" at bounding box center [834, 238] width 314 height 48
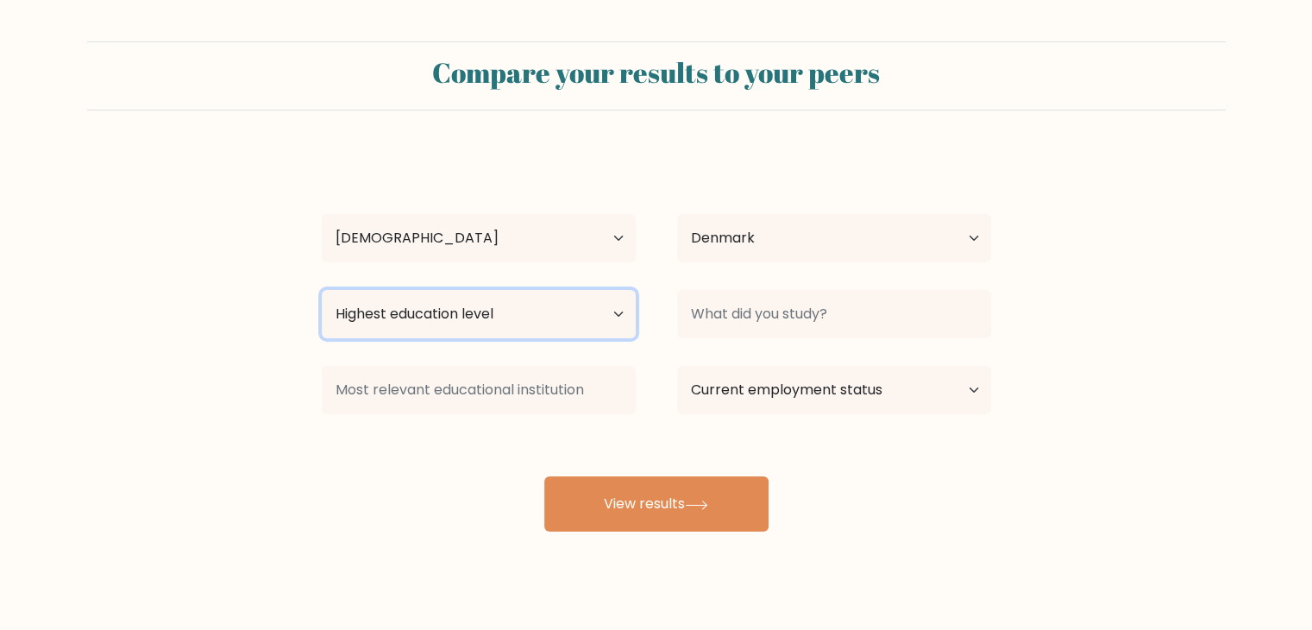
click at [548, 331] on select "Highest education level No schooling Primary Lower Secondary Upper Secondary Oc…" at bounding box center [479, 314] width 314 height 48
select select "upper_secondary"
click at [322, 290] on select "Highest education level No schooling Primary Lower Secondary Upper Secondary Oc…" at bounding box center [479, 314] width 314 height 48
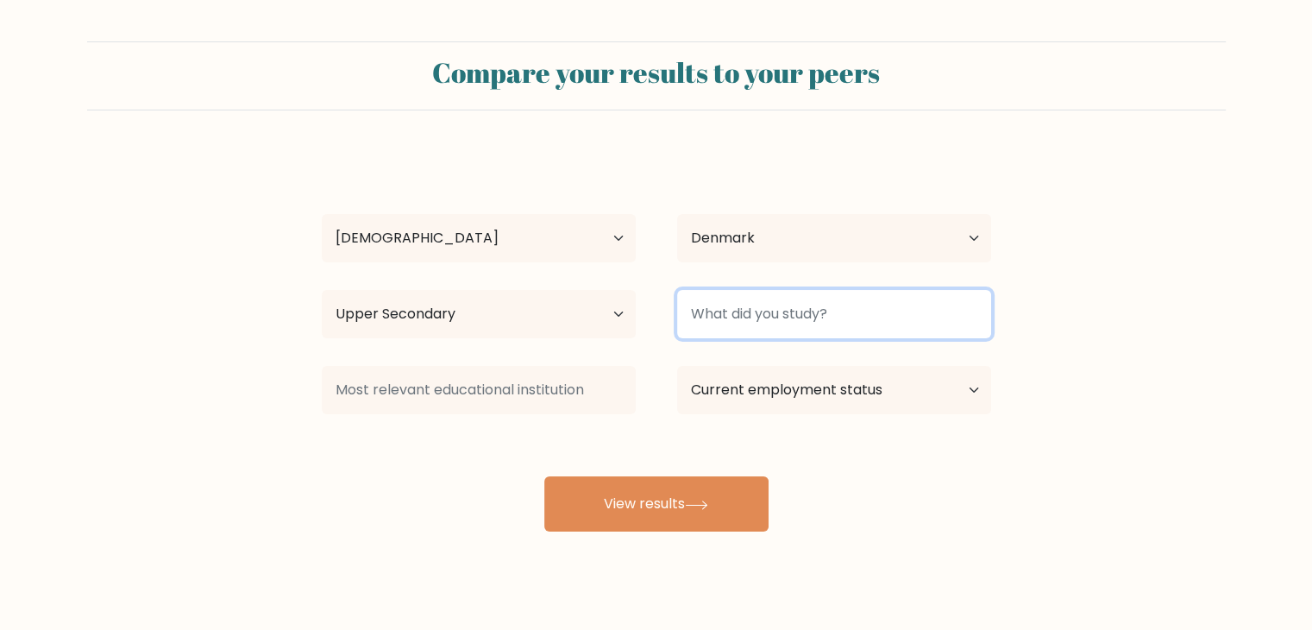
click at [745, 315] on input at bounding box center [834, 314] width 314 height 48
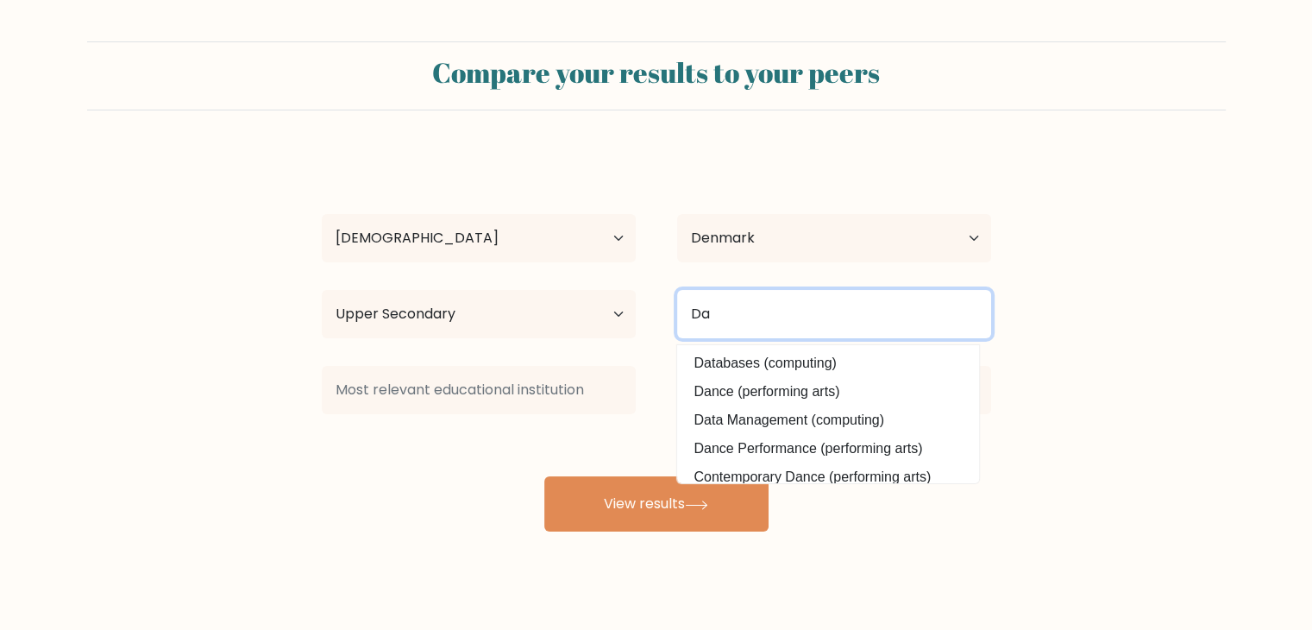
type input "D"
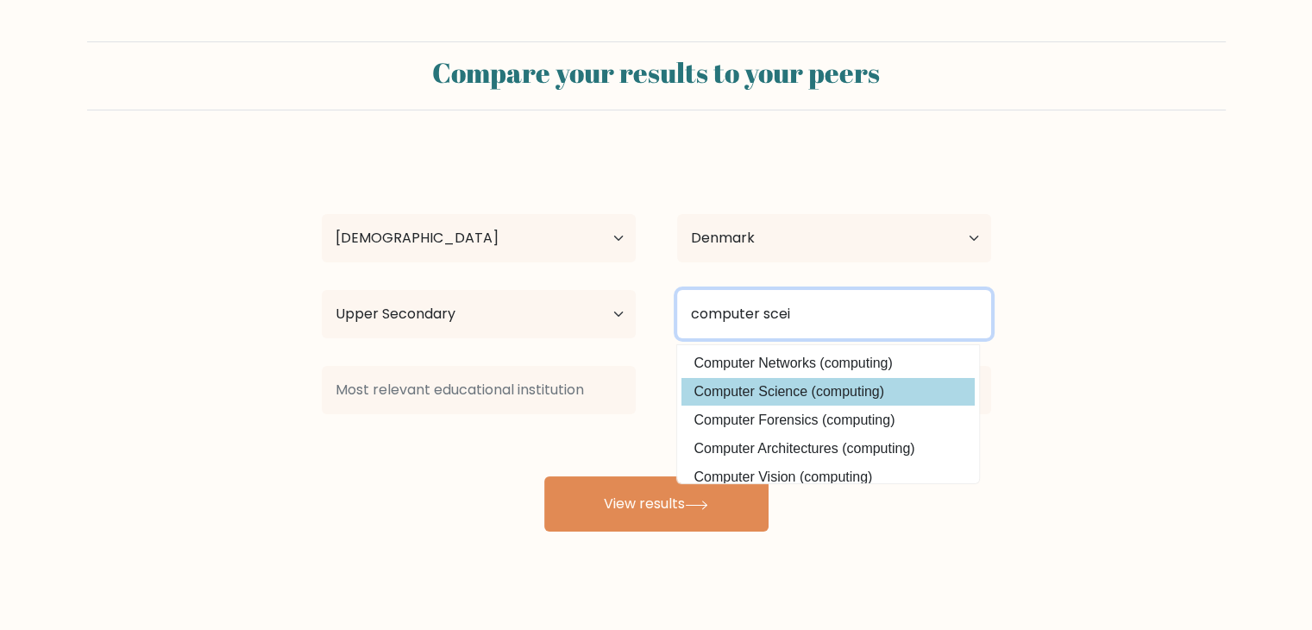
type input "computer scei"
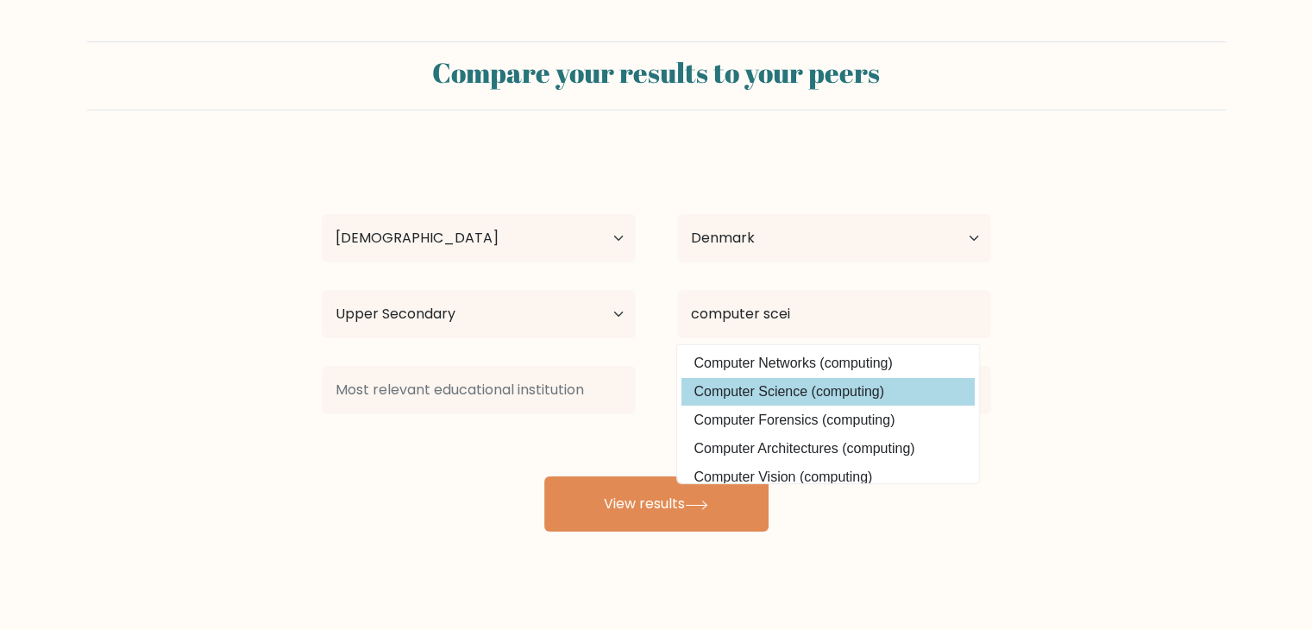
click at [747, 398] on div "karl hanson Age Under 18 years old 18-24 years old 25-34 years old 35-44 years …" at bounding box center [656, 341] width 690 height 379
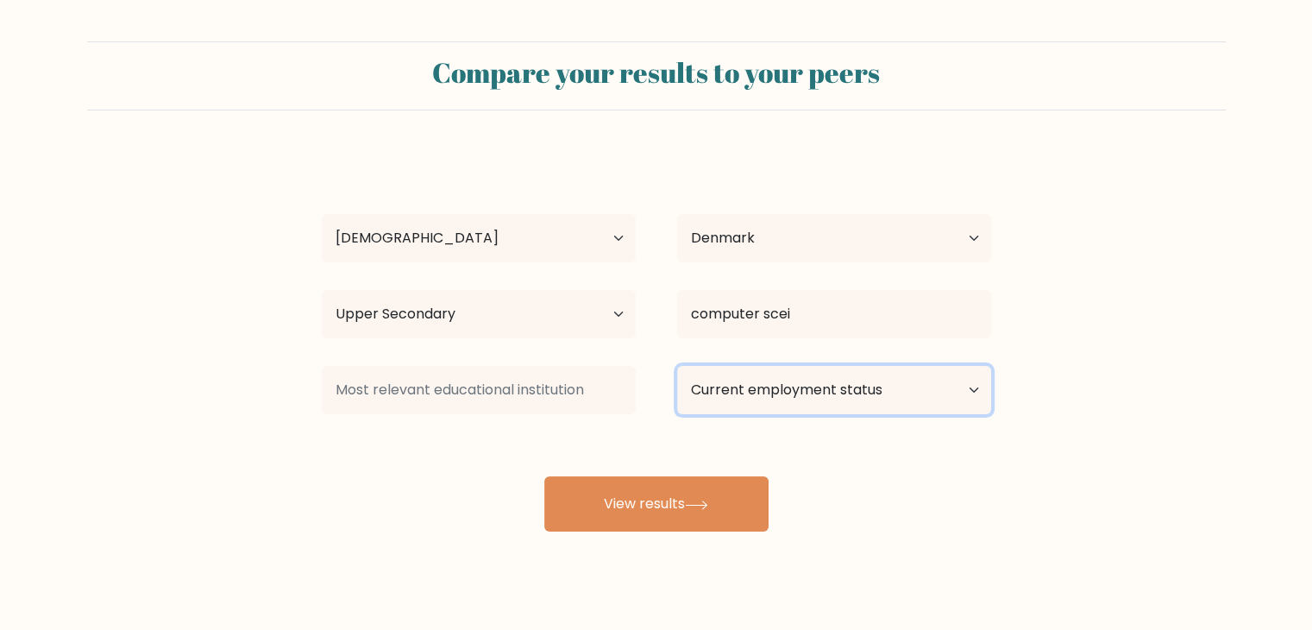
click at [762, 385] on select "Current employment status Employed Student Retired Other / prefer not to answer" at bounding box center [834, 390] width 314 height 48
select select "student"
click at [677, 366] on select "Current employment status Employed Student Retired Other / prefer not to answer" at bounding box center [834, 390] width 314 height 48
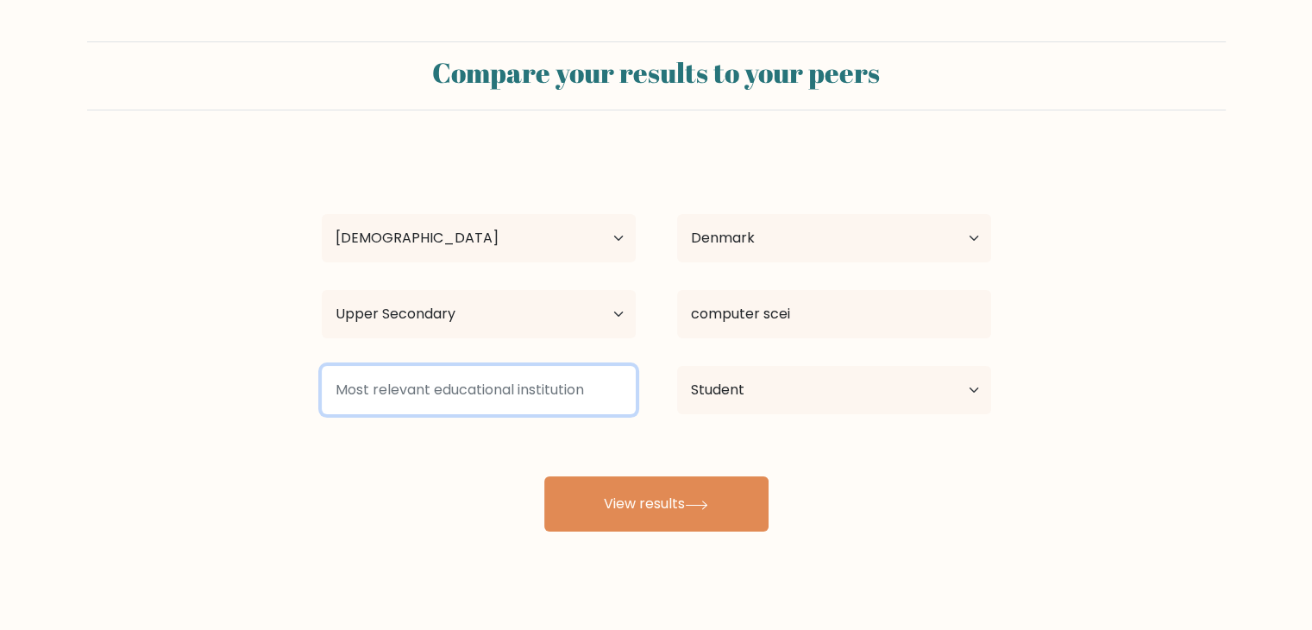
click at [559, 403] on input at bounding box center [479, 390] width 314 height 48
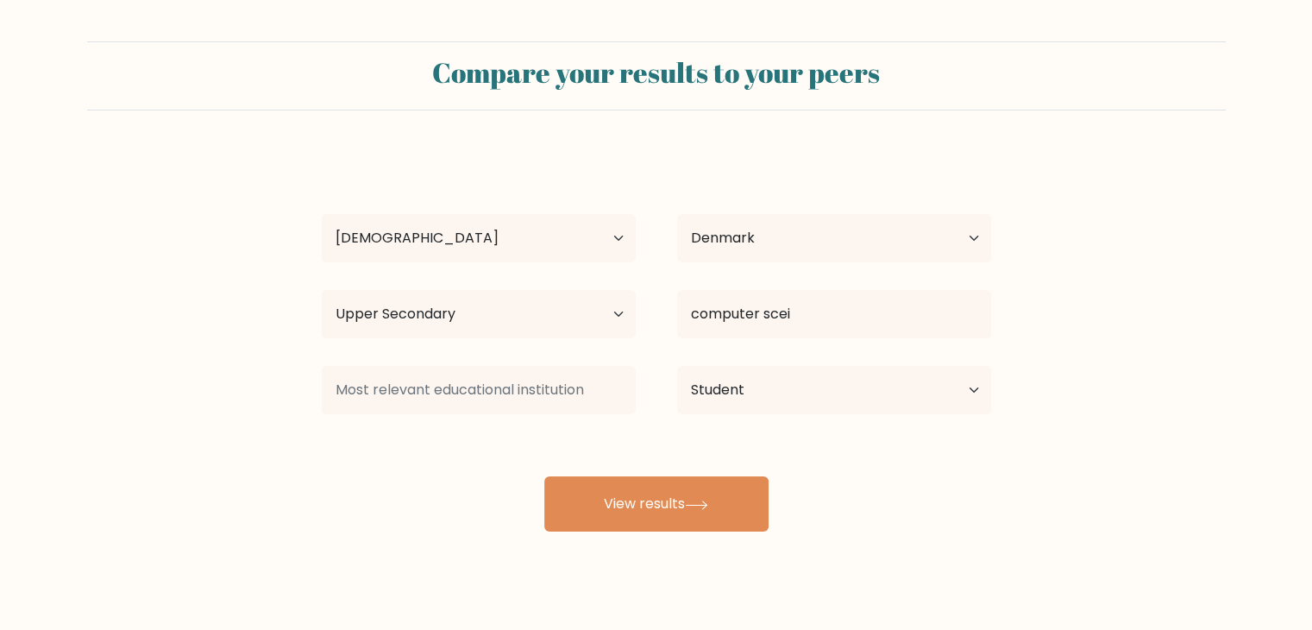
click at [658, 429] on div "karl hanson Age Under 18 years old 18-24 years old 25-34 years old 35-44 years …" at bounding box center [656, 341] width 690 height 379
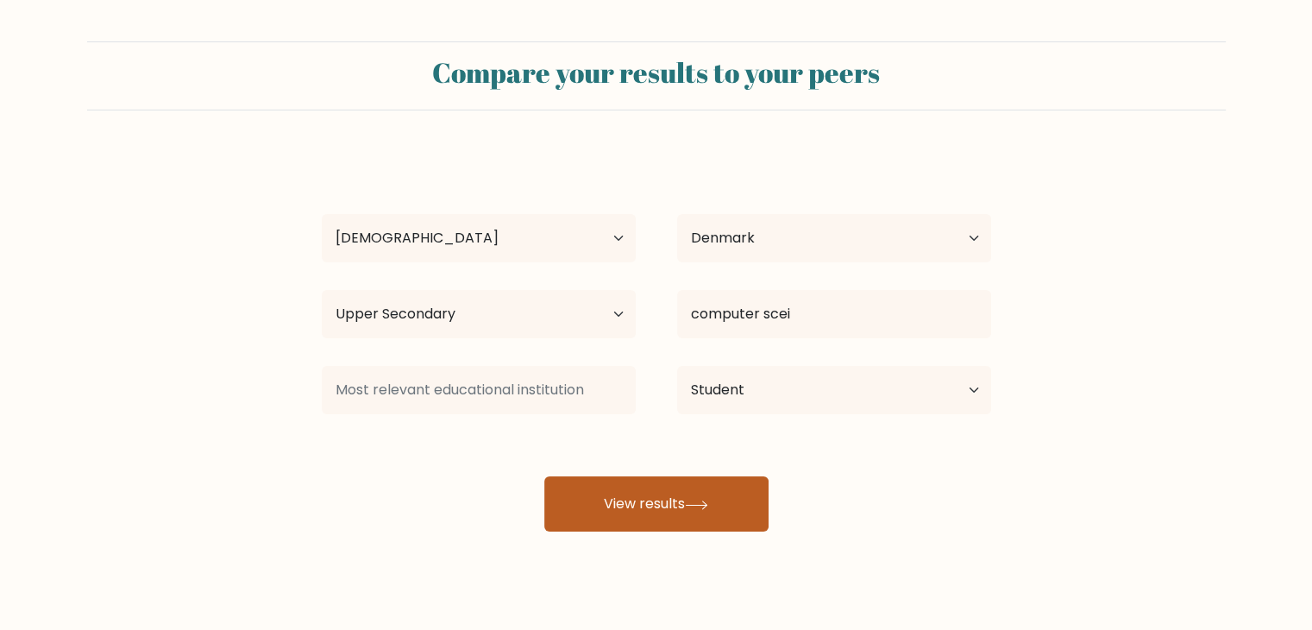
click at [647, 502] on button "View results" at bounding box center [656, 503] width 224 height 55
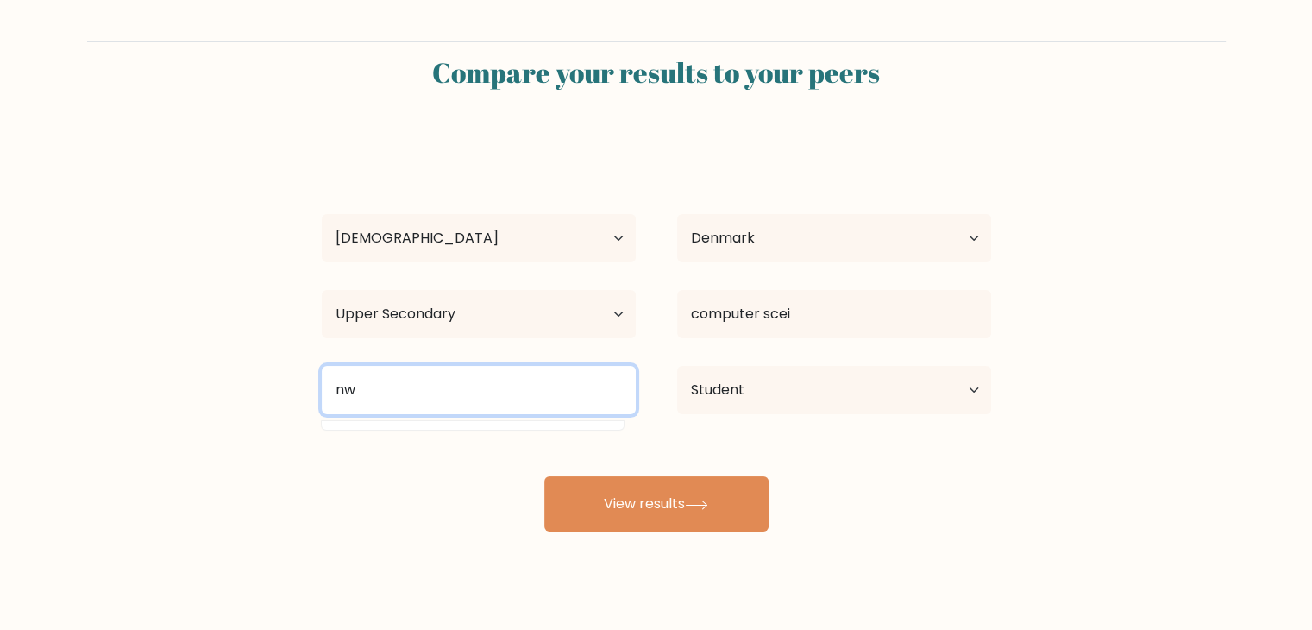
type input "n"
type input "z"
type input "e"
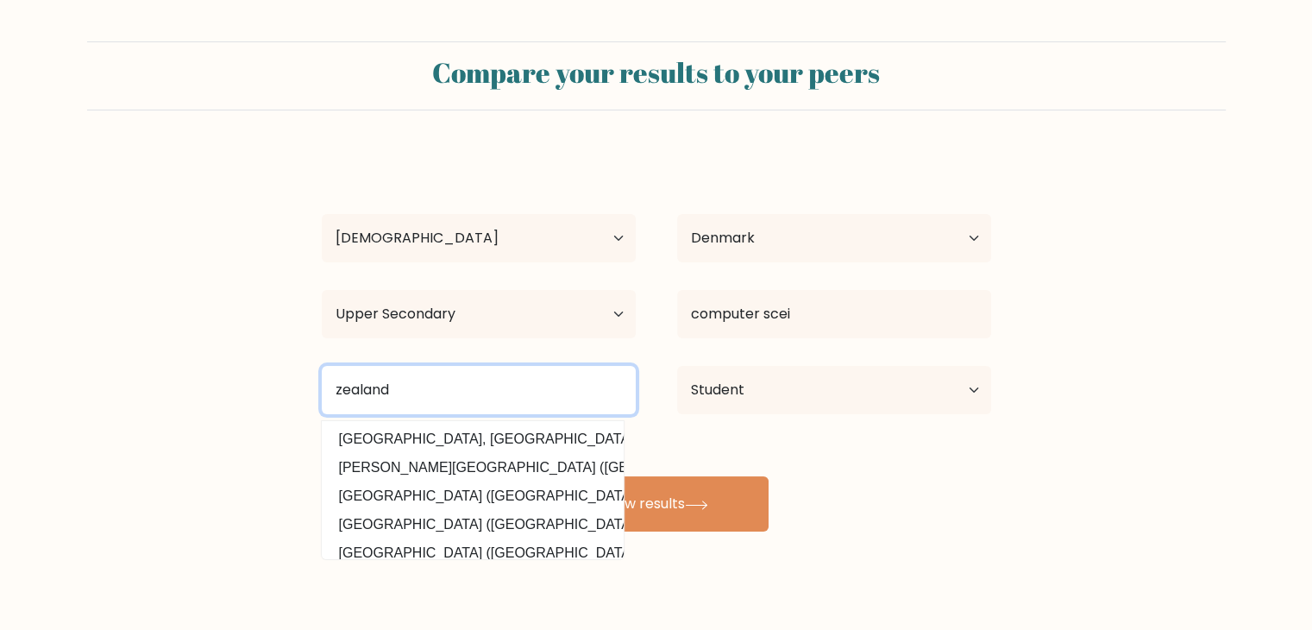
type input "zealand"
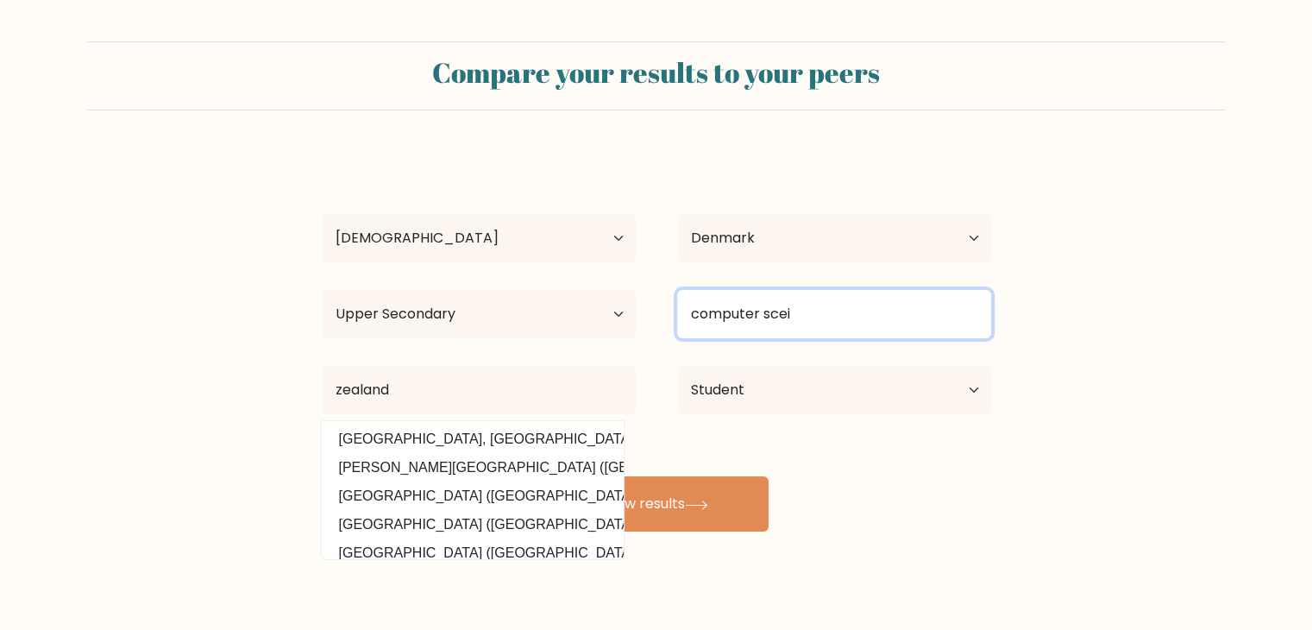
click at [768, 308] on input "computer scei" at bounding box center [834, 314] width 314 height 48
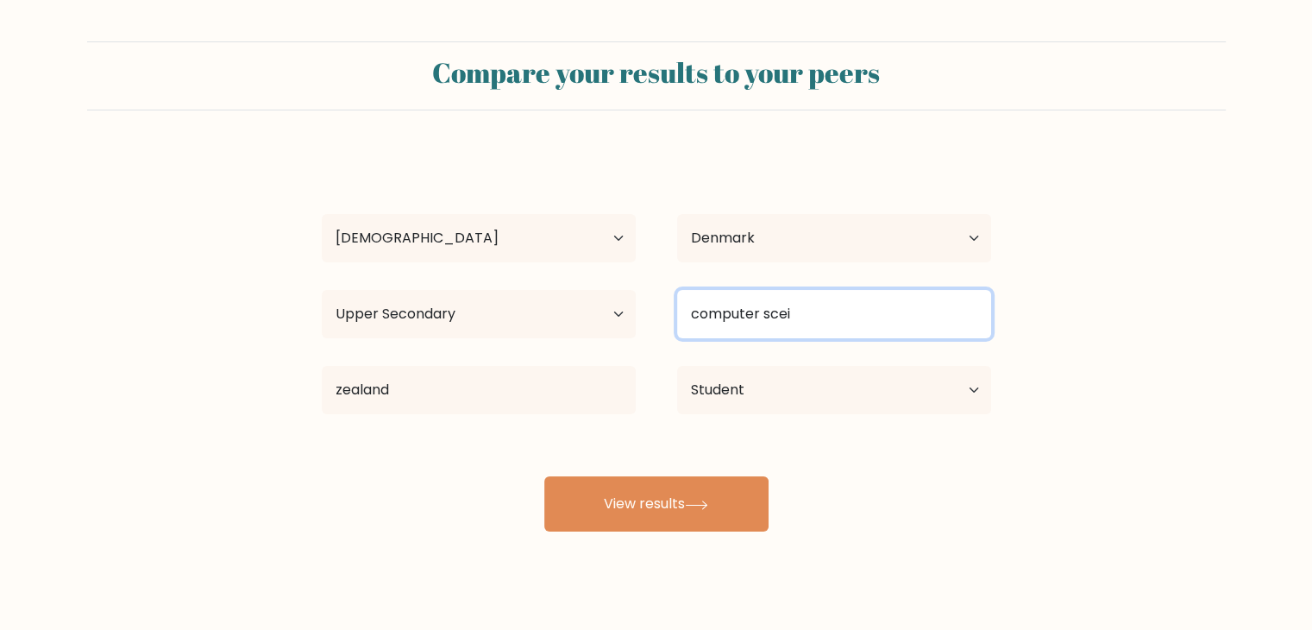
click at [816, 316] on input "computer scei" at bounding box center [834, 314] width 314 height 48
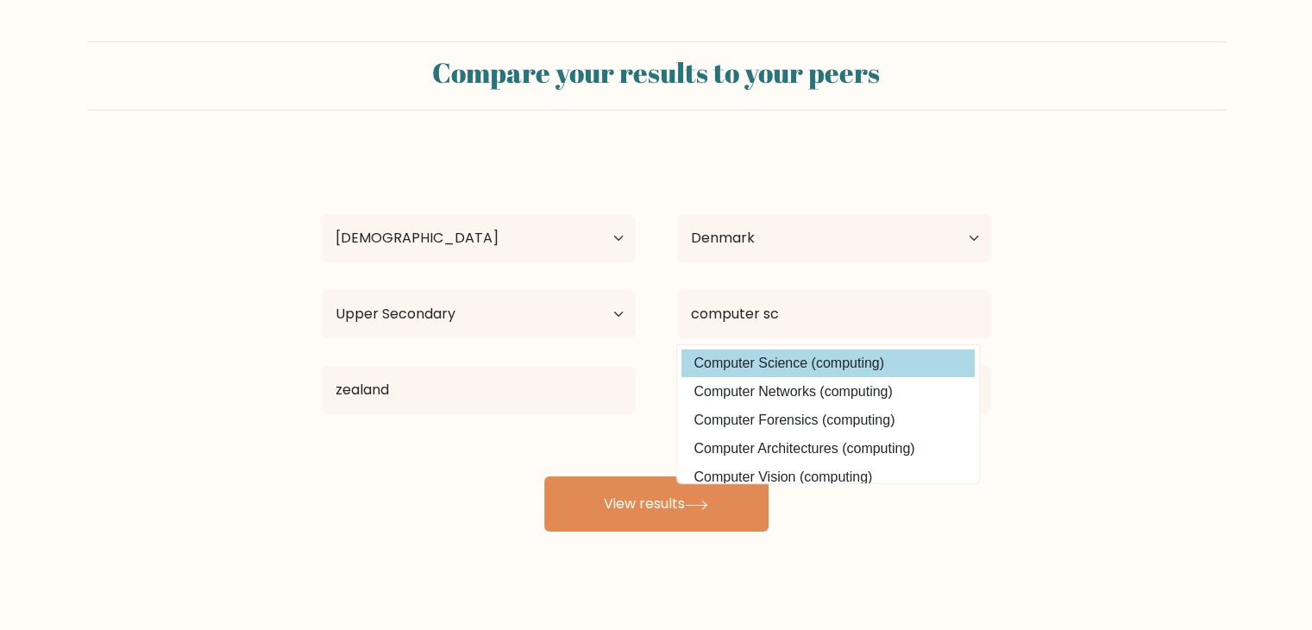
click at [761, 364] on div "karl hanson Age Under 18 years old 18-24 years old 25-34 years old 35-44 years …" at bounding box center [656, 341] width 690 height 379
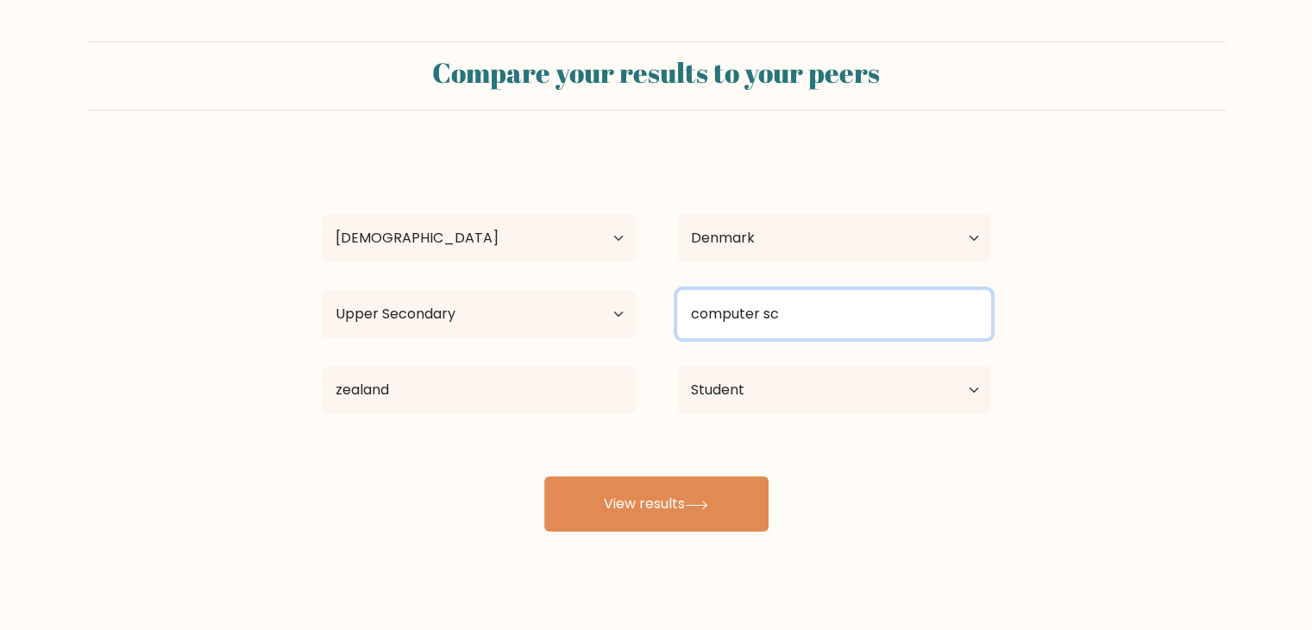
click at [824, 310] on input "computer sc" at bounding box center [834, 314] width 314 height 48
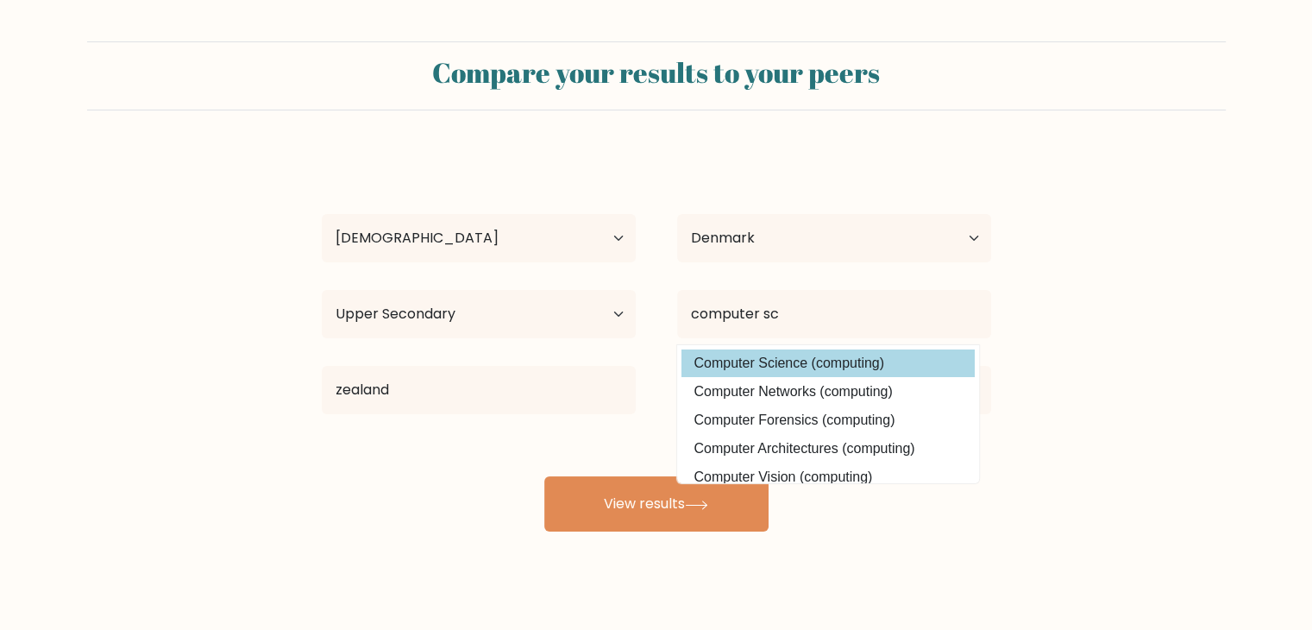
click at [800, 360] on div "karl hanson Age Under 18 years old 18-24 years old 25-34 years old 35-44 years …" at bounding box center [656, 341] width 690 height 379
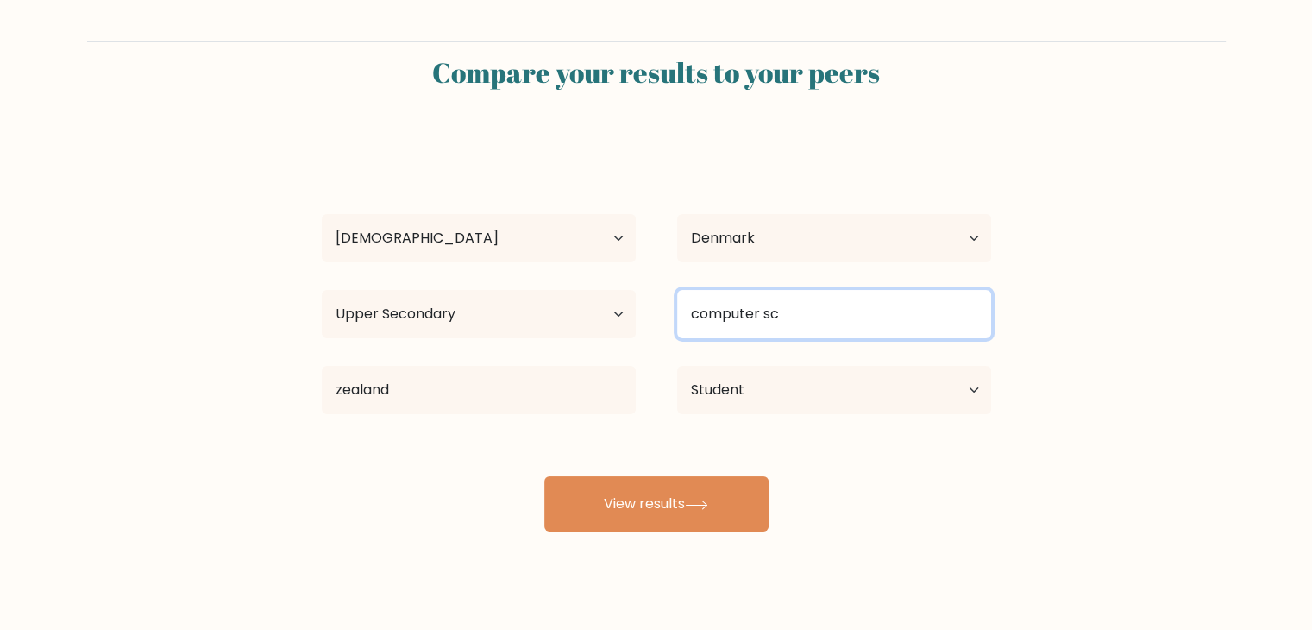
click at [805, 330] on input "computer sc" at bounding box center [834, 314] width 314 height 48
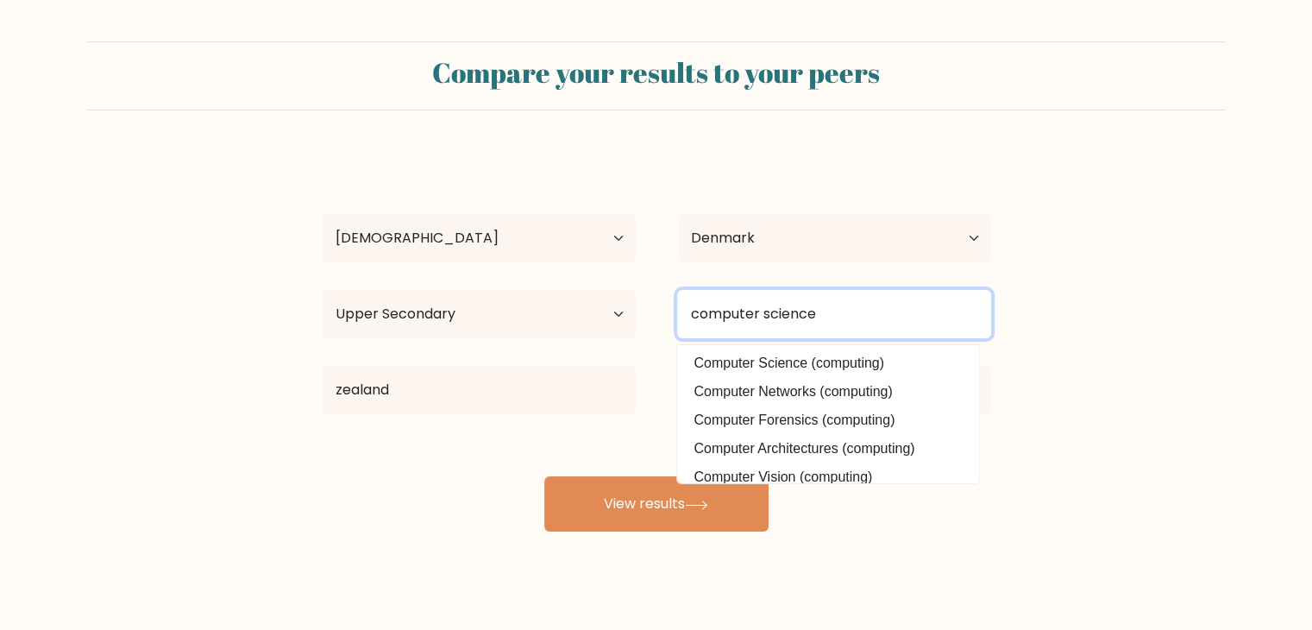
type input "computer science"
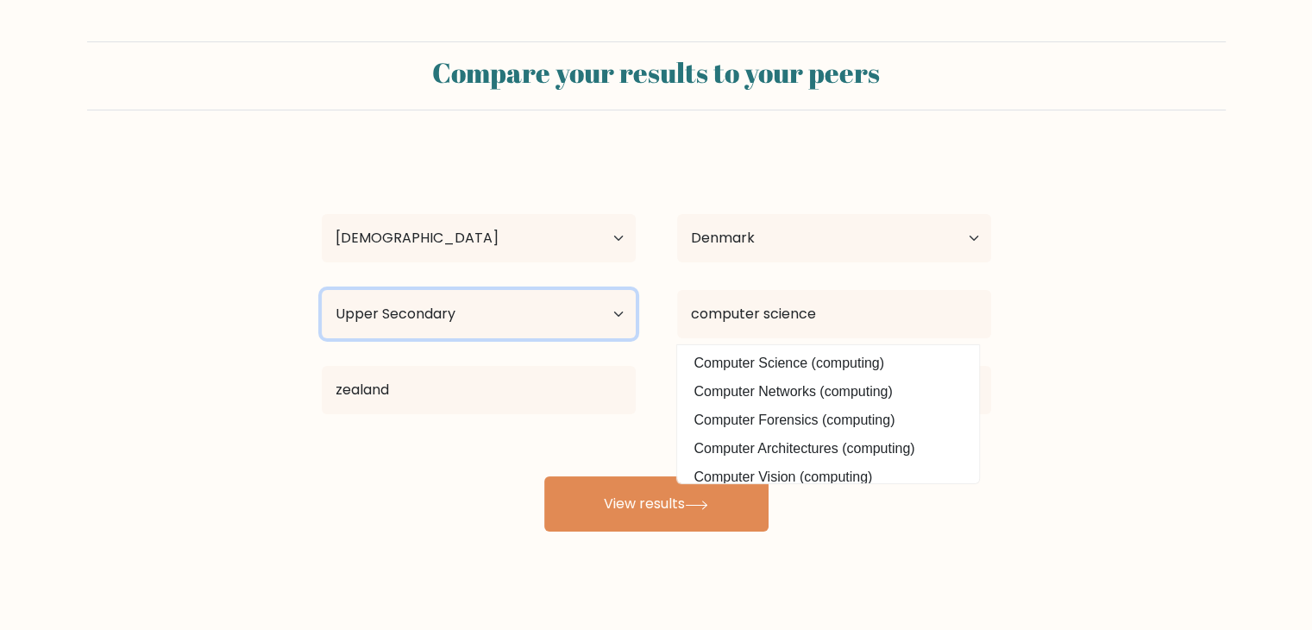
click at [473, 295] on select "Highest education level No schooling Primary Lower Secondary Upper Secondary Oc…" at bounding box center [479, 314] width 314 height 48
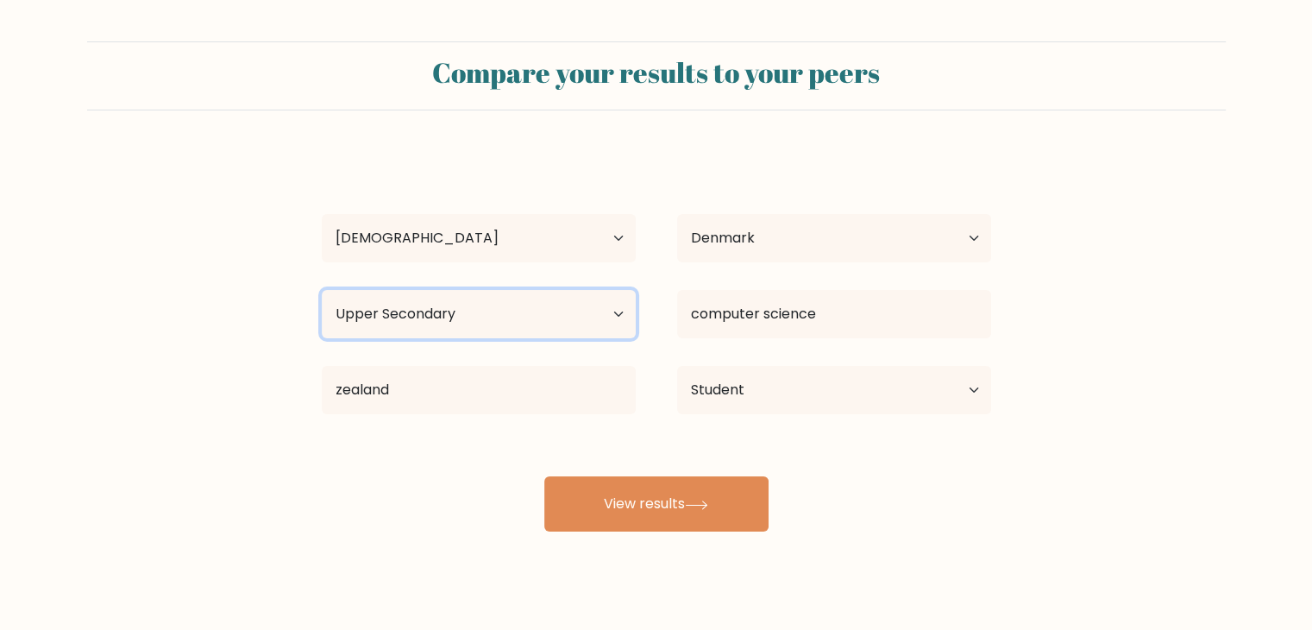
select select "lower_secondary"
click at [322, 290] on select "Highest education level No schooling Primary Lower Secondary Upper Secondary Oc…" at bounding box center [479, 314] width 314 height 48
drag, startPoint x: 471, startPoint y: 415, endPoint x: 448, endPoint y: 384, distance: 38.3
click at [448, 384] on div "zealand Lincoln University, New Zealand (New Zealand) Massey University (New Ze…" at bounding box center [478, 390] width 355 height 62
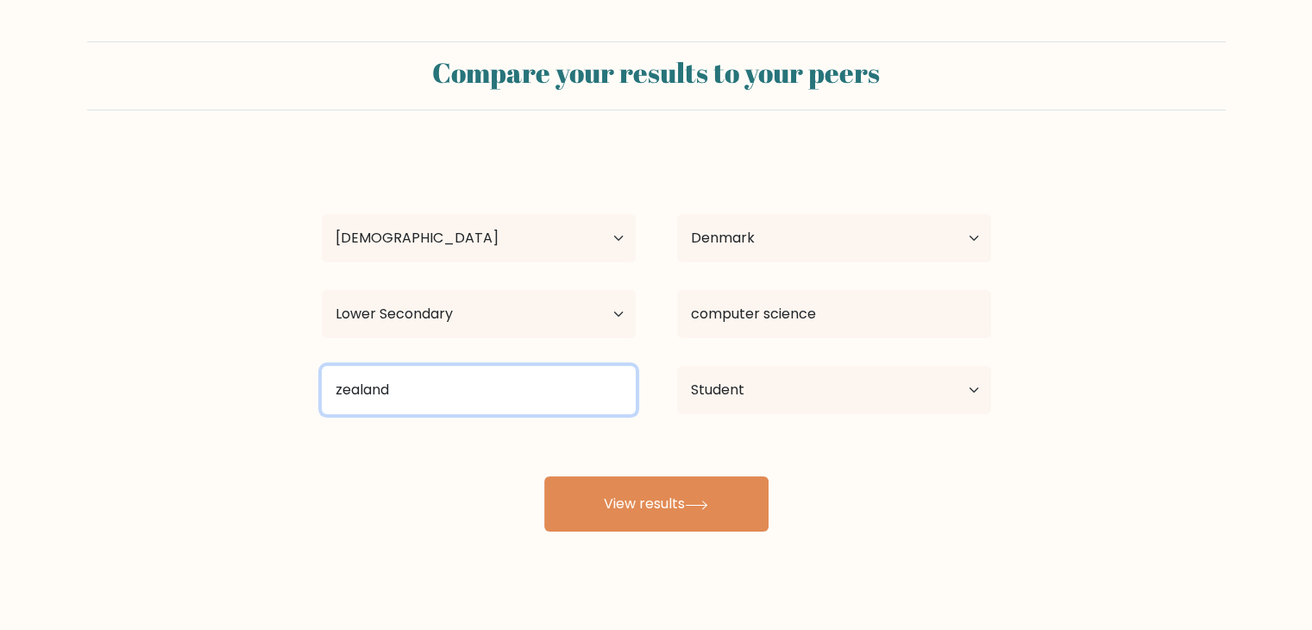
drag, startPoint x: 448, startPoint y: 384, endPoint x: 141, endPoint y: 421, distance: 309.2
click at [141, 421] on form "Compare your results to your peers karl hanson Age Under 18 years old 18-24 yea…" at bounding box center [656, 286] width 1312 height 490
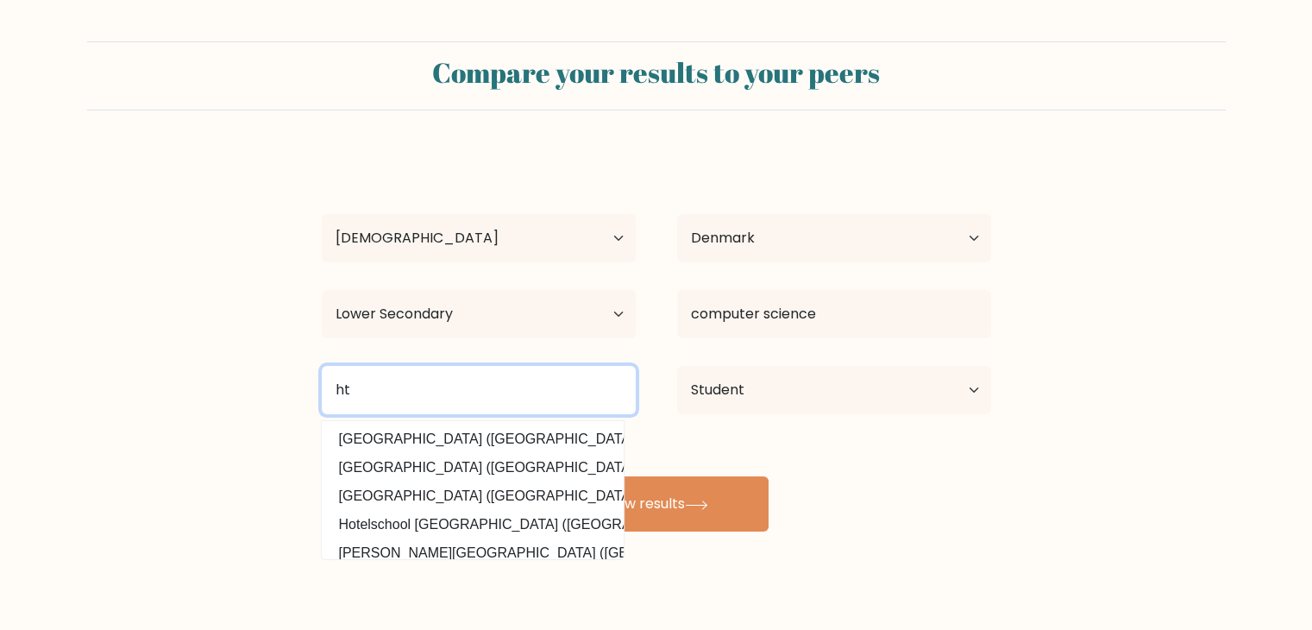
type input "h"
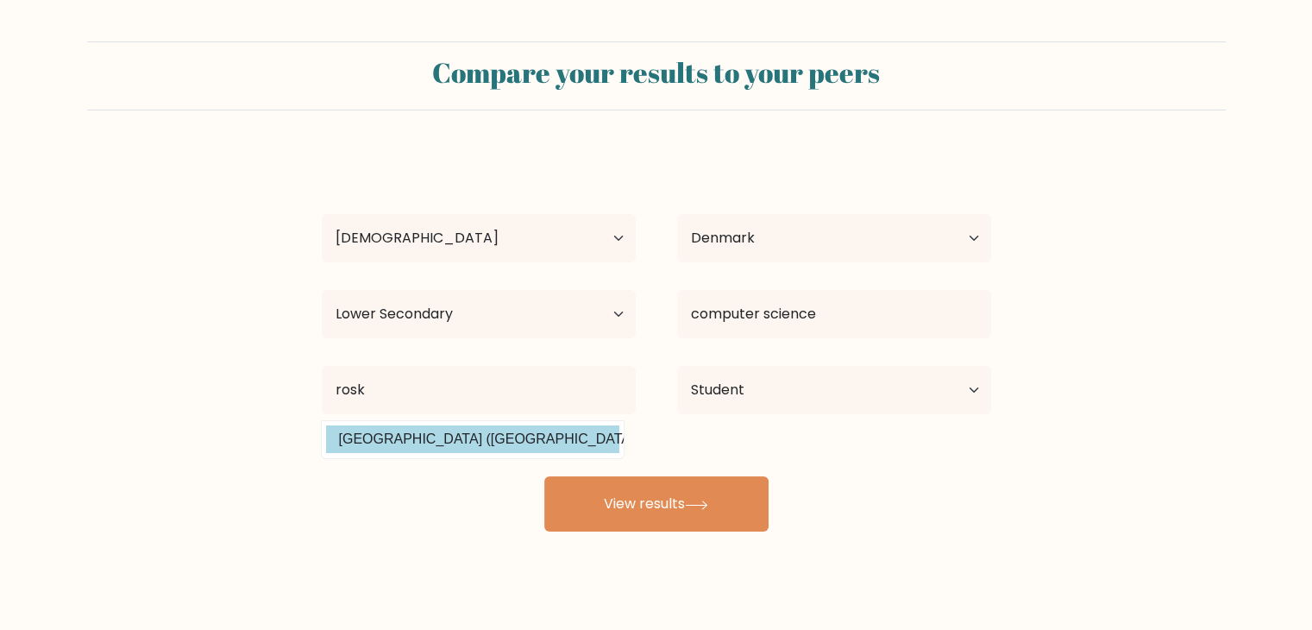
click at [356, 438] on div "karl hanson Age Under 18 years old 18-24 years old 25-34 years old 35-44 years …" at bounding box center [656, 341] width 690 height 379
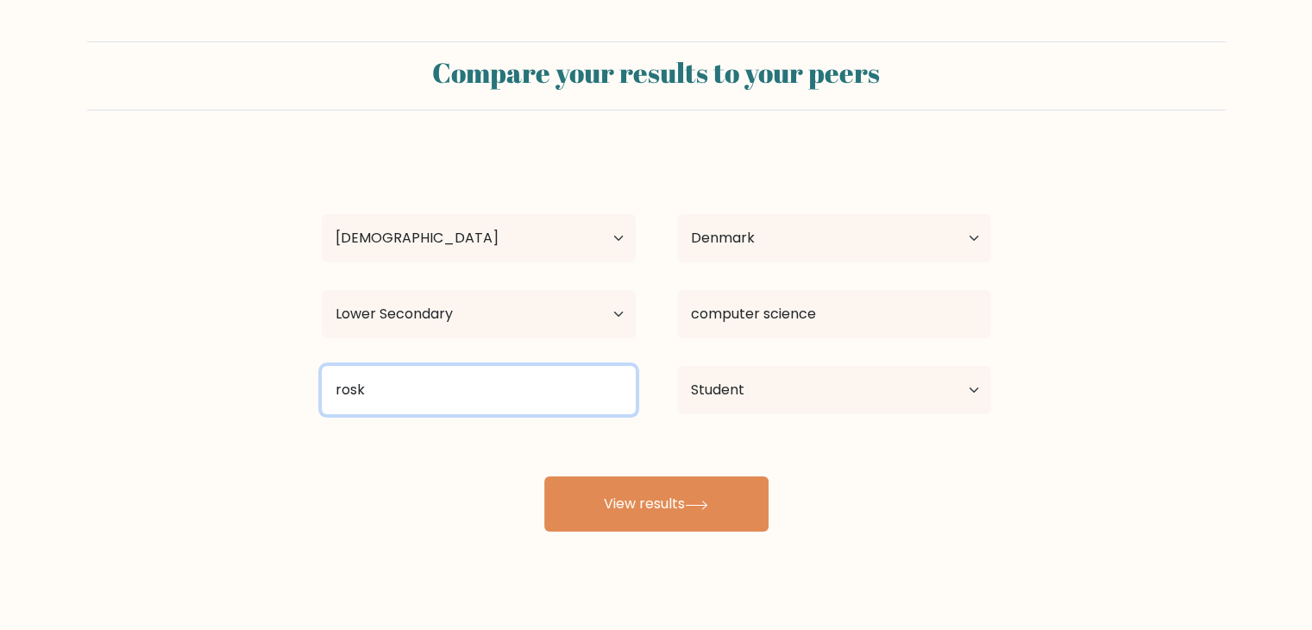
click at [427, 401] on input "rosk" at bounding box center [479, 390] width 314 height 48
drag, startPoint x: 491, startPoint y: 404, endPoint x: 91, endPoint y: 405, distance: 400.2
click at [91, 405] on form "Compare your results to your peers karl hanson Age Under 18 years old 18-24 yea…" at bounding box center [656, 286] width 1312 height 490
paste input "Erhvervsakadem"
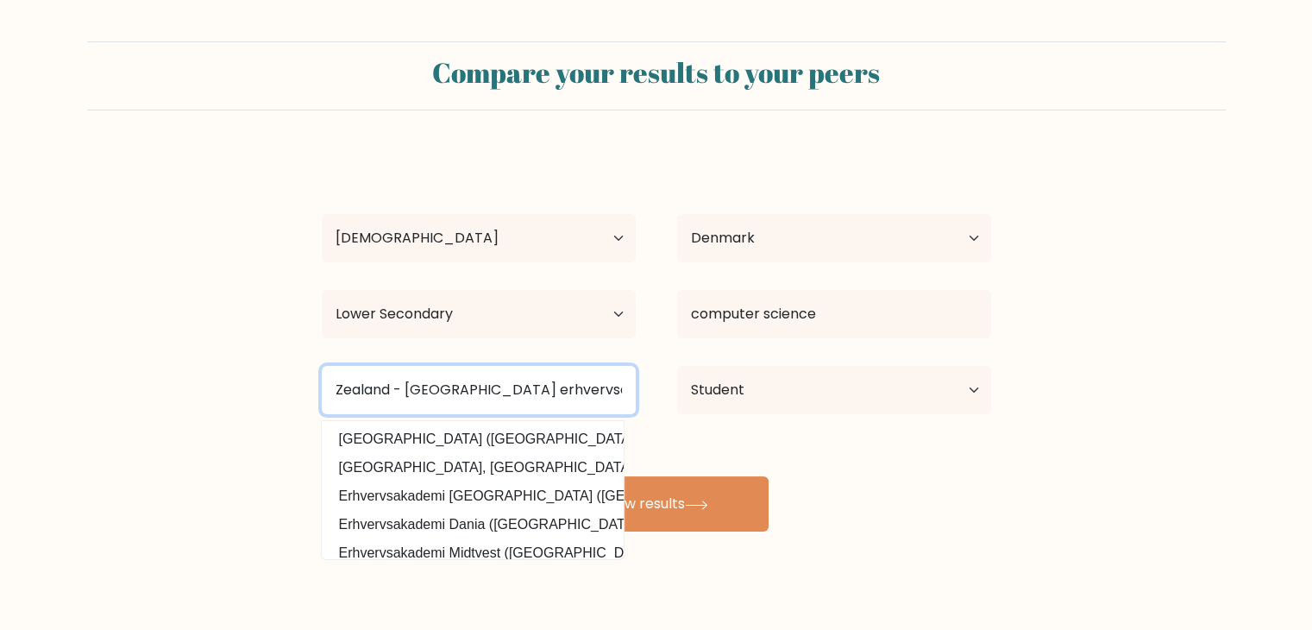
type input "Zealand - roskilde erhvervsakademi"
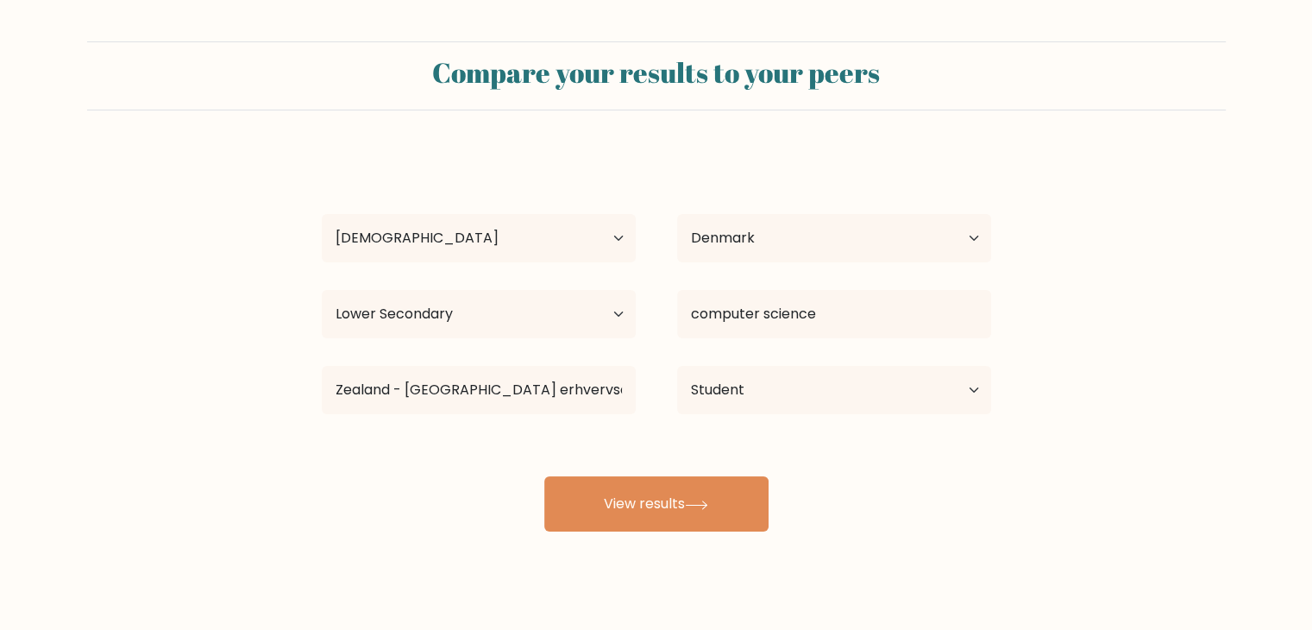
click at [885, 549] on div "Compare your results to your peers karl hanson Age Under 18 years old 18-24 yea…" at bounding box center [656, 327] width 1312 height 654
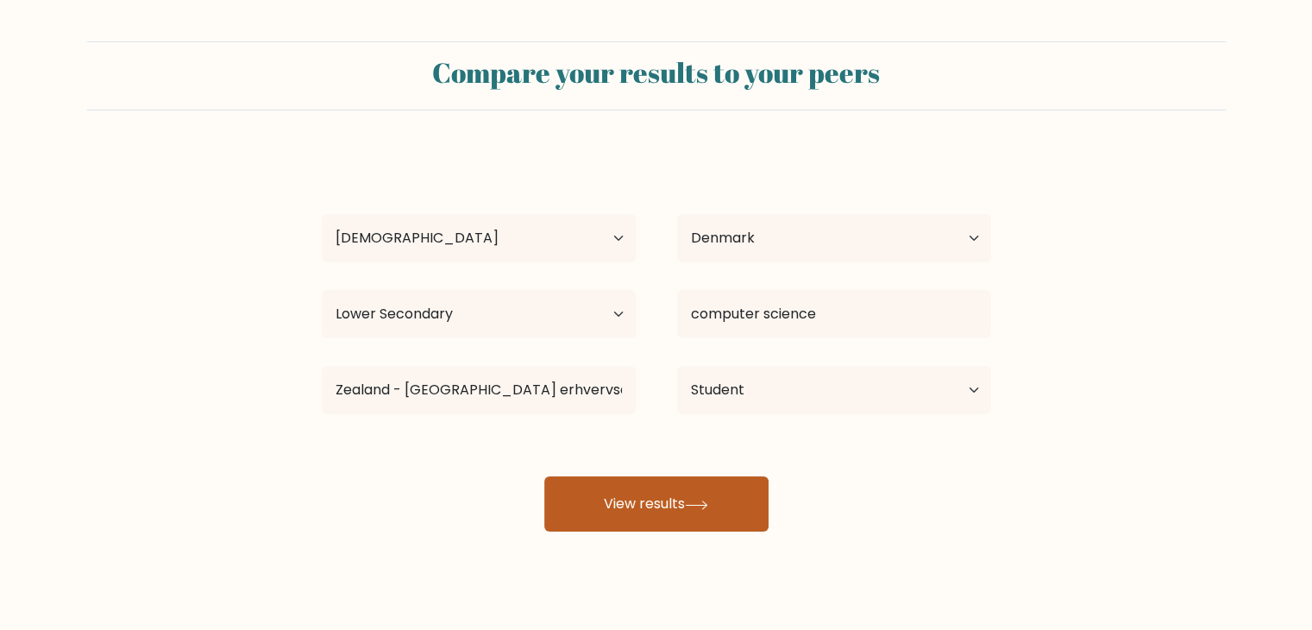
click at [694, 511] on button "View results" at bounding box center [656, 503] width 224 height 55
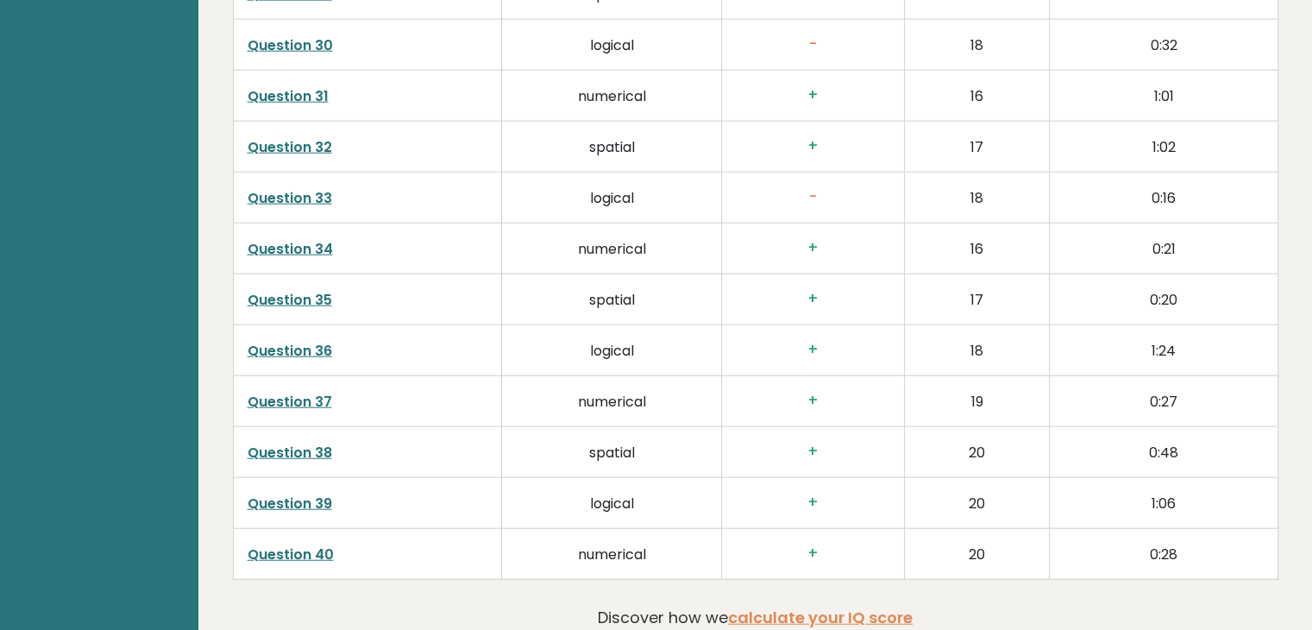
scroll to position [4227, 0]
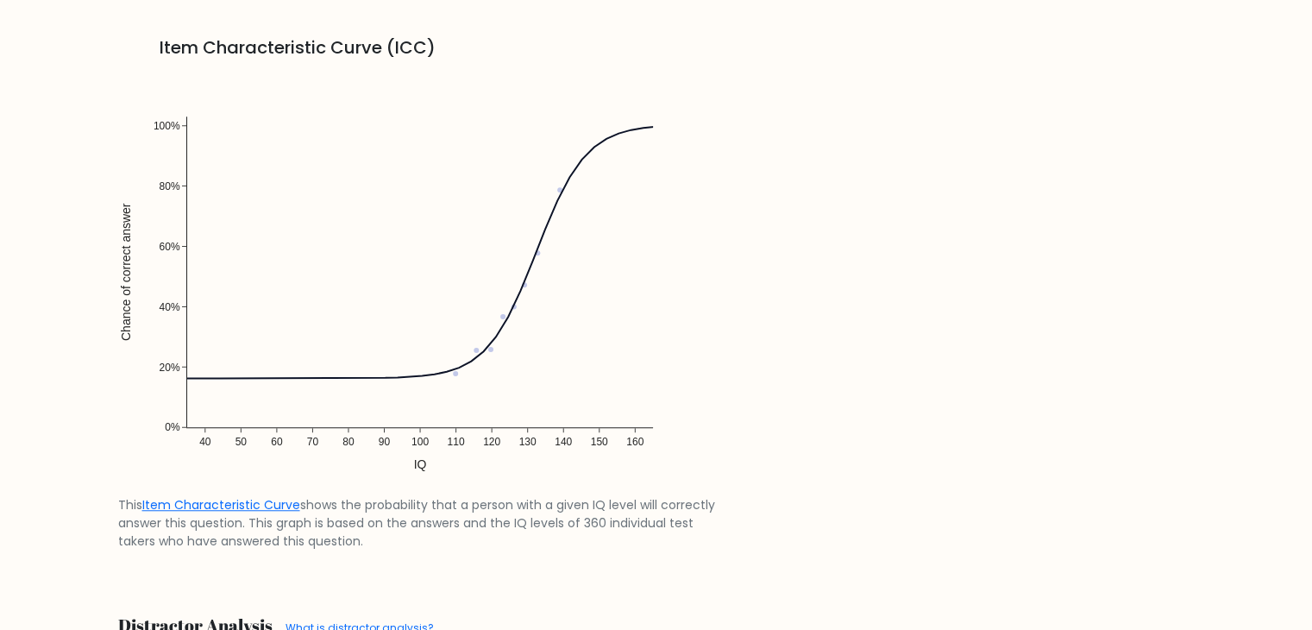
scroll to position [1283, 0]
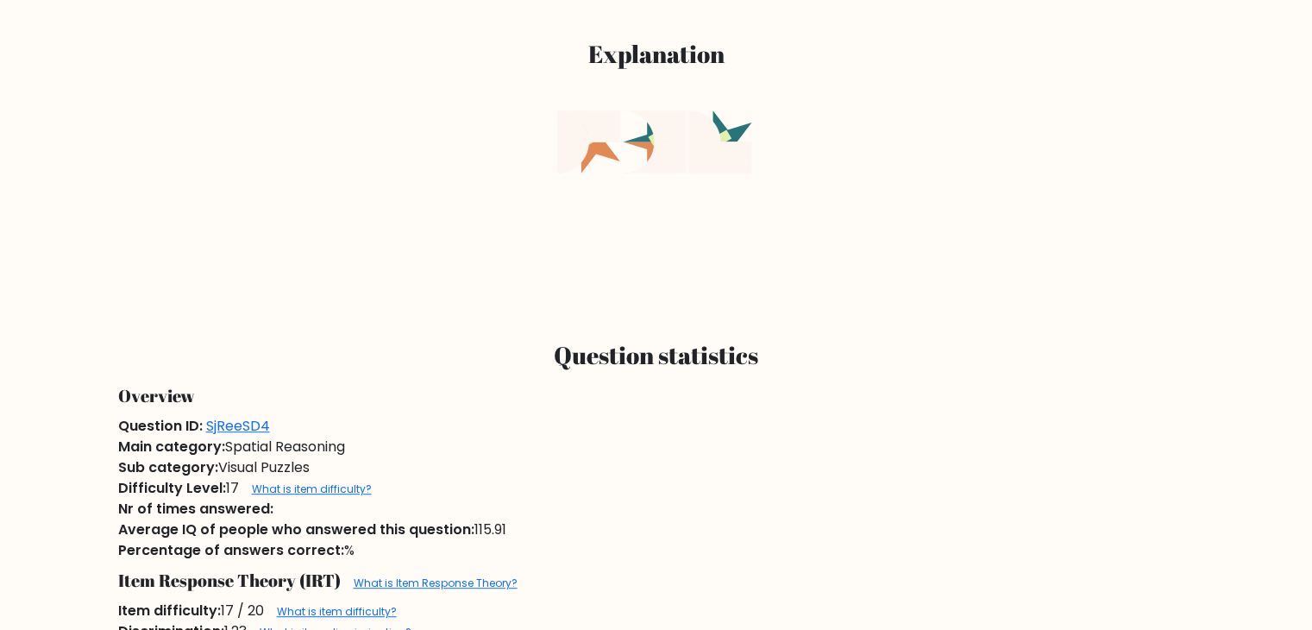
scroll to position [733, 0]
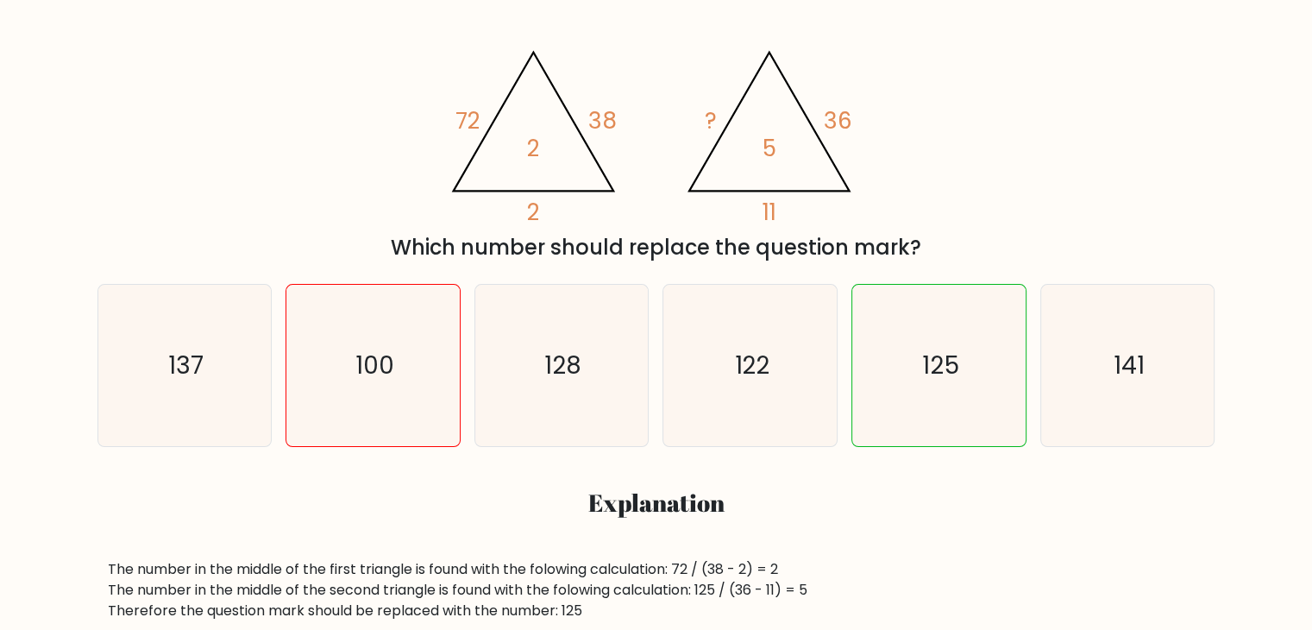
scroll to position [293, 0]
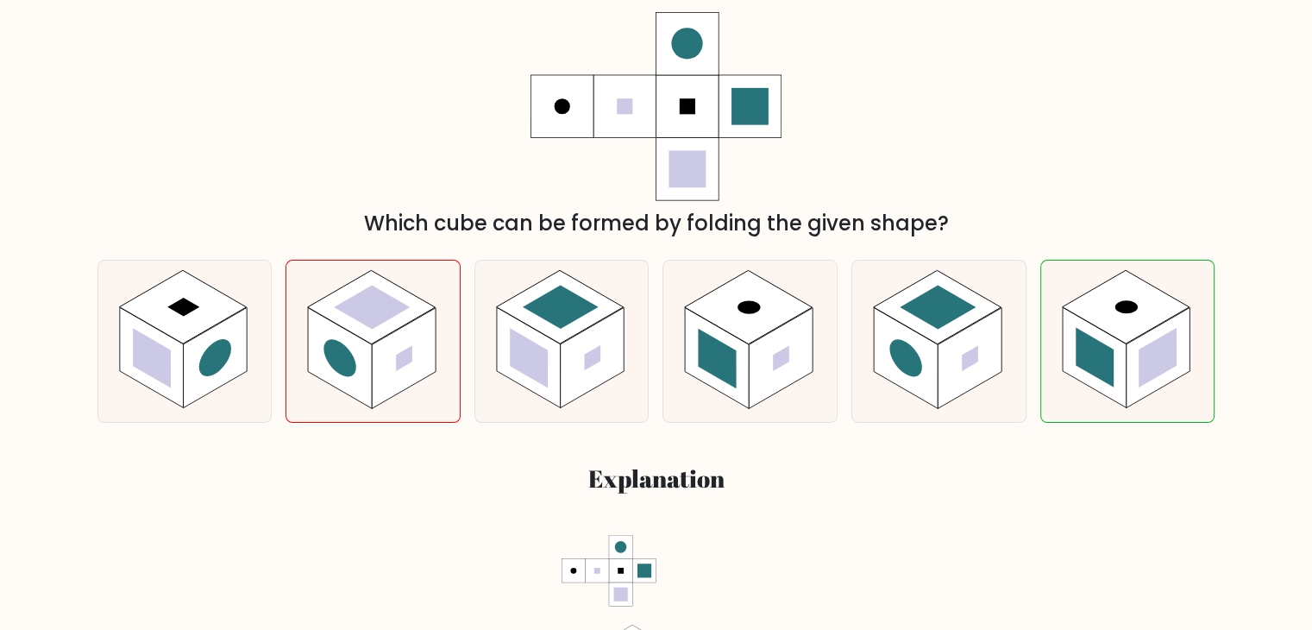
scroll to position [368, 0]
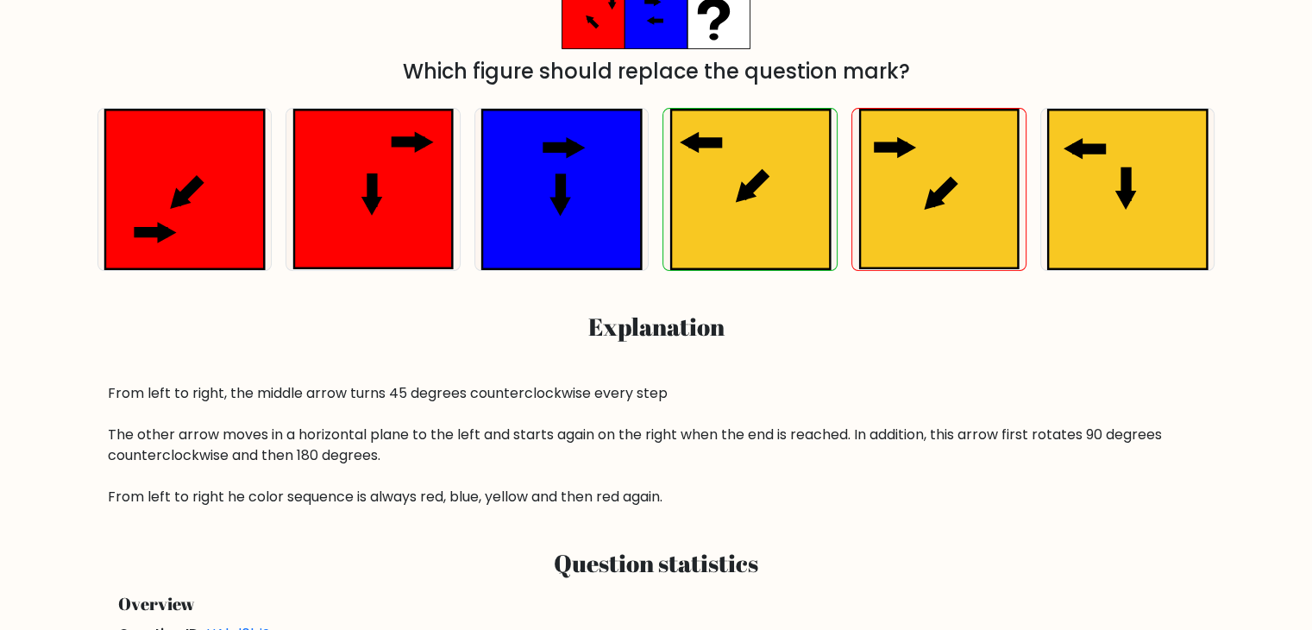
scroll to position [473, 0]
click at [964, 384] on div "From left to right, the middle arrow turns 45 degrees counterclockwise every st…" at bounding box center [656, 445] width 1097 height 124
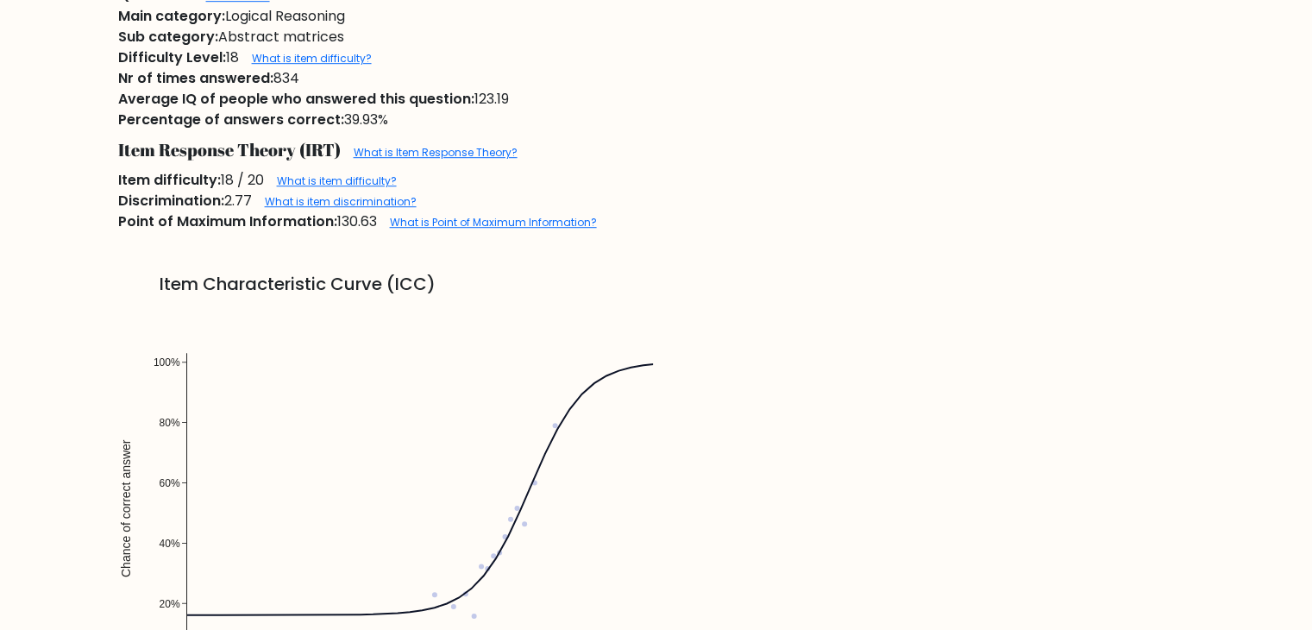
scroll to position [1269, 0]
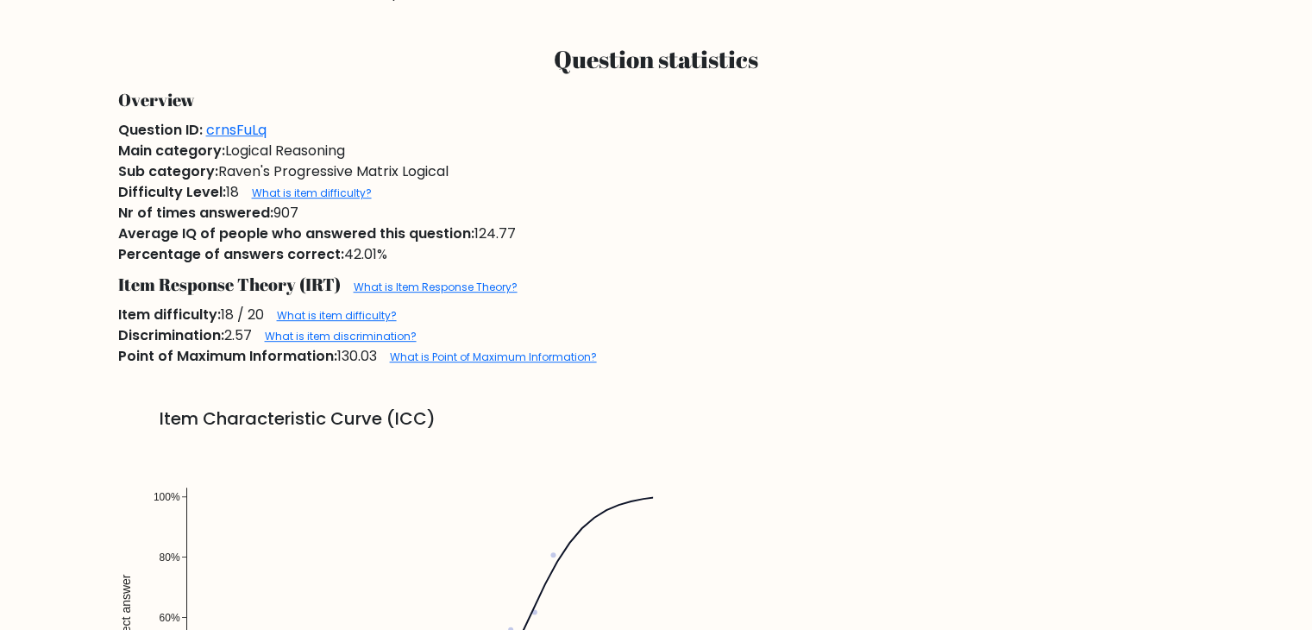
scroll to position [893, 0]
